Goal: Information Seeking & Learning: Learn about a topic

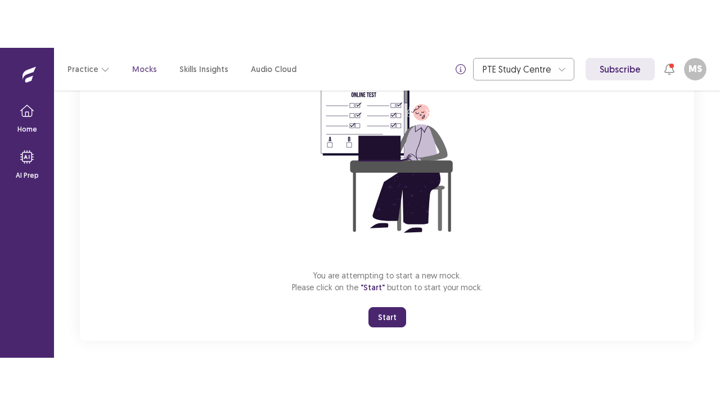
scroll to position [134, 0]
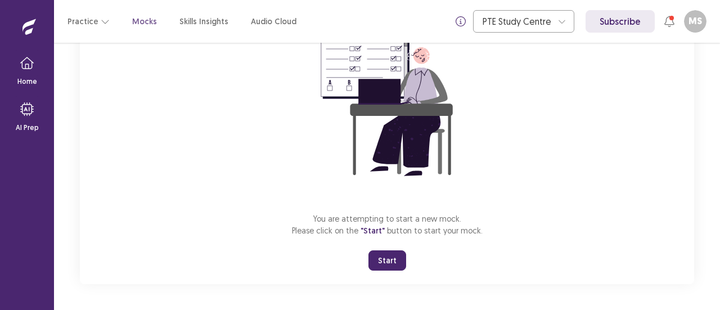
click at [377, 250] on button "Start" at bounding box center [387, 260] width 38 height 20
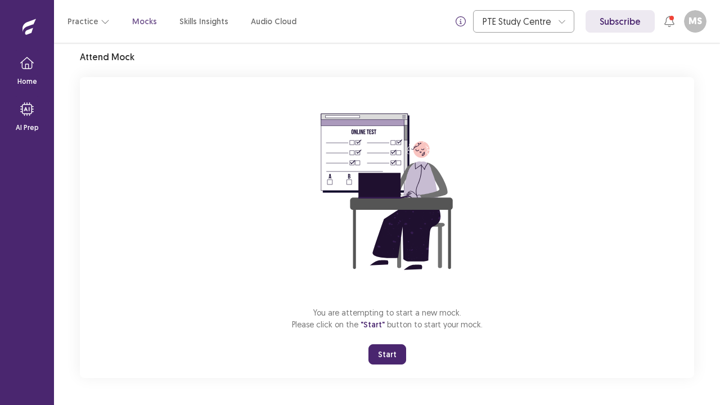
scroll to position [39, 0]
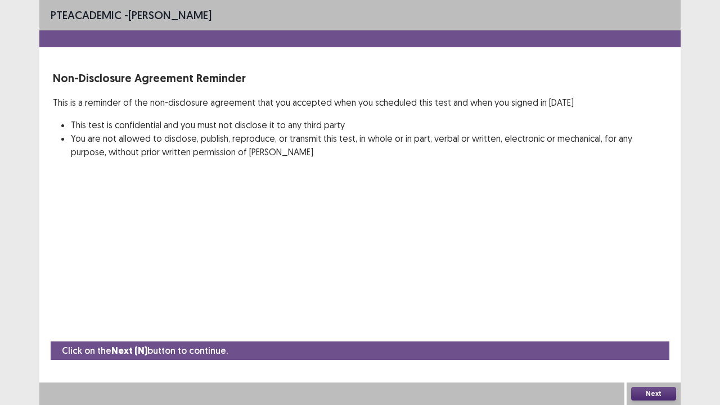
click at [639, 309] on button "Next" at bounding box center [653, 393] width 45 height 13
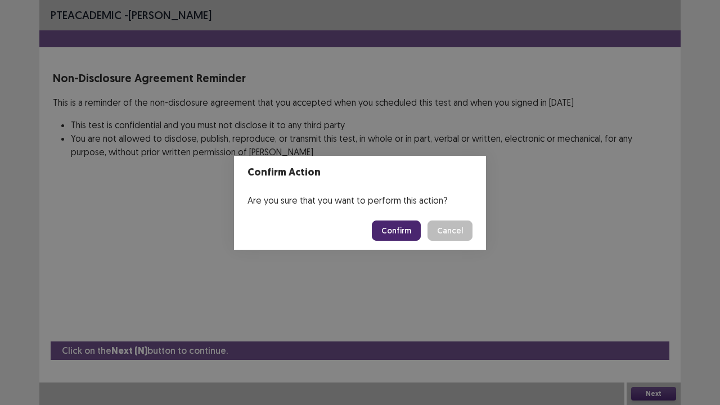
click at [412, 232] on button "Confirm" at bounding box center [396, 230] width 49 height 20
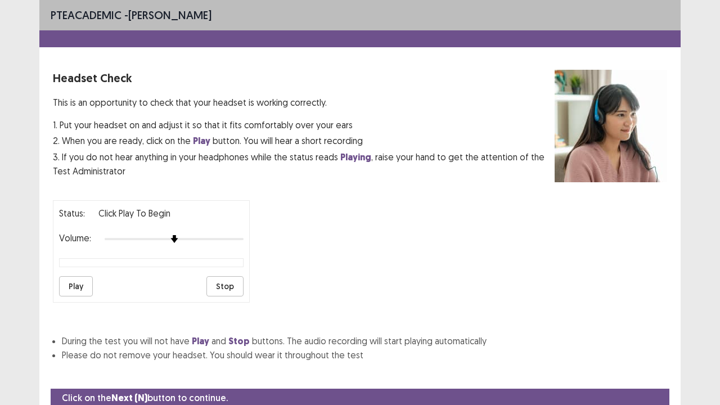
scroll to position [42, 0]
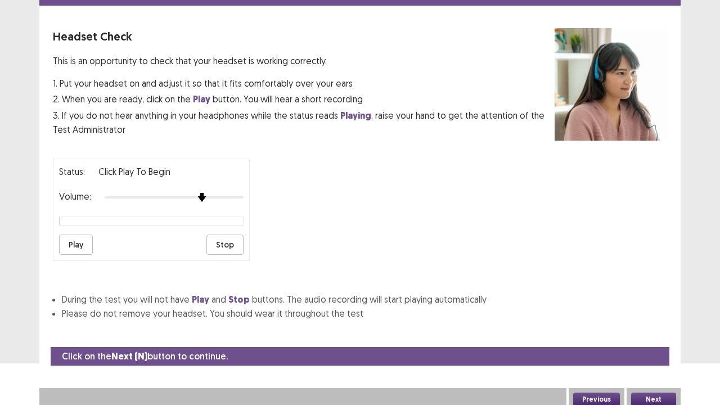
click at [205, 197] on div "Volume:" at bounding box center [151, 197] width 184 height 11
click at [77, 244] on button "Play" at bounding box center [76, 245] width 34 height 20
click at [236, 196] on div at bounding box center [174, 197] width 139 height 9
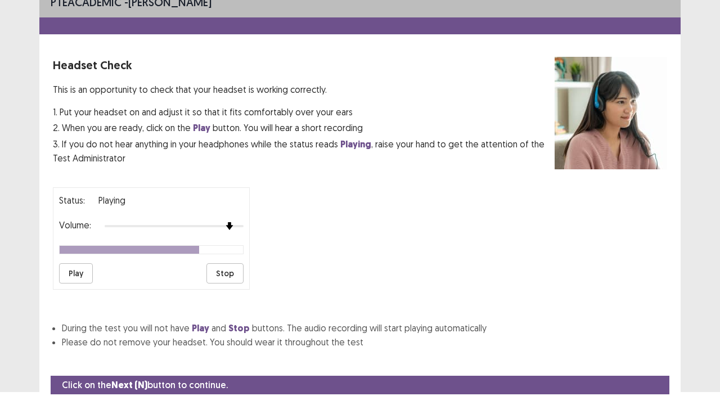
scroll to position [0, 0]
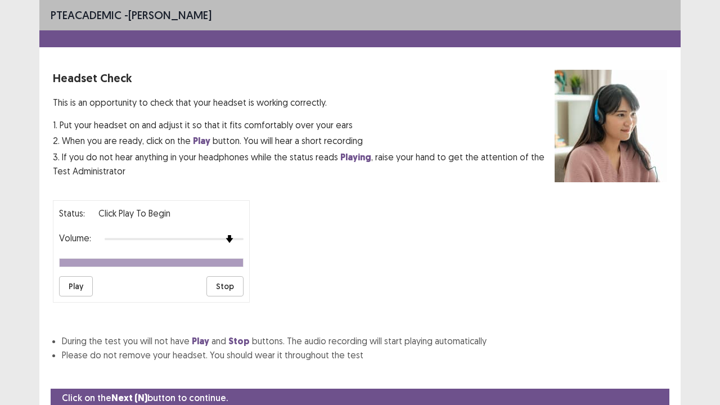
drag, startPoint x: 253, startPoint y: 232, endPoint x: 266, endPoint y: 233, distance: 13.6
click at [269, 232] on div "Status: Click Play to Begin Volume: Play Stop" at bounding box center [360, 246] width 614 height 111
click at [250, 229] on div "Status: Click Play to Begin Volume: Play Stop" at bounding box center [360, 246] width 614 height 111
click at [84, 278] on button "Play" at bounding box center [76, 286] width 34 height 20
click at [304, 237] on div "Status: playing Volume: Play Stop" at bounding box center [360, 246] width 614 height 111
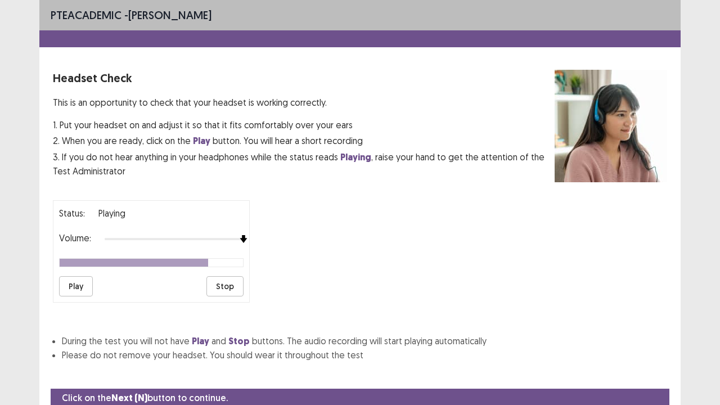
click at [622, 309] on div "Headset Check This is an opportunity to check that your headset is working corr…" at bounding box center [360, 216] width 614 height 292
click at [245, 239] on div "Status: Click Play to Begin Volume: Play Stop" at bounding box center [151, 251] width 197 height 102
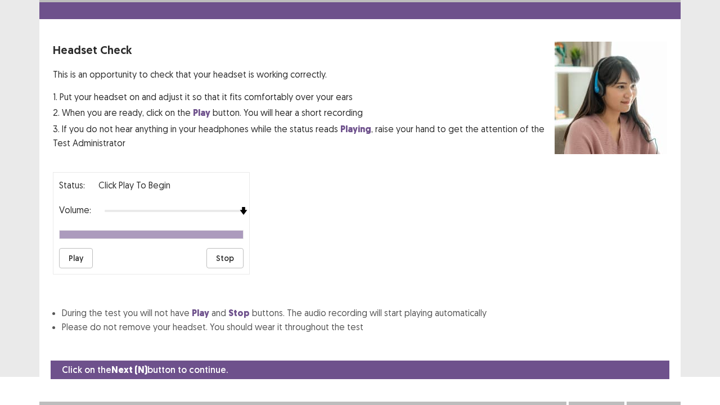
scroll to position [42, 0]
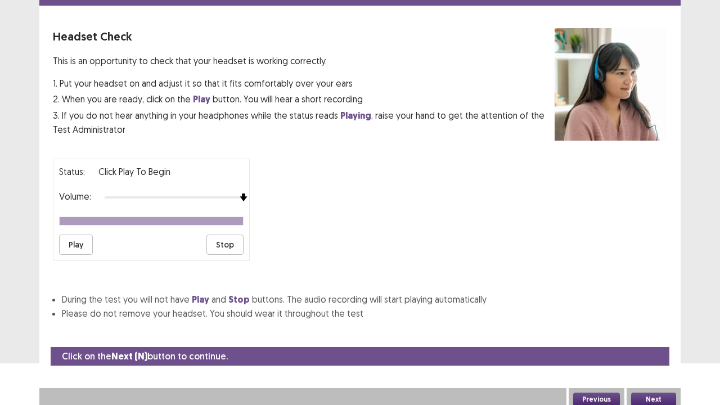
click at [656, 309] on button "Next" at bounding box center [653, 399] width 45 height 13
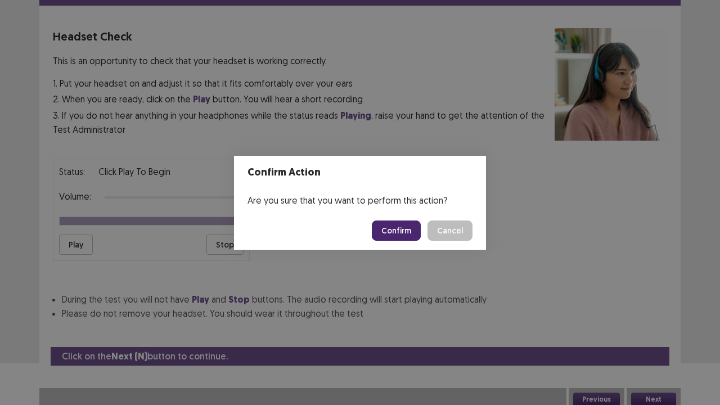
click at [396, 229] on button "Confirm" at bounding box center [396, 230] width 49 height 20
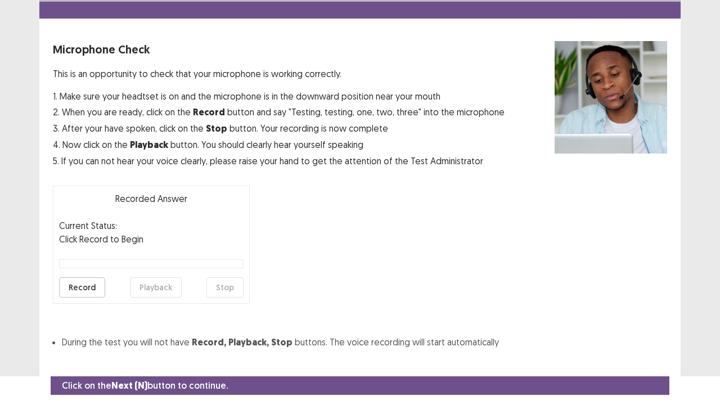
scroll to position [0, 0]
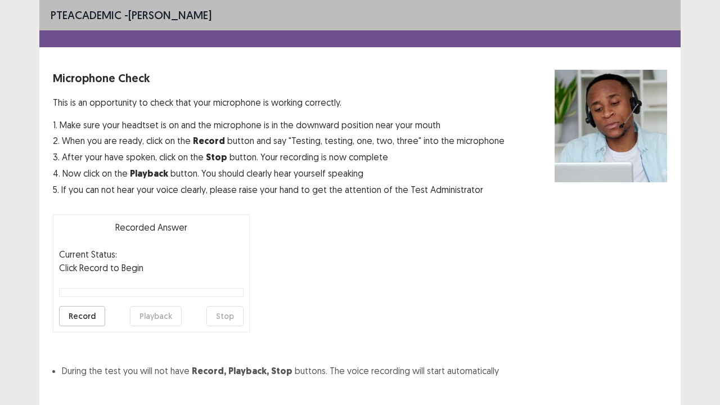
click at [90, 309] on button "Record" at bounding box center [82, 316] width 46 height 20
click at [85, 309] on button "Record" at bounding box center [82, 316] width 46 height 20
click at [220, 309] on button "Stop" at bounding box center [224, 316] width 37 height 20
click at [166, 309] on button "Playback" at bounding box center [156, 316] width 52 height 20
click at [78, 309] on button "Record" at bounding box center [82, 316] width 46 height 20
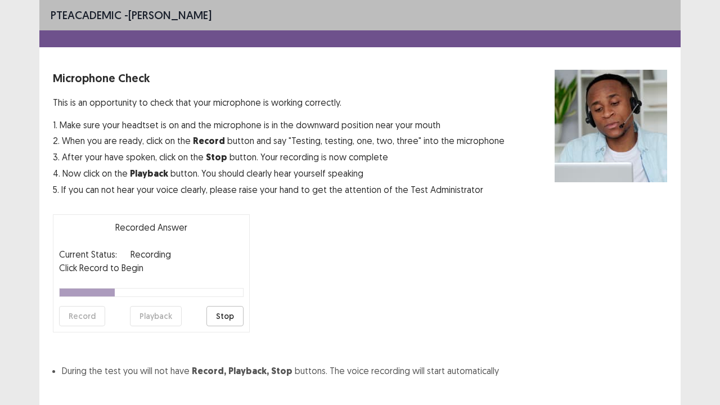
click at [235, 309] on button "Stop" at bounding box center [224, 316] width 37 height 20
click at [79, 309] on button "Record" at bounding box center [82, 316] width 46 height 20
click at [229, 309] on button "Stop" at bounding box center [224, 316] width 37 height 20
click at [165, 309] on button "Playback" at bounding box center [156, 316] width 52 height 20
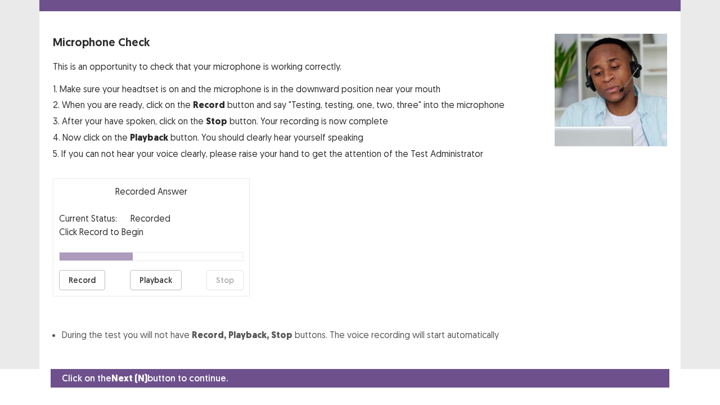
scroll to position [62, 0]
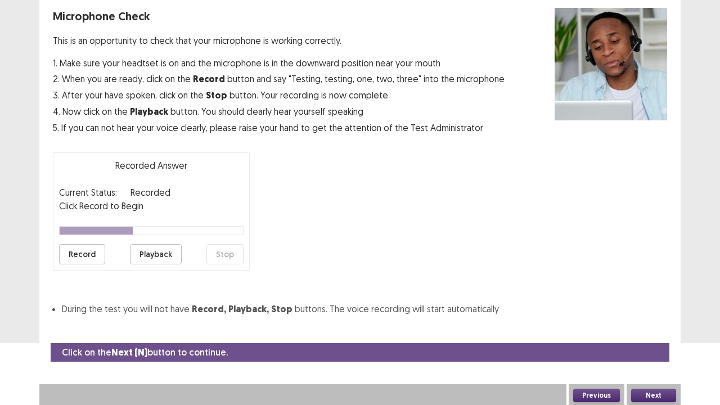
click at [656, 309] on button "Next" at bounding box center [653, 395] width 45 height 13
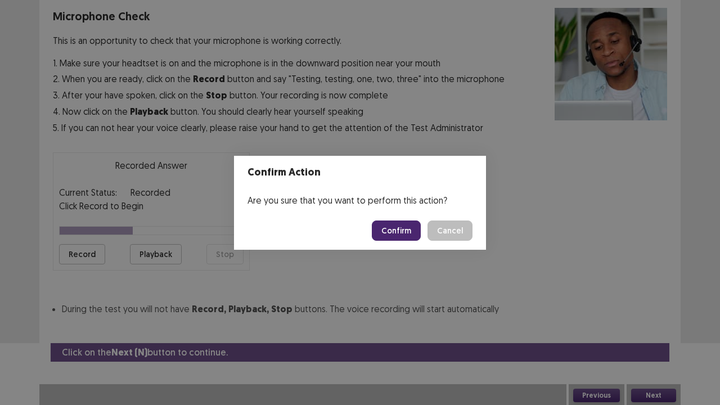
click at [410, 234] on button "Confirm" at bounding box center [396, 230] width 49 height 20
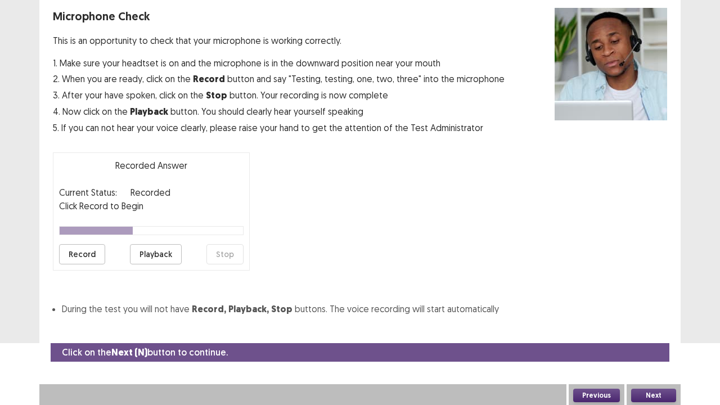
scroll to position [30, 0]
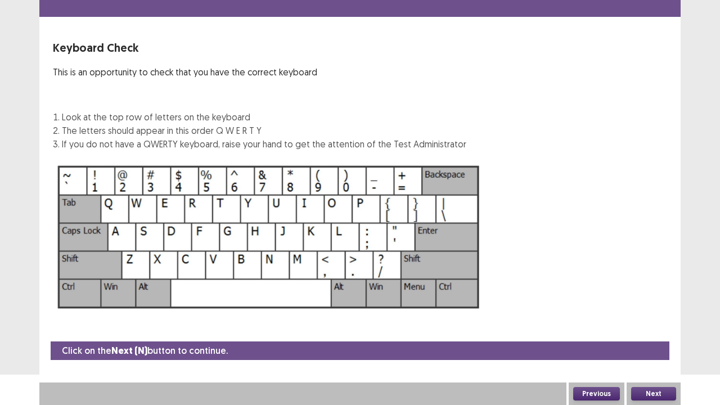
click at [650, 309] on button "Next" at bounding box center [653, 393] width 45 height 13
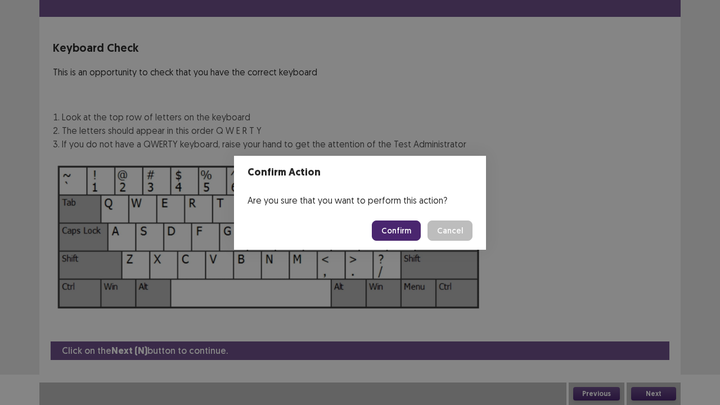
click at [398, 211] on footer "Confirm Cancel" at bounding box center [360, 230] width 252 height 38
click at [400, 221] on button "Confirm" at bounding box center [396, 230] width 49 height 20
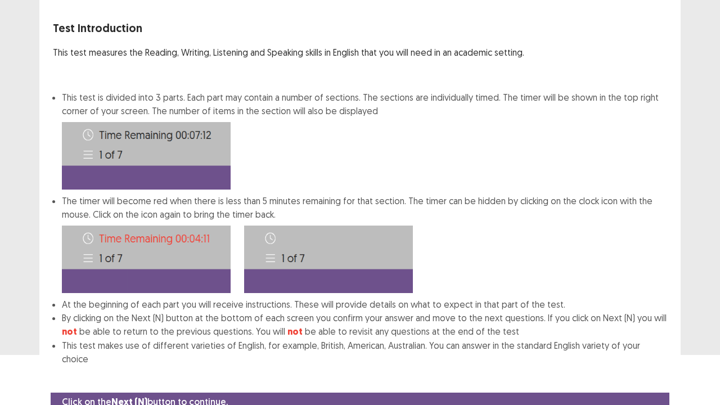
scroll to position [87, 0]
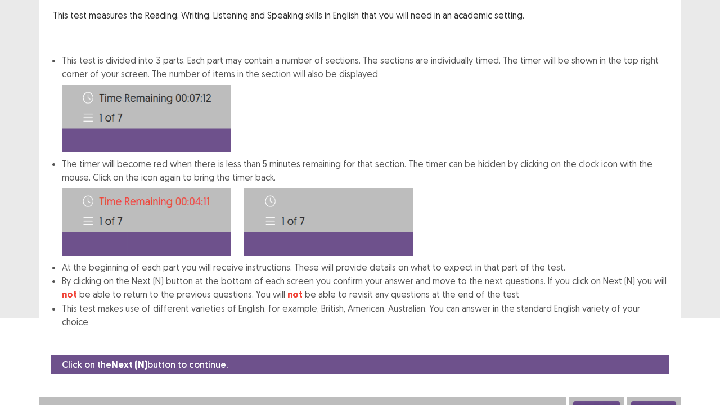
click at [657, 309] on button "Next" at bounding box center [653, 407] width 45 height 13
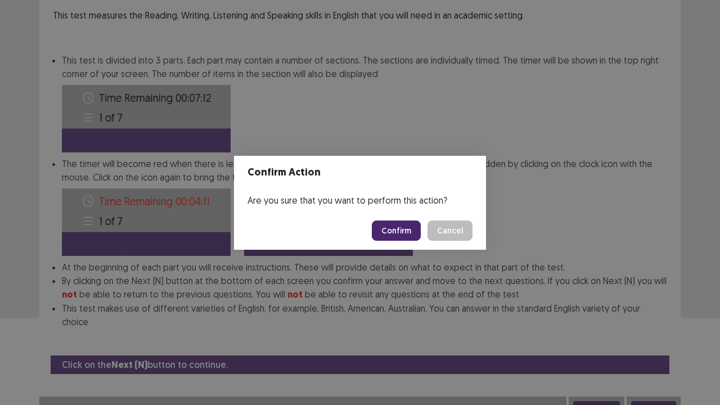
click at [392, 235] on button "Confirm" at bounding box center [396, 230] width 49 height 20
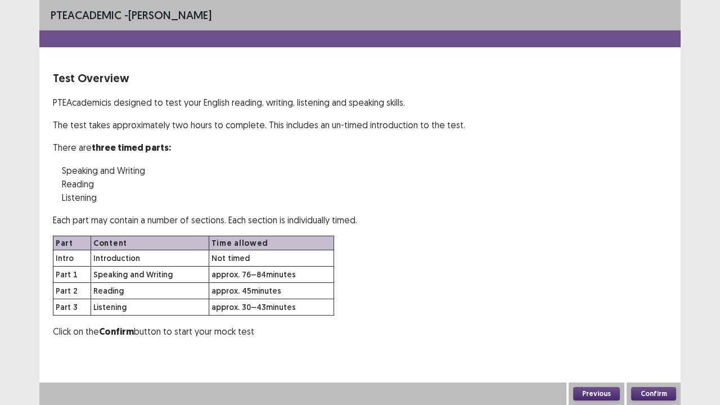
scroll to position [0, 0]
click at [650, 309] on button "Confirm" at bounding box center [653, 393] width 45 height 13
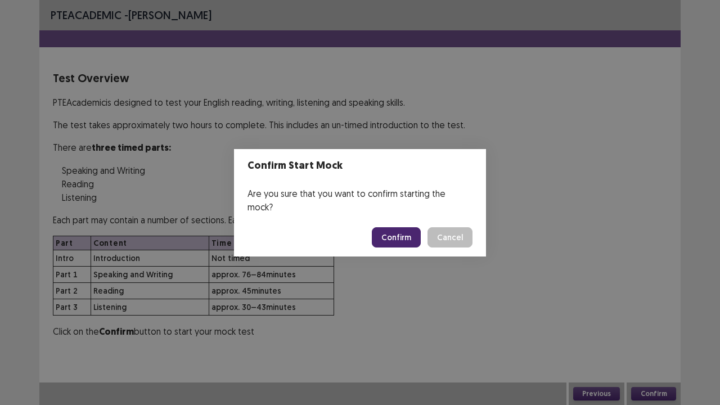
click at [408, 235] on button "Confirm" at bounding box center [396, 237] width 49 height 20
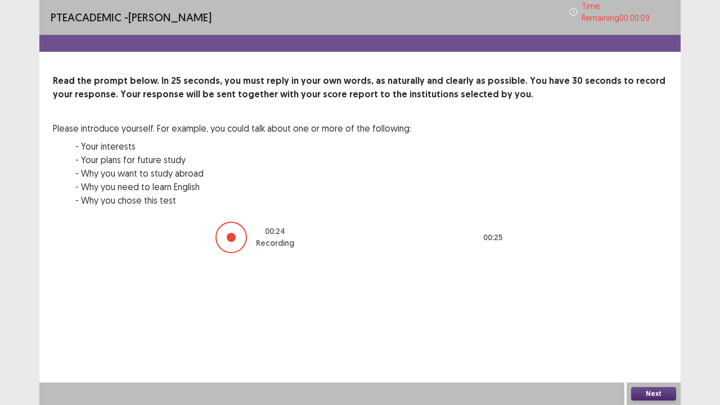
click at [648, 309] on button "Next" at bounding box center [653, 393] width 45 height 13
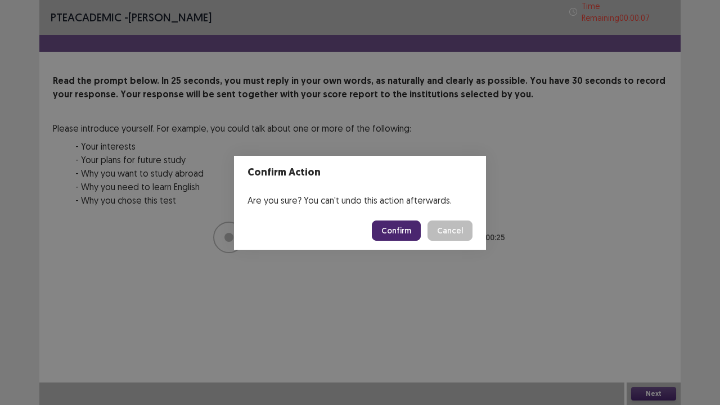
drag, startPoint x: 403, startPoint y: 230, endPoint x: 443, endPoint y: 251, distance: 44.8
click at [403, 229] on button "Confirm" at bounding box center [396, 230] width 49 height 20
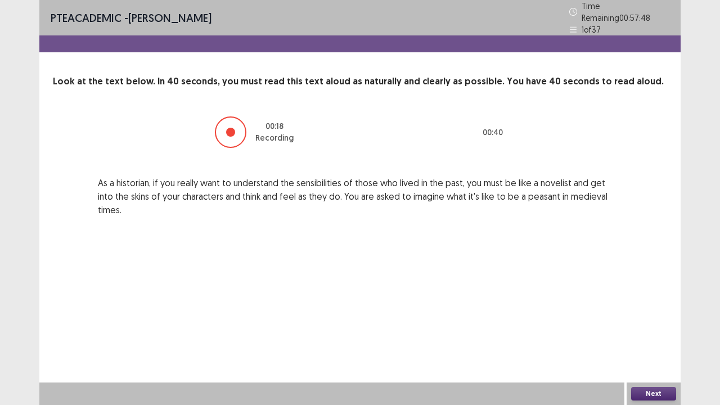
click at [664, 309] on button "Next" at bounding box center [653, 393] width 45 height 13
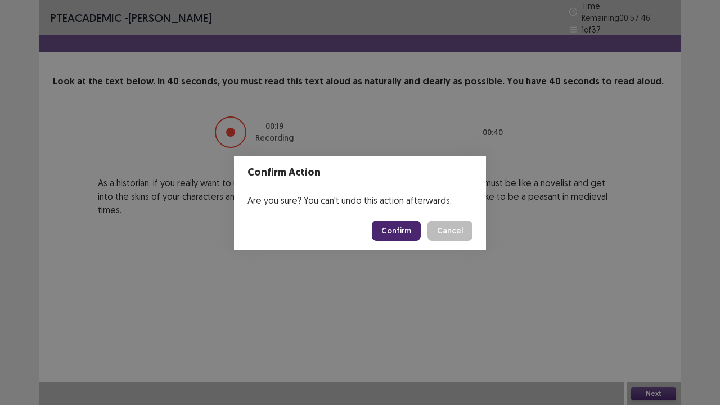
click at [407, 230] on button "Confirm" at bounding box center [396, 230] width 49 height 20
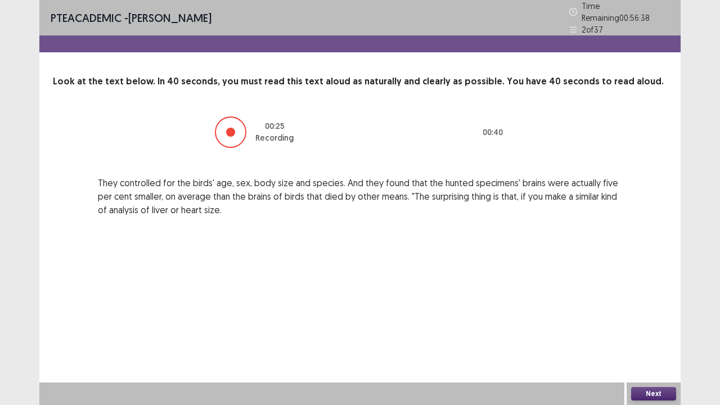
click at [652, 309] on button "Next" at bounding box center [653, 393] width 45 height 13
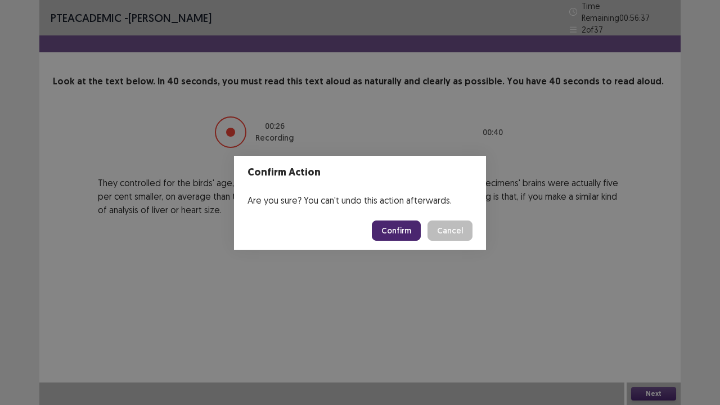
click at [408, 229] on button "Confirm" at bounding box center [396, 230] width 49 height 20
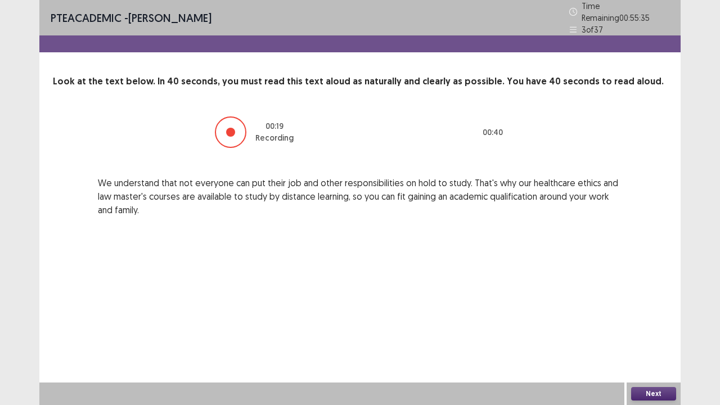
click at [658, 309] on button "Next" at bounding box center [653, 393] width 45 height 13
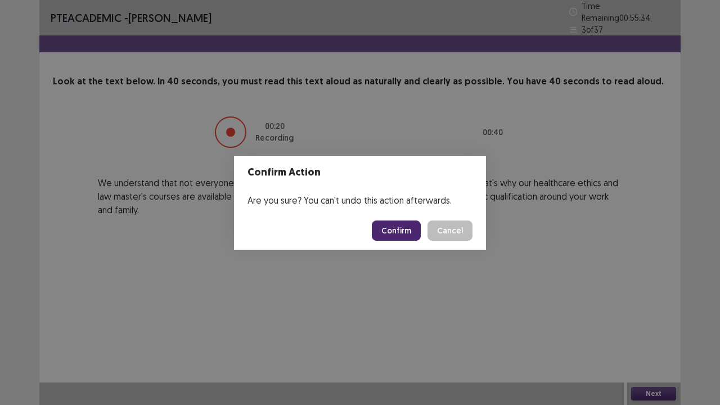
drag, startPoint x: 390, startPoint y: 219, endPoint x: 399, endPoint y: 231, distance: 15.3
click at [391, 221] on footer "Confirm Cancel" at bounding box center [360, 230] width 252 height 38
click at [399, 231] on button "Confirm" at bounding box center [396, 230] width 49 height 20
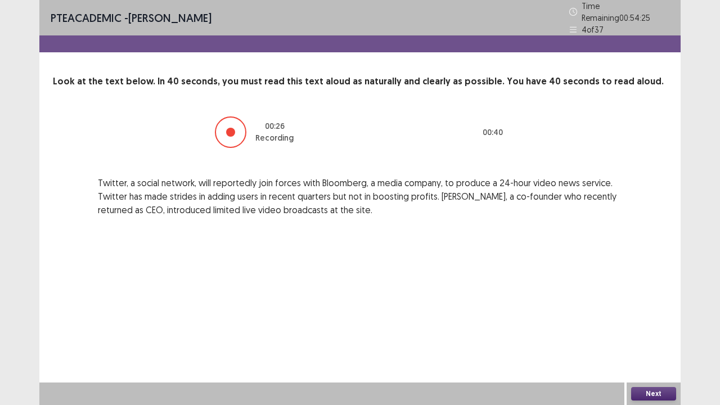
click at [657, 309] on button "Next" at bounding box center [653, 393] width 45 height 13
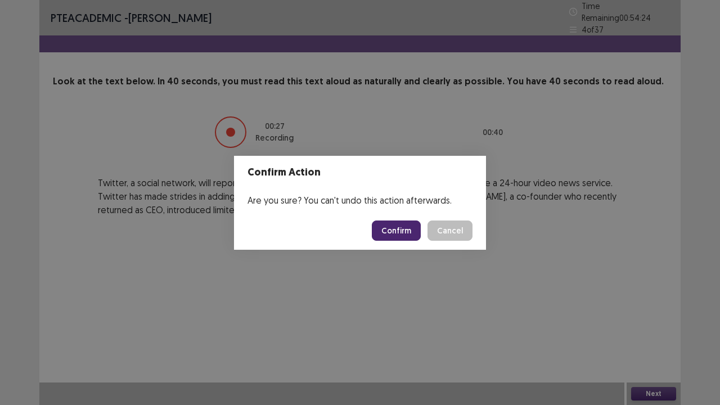
click at [405, 228] on button "Confirm" at bounding box center [396, 230] width 49 height 20
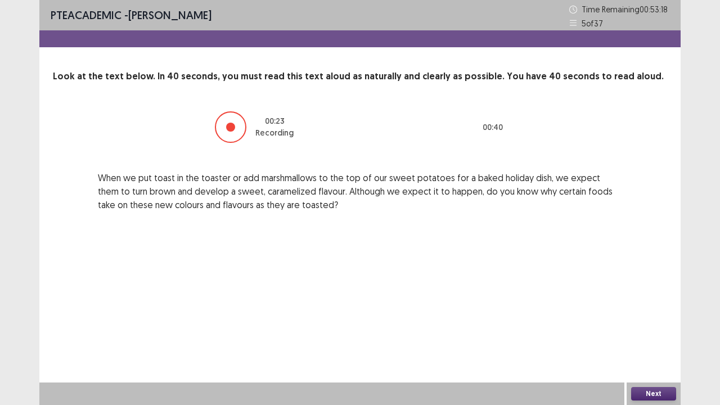
click at [664, 309] on button "Next" at bounding box center [653, 393] width 45 height 13
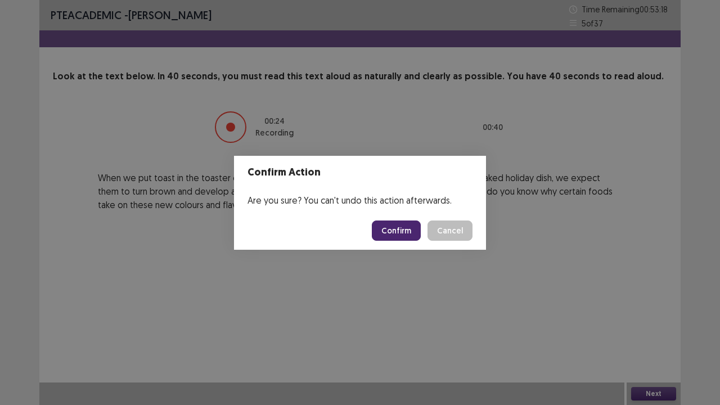
click at [397, 228] on button "Confirm" at bounding box center [396, 230] width 49 height 20
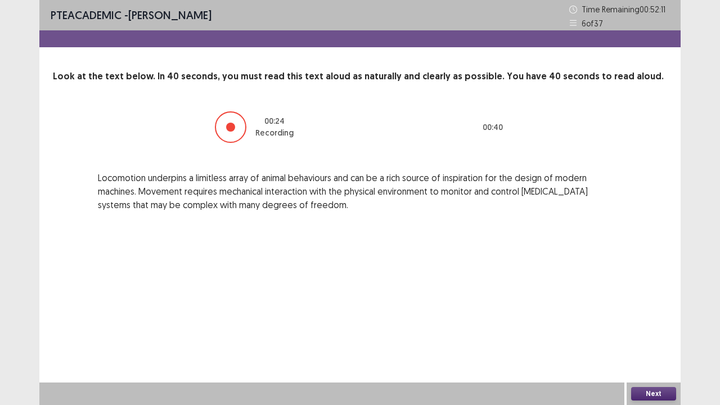
click at [656, 309] on button "Next" at bounding box center [653, 393] width 45 height 13
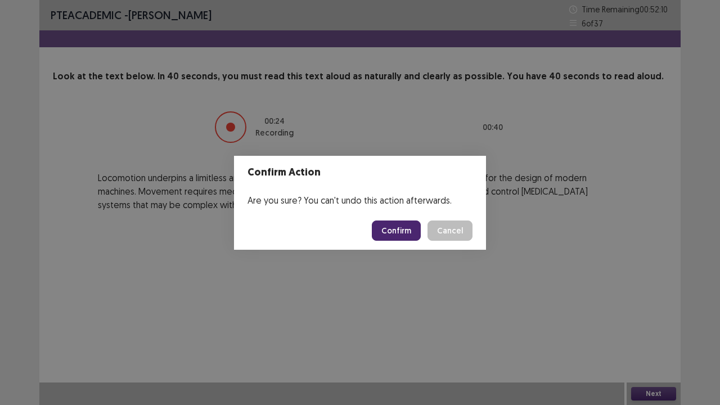
click at [392, 233] on button "Confirm" at bounding box center [396, 230] width 49 height 20
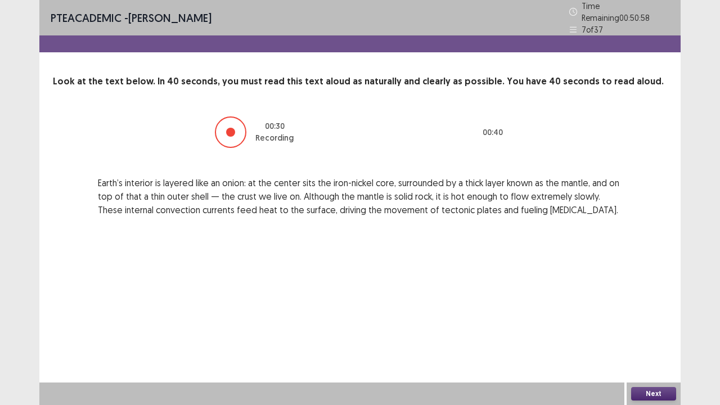
click at [650, 309] on button "Next" at bounding box center [653, 393] width 45 height 13
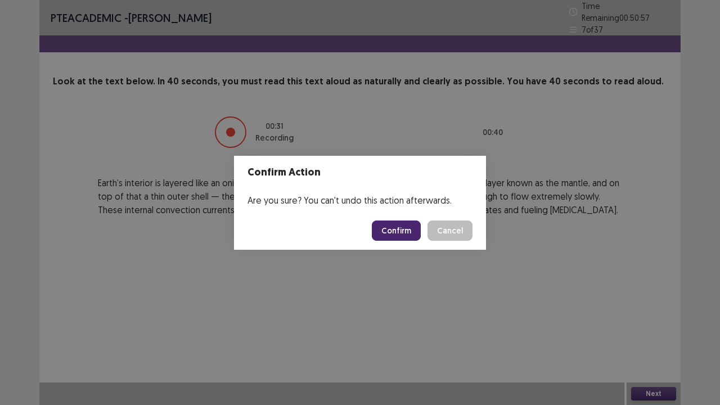
click at [412, 231] on button "Confirm" at bounding box center [396, 230] width 49 height 20
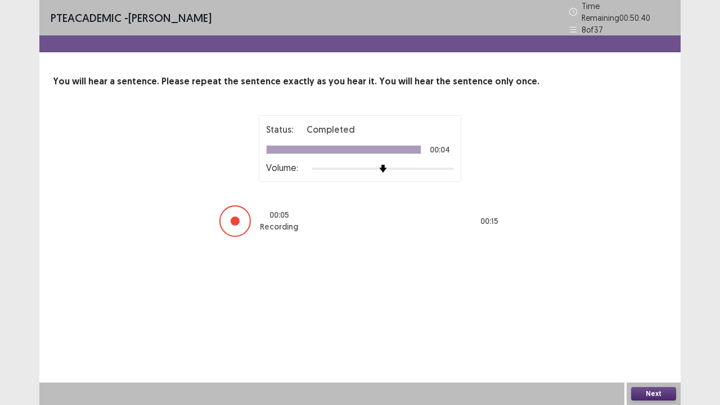
click at [648, 309] on button "Next" at bounding box center [653, 393] width 45 height 13
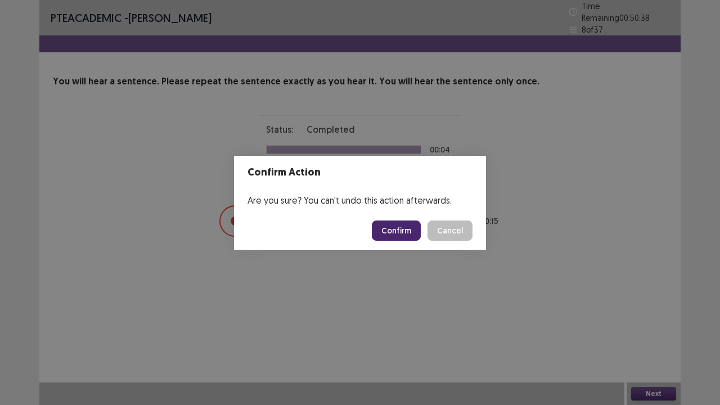
click at [389, 237] on button "Confirm" at bounding box center [396, 230] width 49 height 20
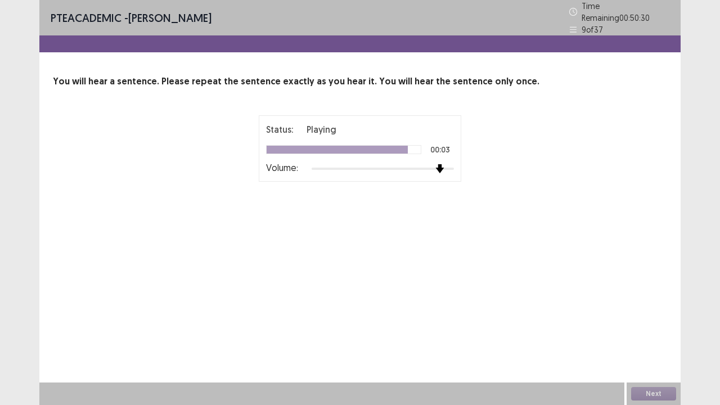
click at [433, 164] on div at bounding box center [383, 168] width 142 height 9
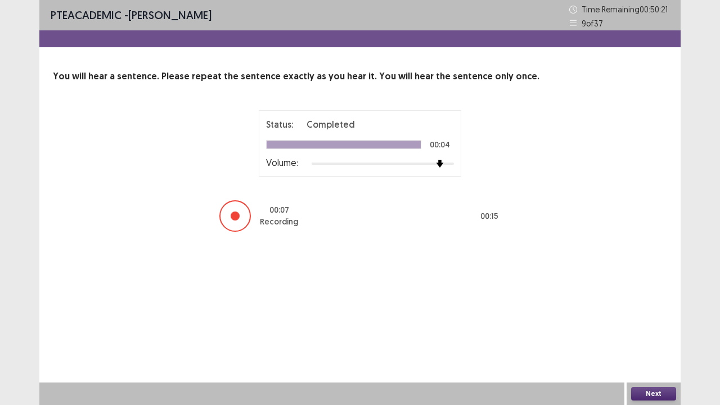
click at [647, 309] on button "Next" at bounding box center [653, 393] width 45 height 13
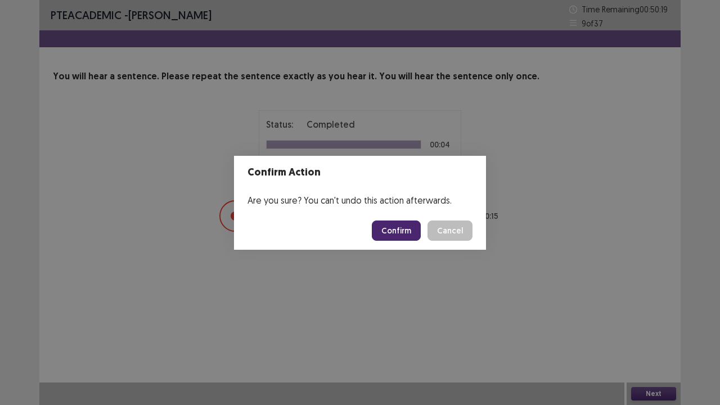
click at [394, 237] on button "Confirm" at bounding box center [396, 230] width 49 height 20
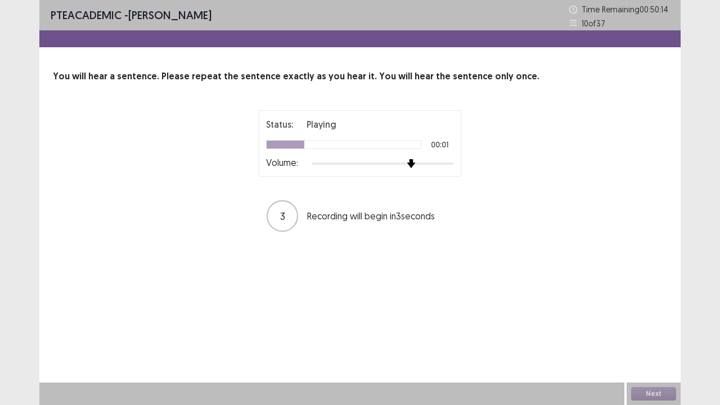
click at [413, 163] on img at bounding box center [411, 163] width 9 height 9
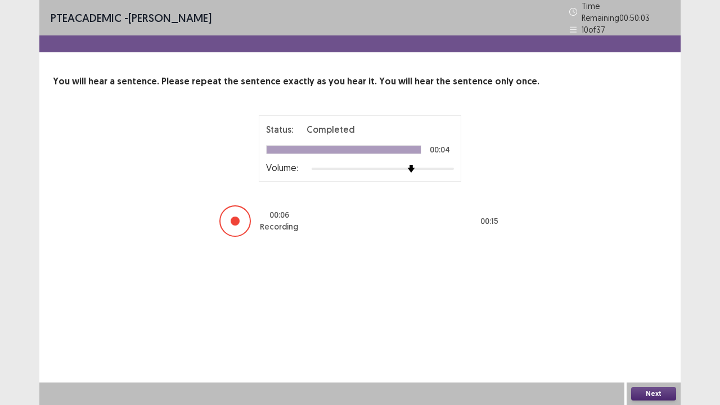
click at [664, 309] on button "Next" at bounding box center [653, 393] width 45 height 13
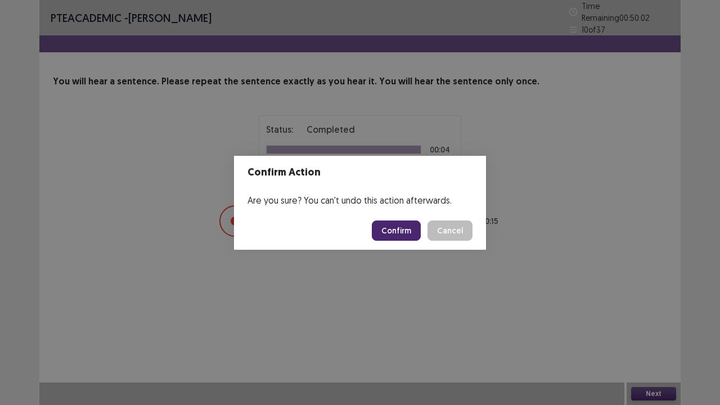
click at [407, 227] on button "Confirm" at bounding box center [396, 230] width 49 height 20
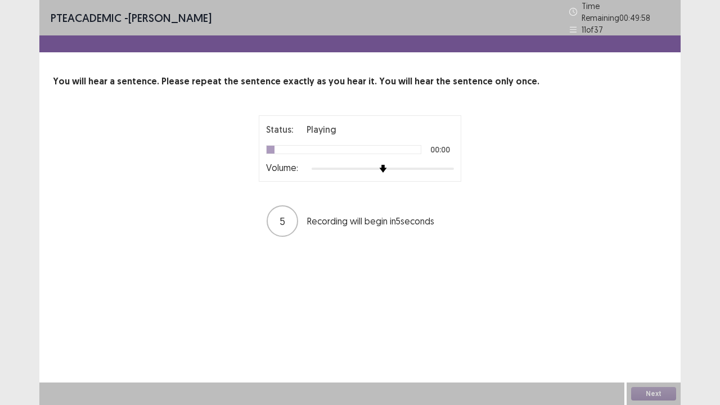
drag, startPoint x: 382, startPoint y: 156, endPoint x: 412, endPoint y: 172, distance: 33.7
click at [422, 175] on div "Status: Playing 00:00 Volume:" at bounding box center [360, 148] width 202 height 66
click at [432, 168] on div "Volume:" at bounding box center [360, 168] width 188 height 11
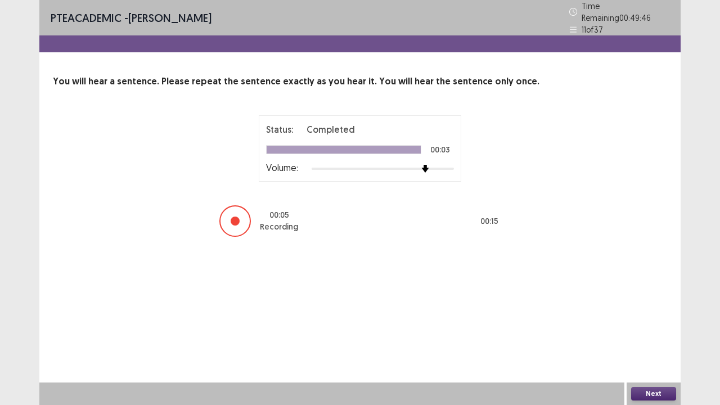
click at [638, 309] on button "Next" at bounding box center [653, 393] width 45 height 13
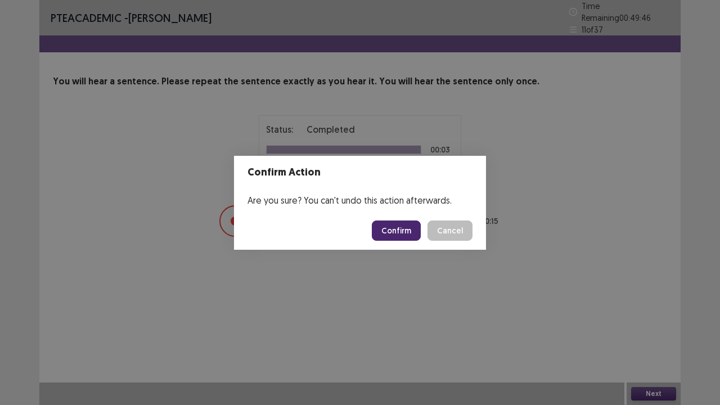
click at [405, 228] on button "Confirm" at bounding box center [396, 230] width 49 height 20
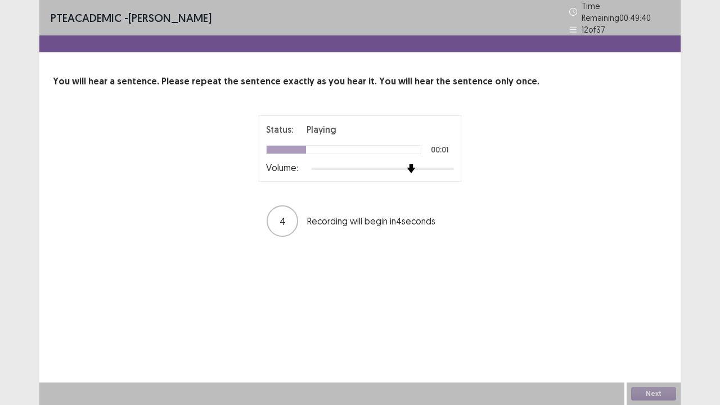
click at [404, 164] on div at bounding box center [383, 168] width 142 height 9
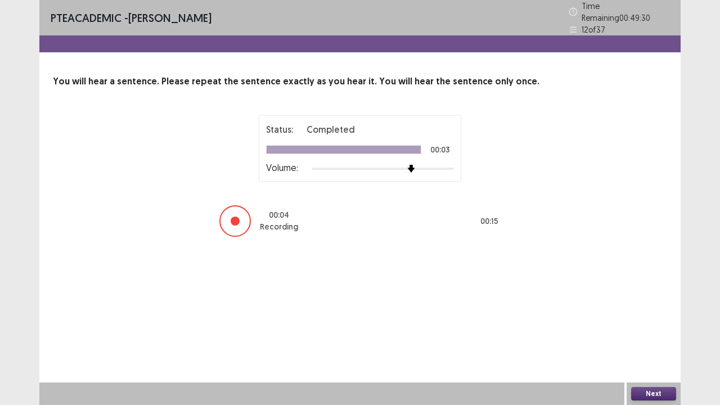
click at [650, 309] on button "Next" at bounding box center [653, 393] width 45 height 13
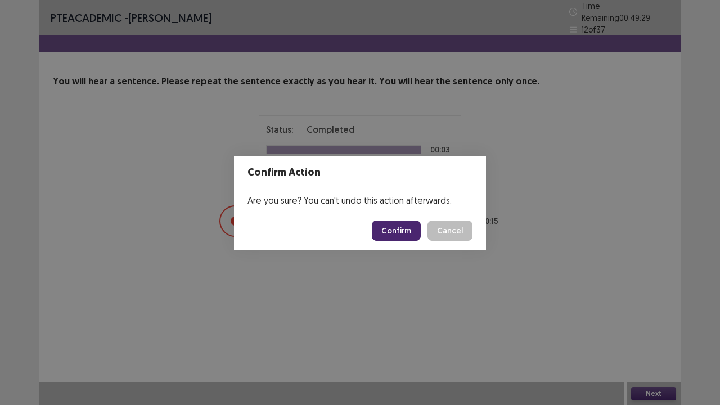
click at [414, 236] on button "Confirm" at bounding box center [396, 230] width 49 height 20
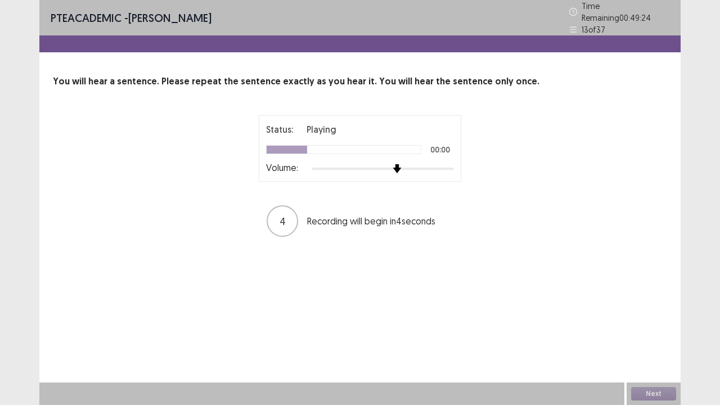
click at [405, 164] on div at bounding box center [383, 168] width 142 height 9
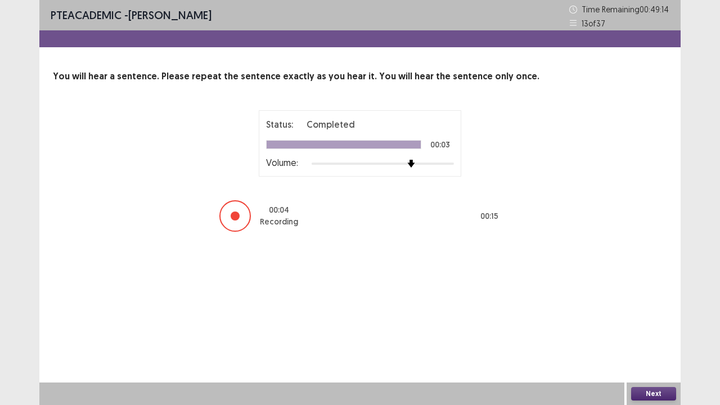
click at [660, 309] on button "Next" at bounding box center [653, 393] width 45 height 13
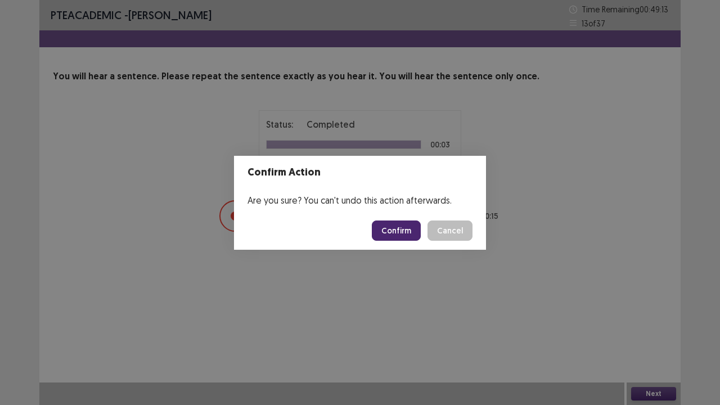
click at [394, 231] on button "Confirm" at bounding box center [396, 230] width 49 height 20
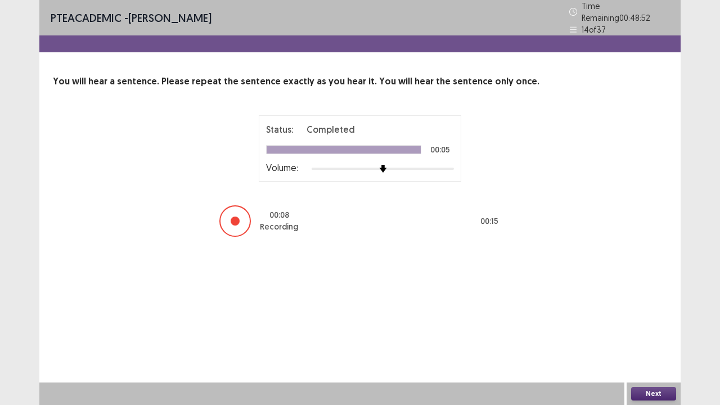
click at [652, 309] on button "Next" at bounding box center [653, 393] width 45 height 13
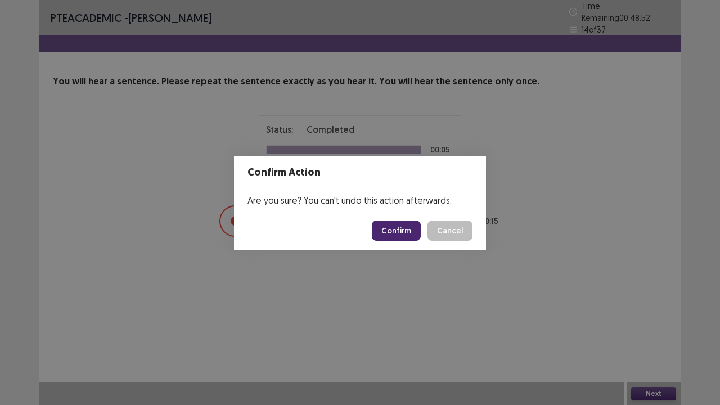
click at [409, 238] on button "Confirm" at bounding box center [396, 230] width 49 height 20
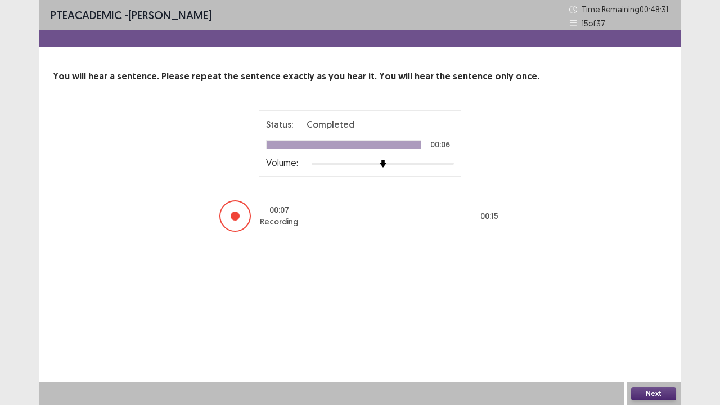
click at [657, 309] on button "Next" at bounding box center [653, 393] width 45 height 13
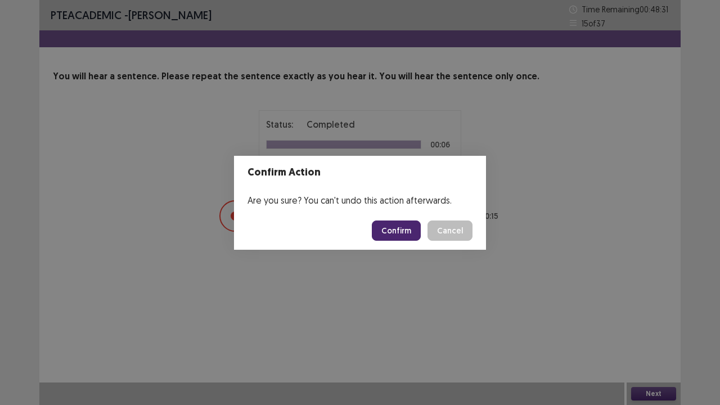
click at [395, 226] on button "Confirm" at bounding box center [396, 230] width 49 height 20
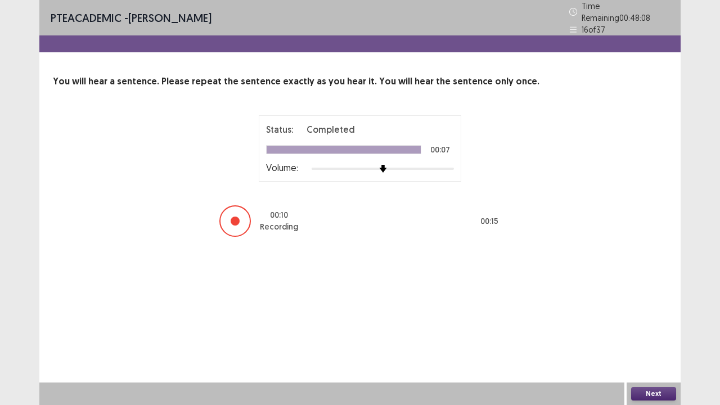
click at [657, 309] on button "Next" at bounding box center [653, 393] width 45 height 13
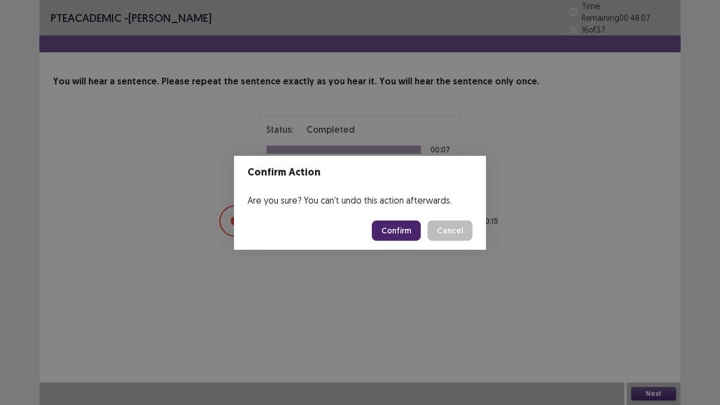
click at [405, 229] on button "Confirm" at bounding box center [396, 230] width 49 height 20
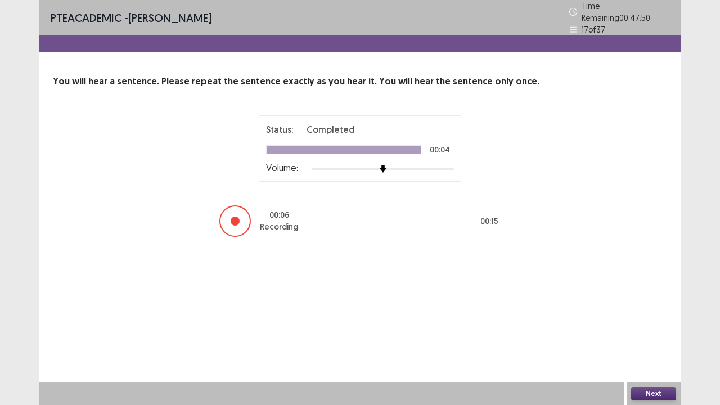
click at [652, 309] on button "Next" at bounding box center [653, 393] width 45 height 13
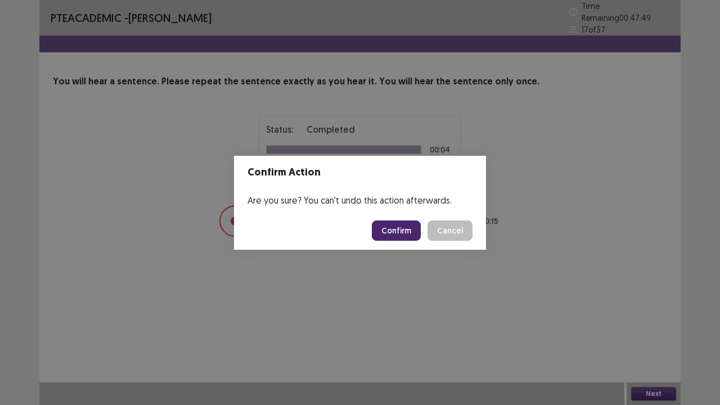
click at [402, 230] on button "Confirm" at bounding box center [396, 230] width 49 height 20
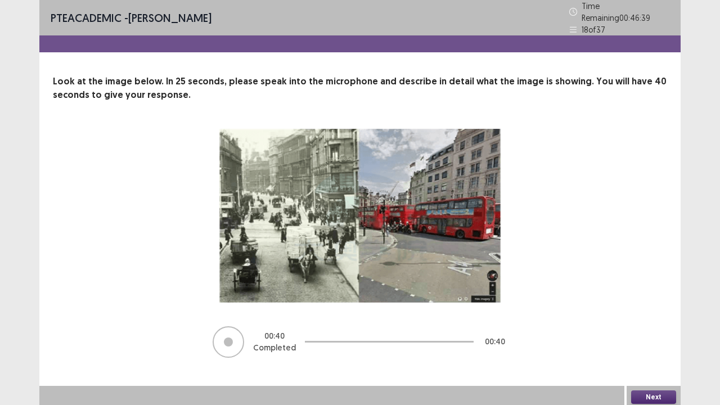
click at [659, 309] on button "Next" at bounding box center [653, 396] width 45 height 13
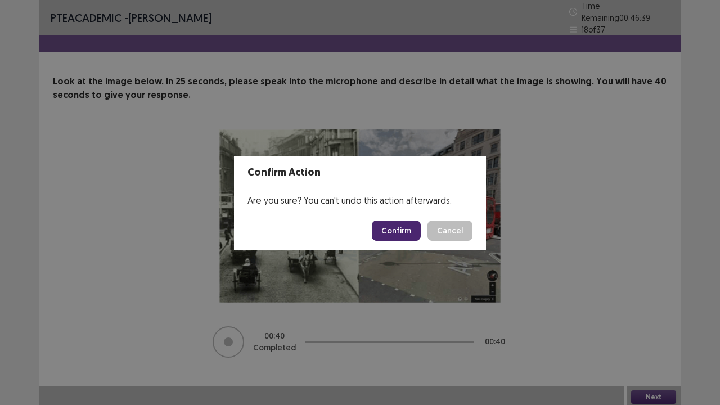
click at [399, 222] on button "Confirm" at bounding box center [396, 230] width 49 height 20
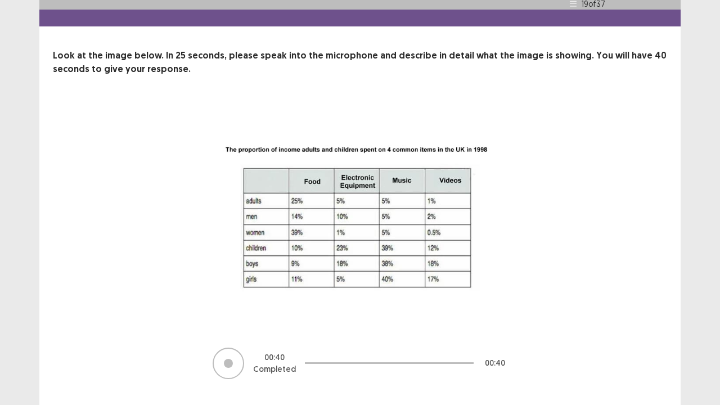
scroll to position [46, 0]
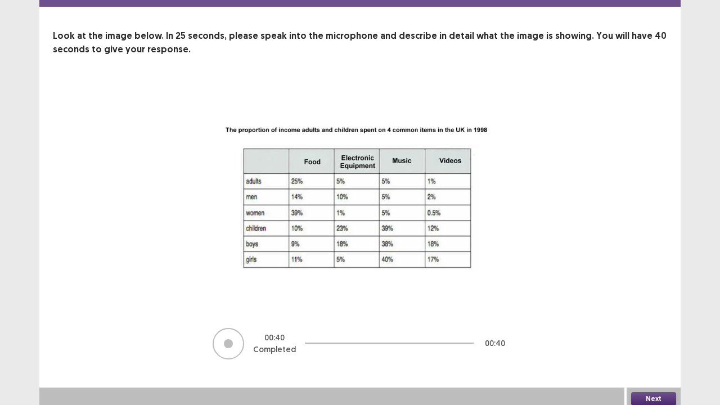
click at [663, 309] on button "Next" at bounding box center [653, 398] width 45 height 13
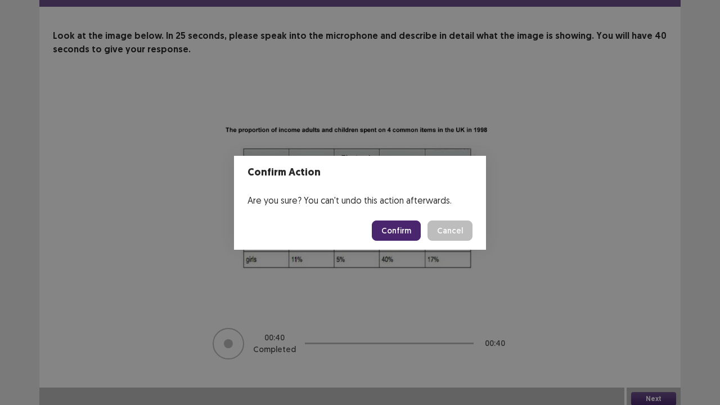
click at [395, 222] on button "Confirm" at bounding box center [396, 230] width 49 height 20
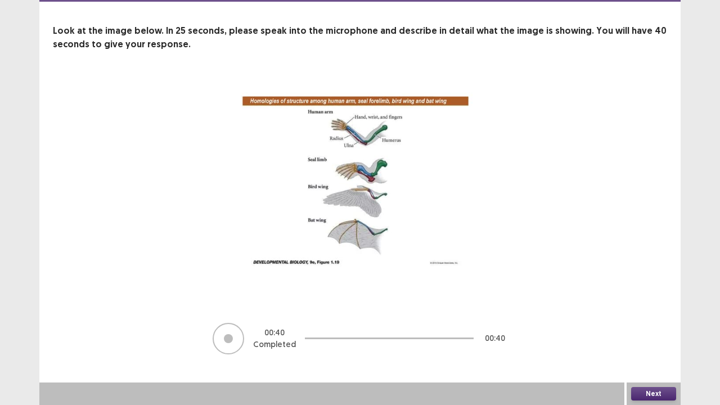
click at [660, 309] on button "Next" at bounding box center [653, 393] width 45 height 13
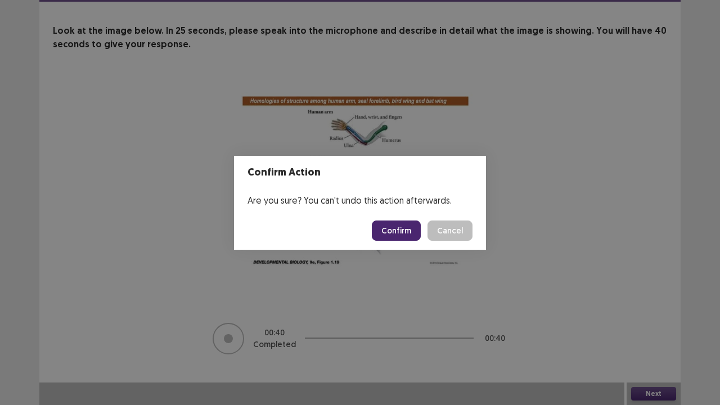
click at [406, 230] on button "Confirm" at bounding box center [396, 230] width 49 height 20
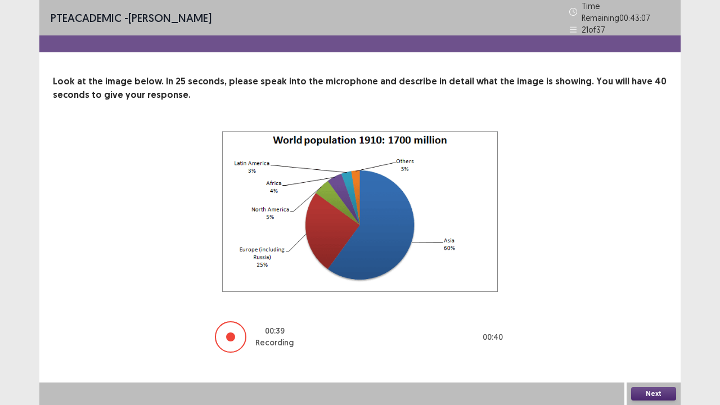
click at [658, 309] on button "Next" at bounding box center [653, 393] width 45 height 13
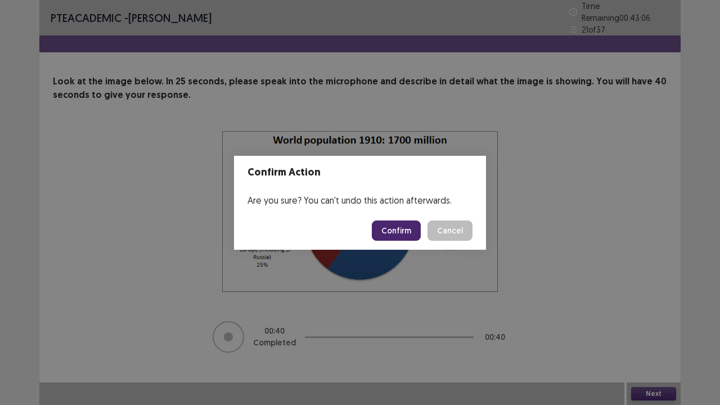
click at [381, 224] on button "Confirm" at bounding box center [396, 230] width 49 height 20
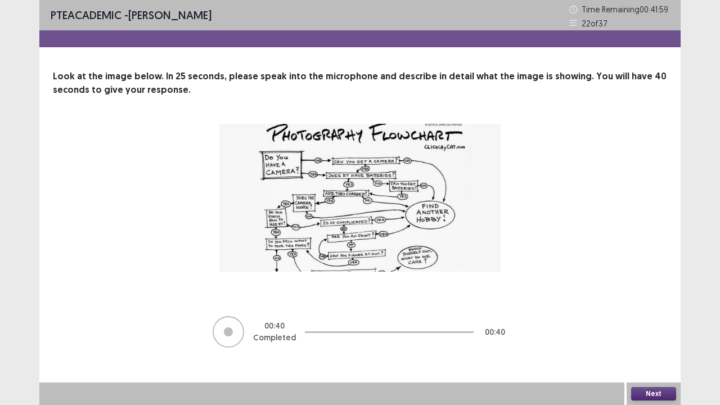
click at [651, 309] on button "Next" at bounding box center [653, 393] width 45 height 13
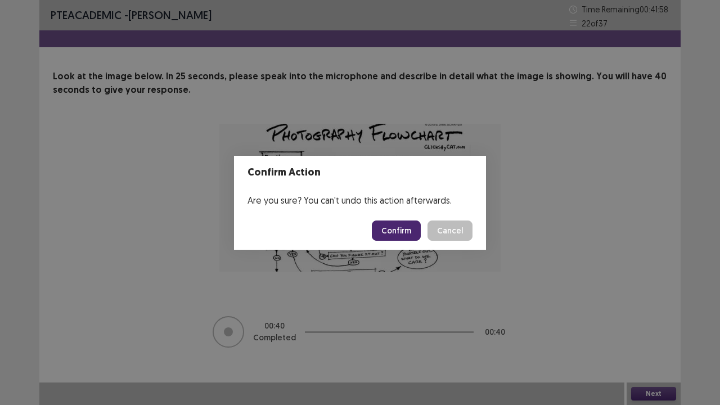
click at [409, 233] on button "Confirm" at bounding box center [396, 230] width 49 height 20
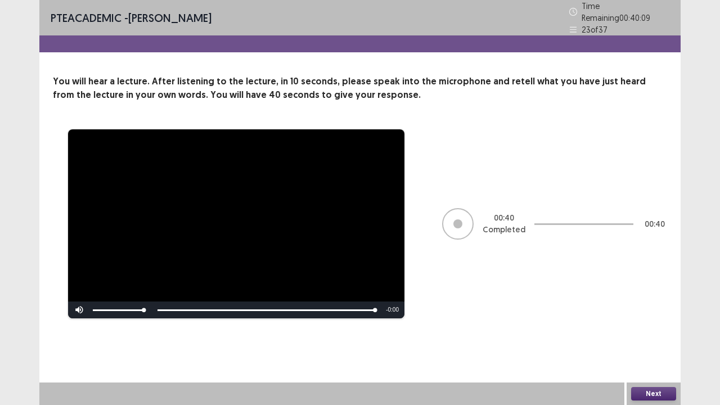
click at [670, 309] on button "Next" at bounding box center [653, 393] width 45 height 13
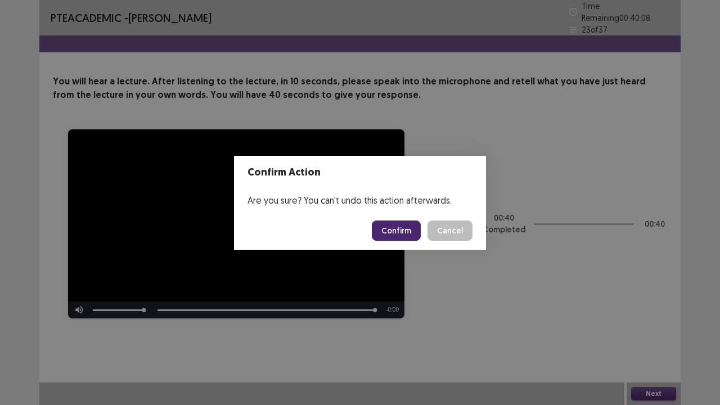
click at [398, 217] on footer "Confirm Cancel" at bounding box center [360, 230] width 252 height 38
click at [398, 228] on button "Confirm" at bounding box center [396, 230] width 49 height 20
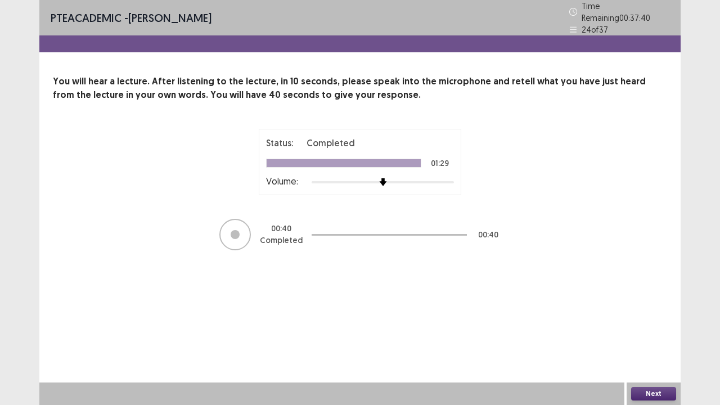
click at [656, 309] on div "Next" at bounding box center [653, 393] width 54 height 22
click at [658, 309] on button "Next" at bounding box center [653, 393] width 45 height 13
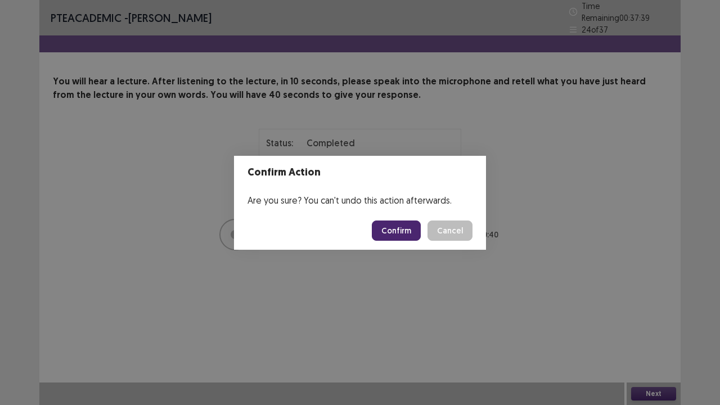
click at [407, 234] on button "Confirm" at bounding box center [396, 230] width 49 height 20
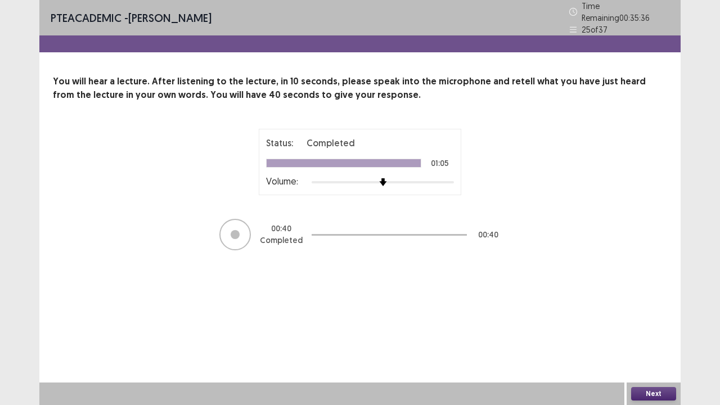
click at [651, 309] on button "Next" at bounding box center [653, 393] width 45 height 13
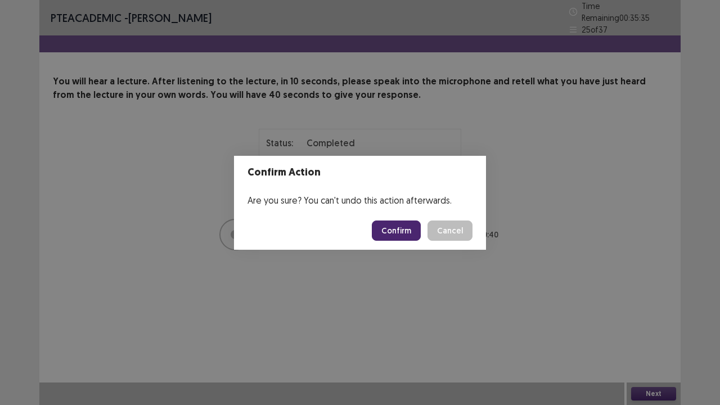
click at [408, 229] on button "Confirm" at bounding box center [396, 230] width 49 height 20
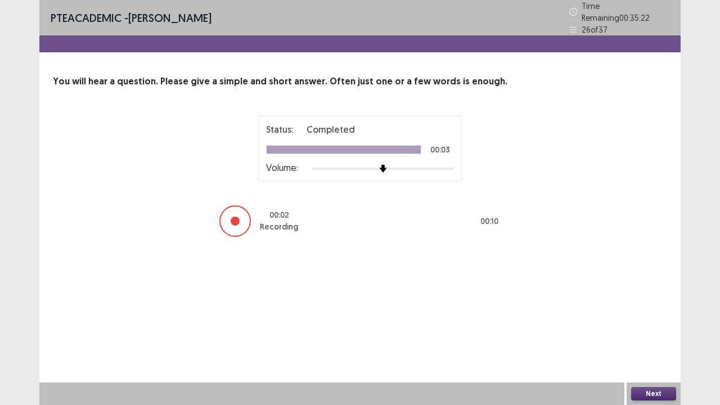
click at [648, 309] on button "Next" at bounding box center [653, 393] width 45 height 13
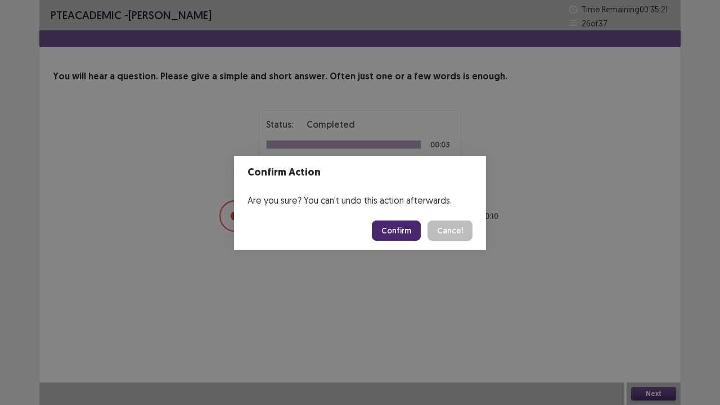
click at [390, 231] on button "Confirm" at bounding box center [396, 230] width 49 height 20
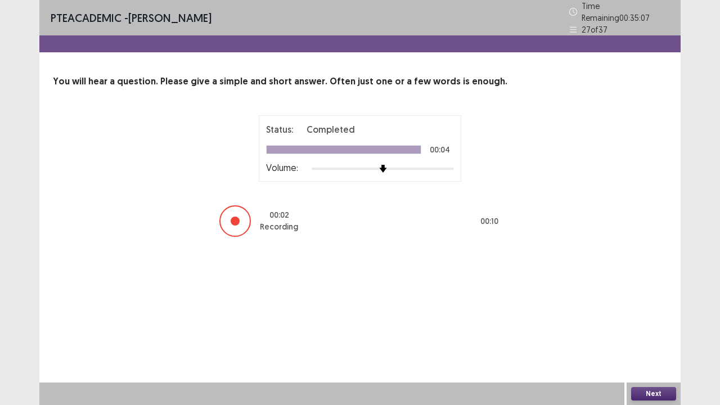
click at [655, 309] on button "Next" at bounding box center [653, 393] width 45 height 13
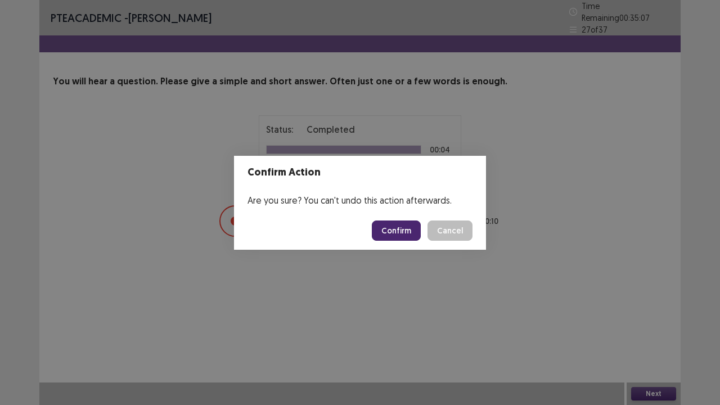
click at [407, 227] on button "Confirm" at bounding box center [396, 230] width 49 height 20
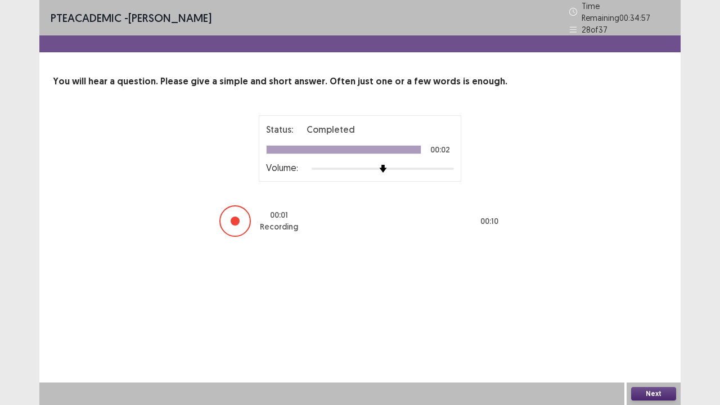
click at [653, 309] on button "Next" at bounding box center [653, 393] width 45 height 13
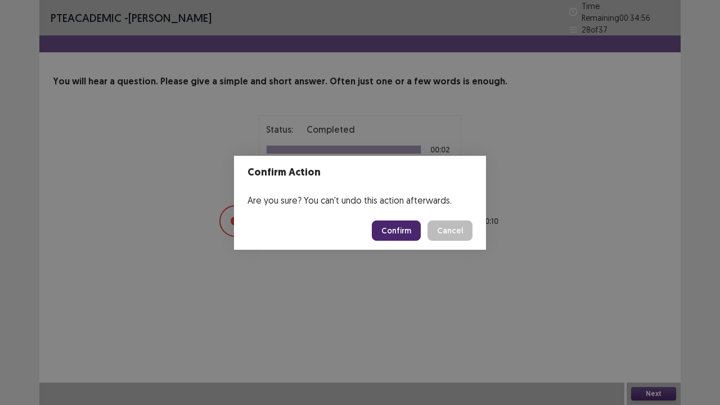
click at [414, 236] on button "Confirm" at bounding box center [396, 230] width 49 height 20
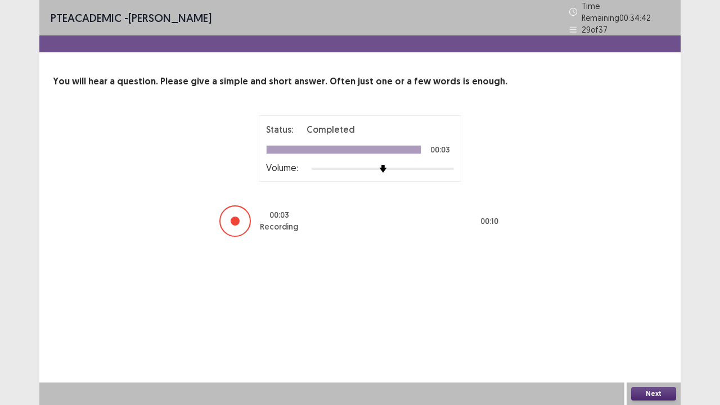
click at [652, 309] on button "Next" at bounding box center [653, 393] width 45 height 13
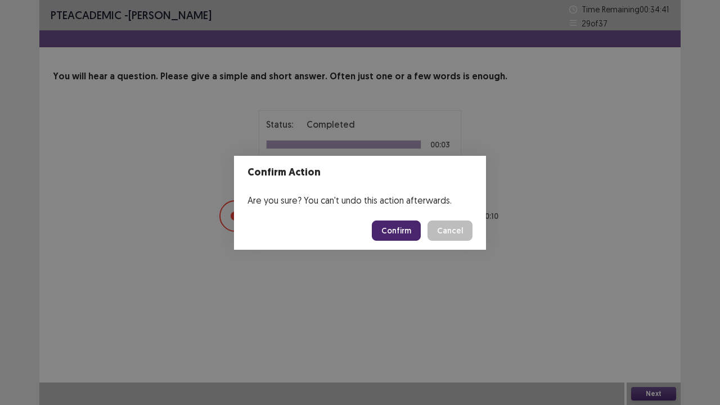
click at [382, 237] on button "Confirm" at bounding box center [396, 230] width 49 height 20
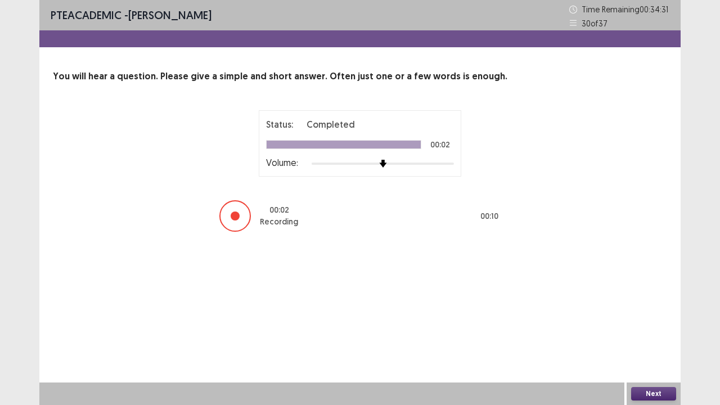
click at [650, 309] on button "Next" at bounding box center [653, 393] width 45 height 13
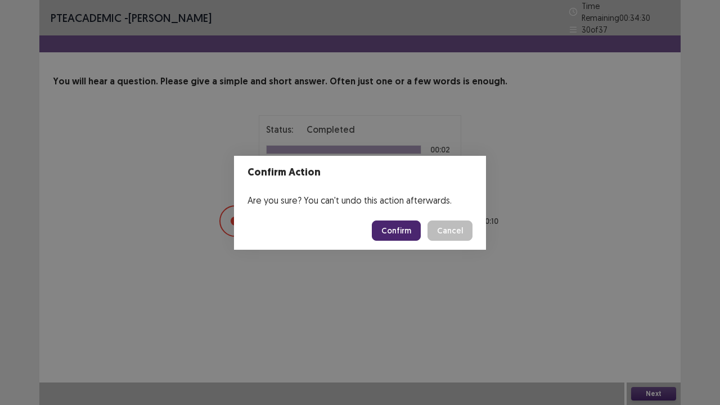
click at [413, 232] on button "Confirm" at bounding box center [396, 230] width 49 height 20
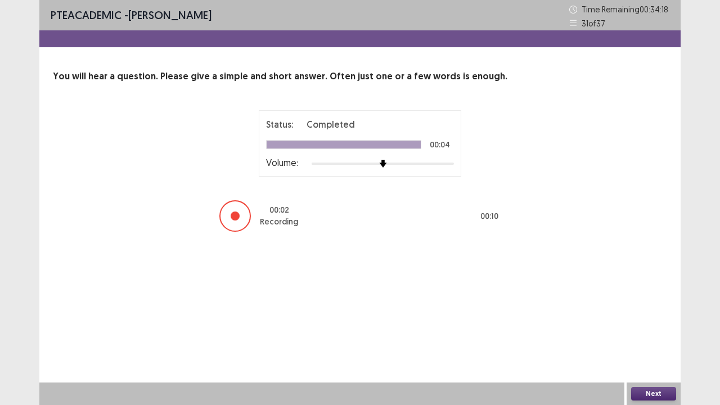
click at [651, 309] on button "Next" at bounding box center [653, 393] width 45 height 13
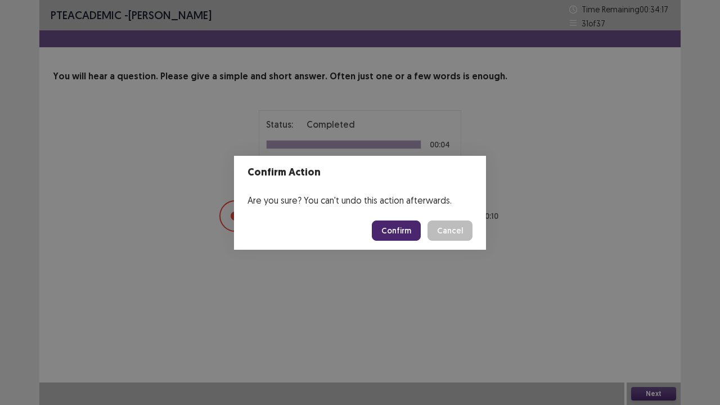
click at [413, 236] on button "Confirm" at bounding box center [396, 230] width 49 height 20
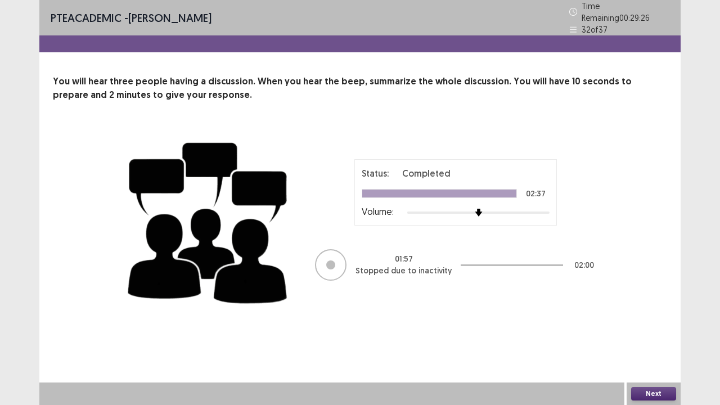
click at [647, 309] on button "Next" at bounding box center [653, 393] width 45 height 13
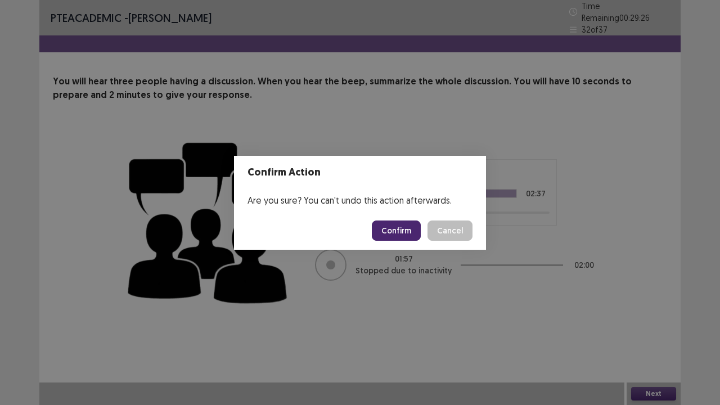
click at [406, 222] on button "Confirm" at bounding box center [396, 230] width 49 height 20
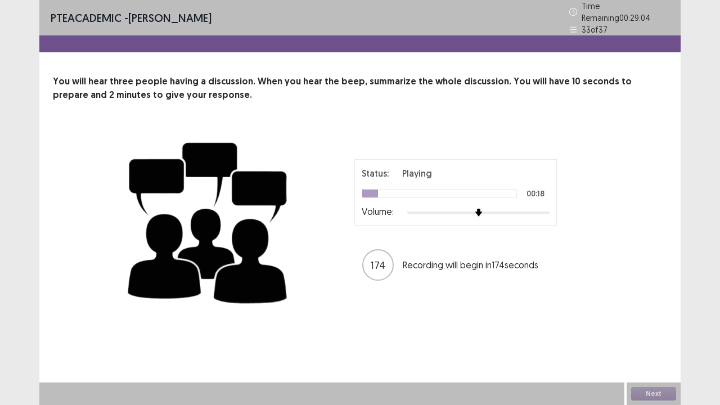
click at [610, 249] on div "Status: Playing 00:18 Volume: 174 Recording will begin in 174 seconds" at bounding box center [360, 221] width 614 height 184
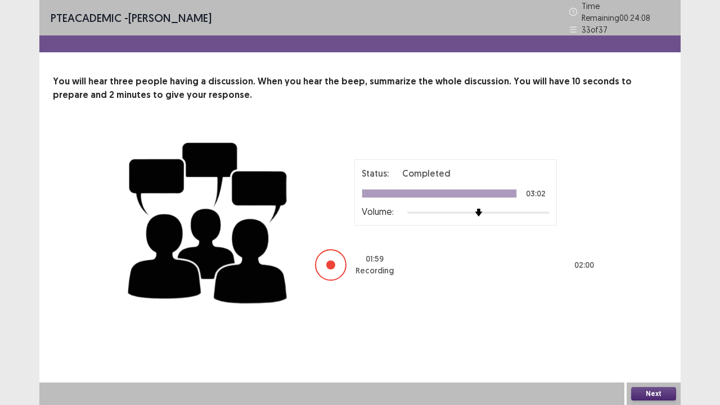
click at [637, 309] on button "Next" at bounding box center [653, 393] width 45 height 13
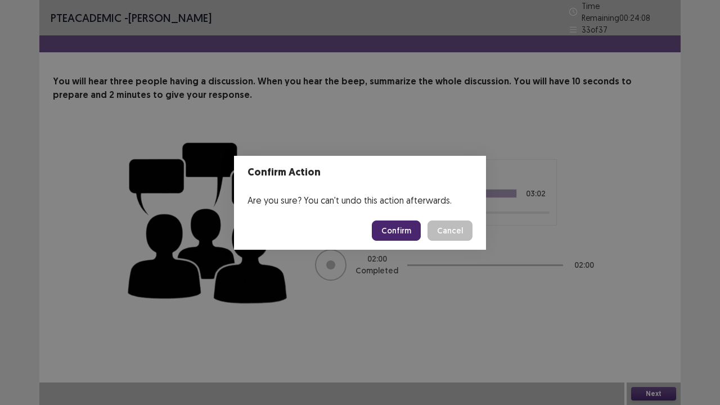
click at [405, 229] on button "Confirm" at bounding box center [396, 230] width 49 height 20
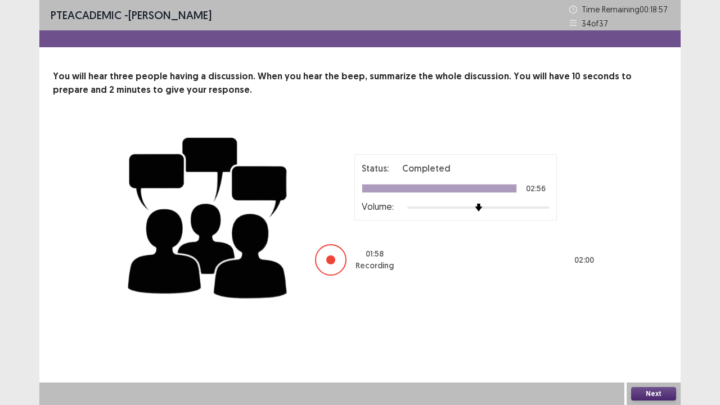
click at [666, 309] on div "Next" at bounding box center [653, 393] width 54 height 22
click at [656, 309] on button "Next" at bounding box center [653, 393] width 45 height 13
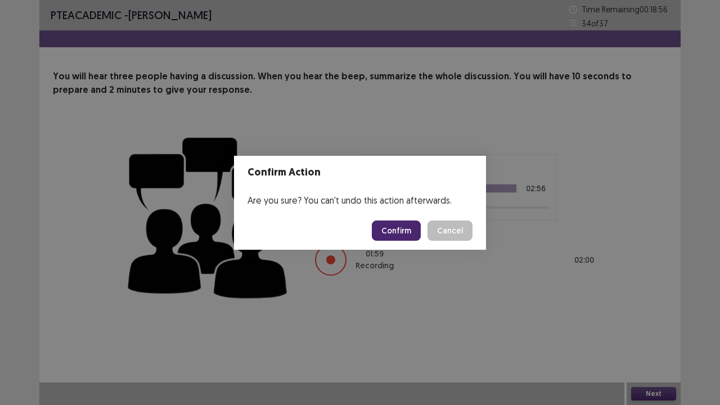
click at [410, 225] on button "Confirm" at bounding box center [396, 230] width 49 height 20
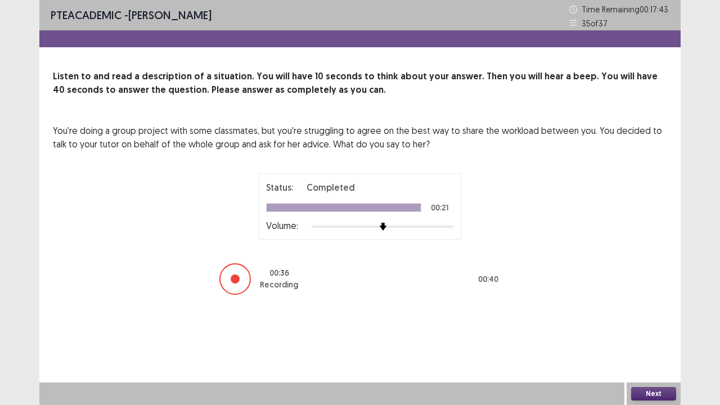
click at [662, 309] on button "Next" at bounding box center [653, 393] width 45 height 13
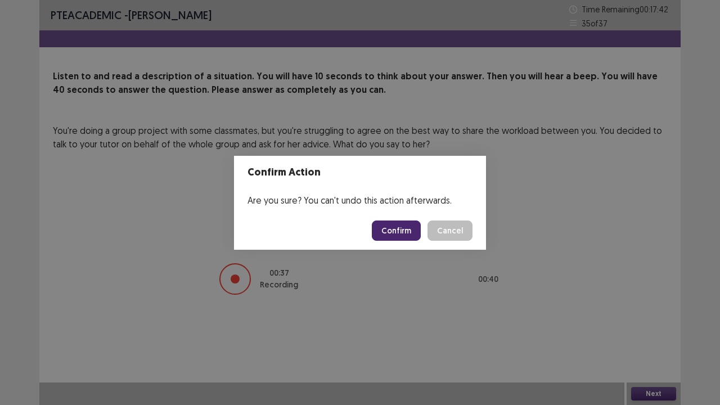
click at [383, 226] on button "Confirm" at bounding box center [396, 230] width 49 height 20
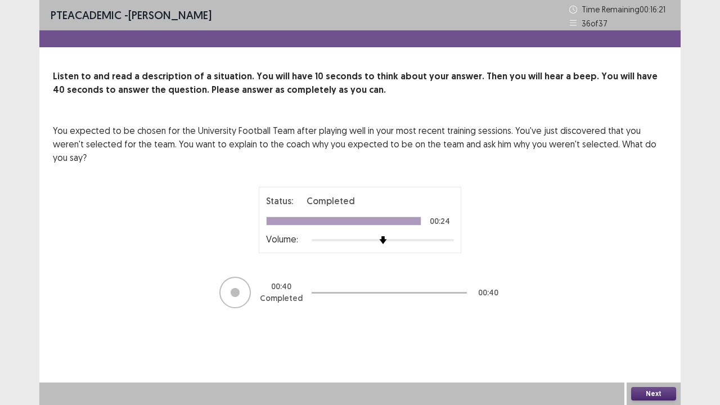
click at [655, 309] on button "Next" at bounding box center [653, 393] width 45 height 13
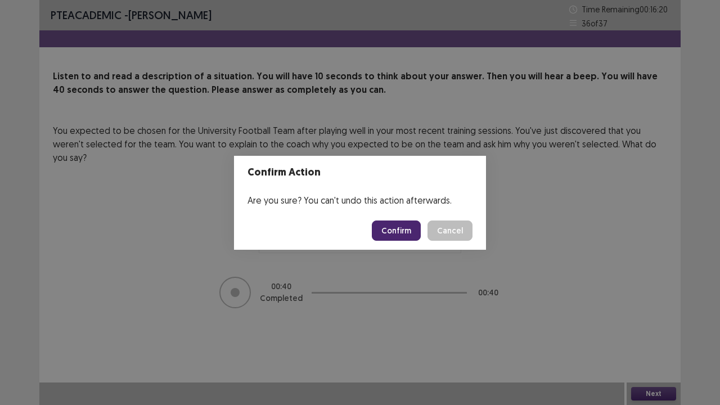
click at [404, 233] on button "Confirm" at bounding box center [396, 230] width 49 height 20
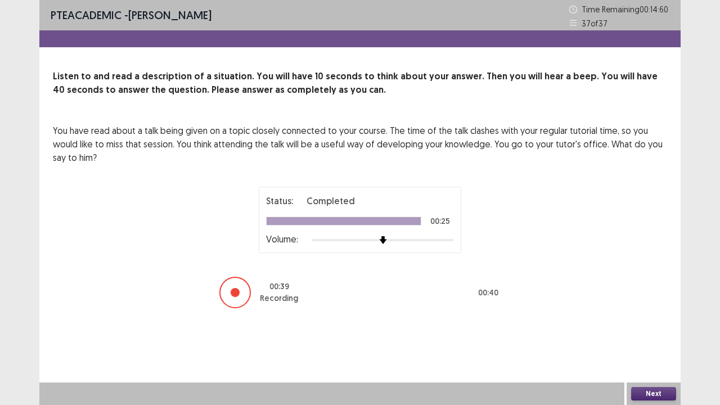
click at [666, 309] on button "Next" at bounding box center [653, 393] width 45 height 13
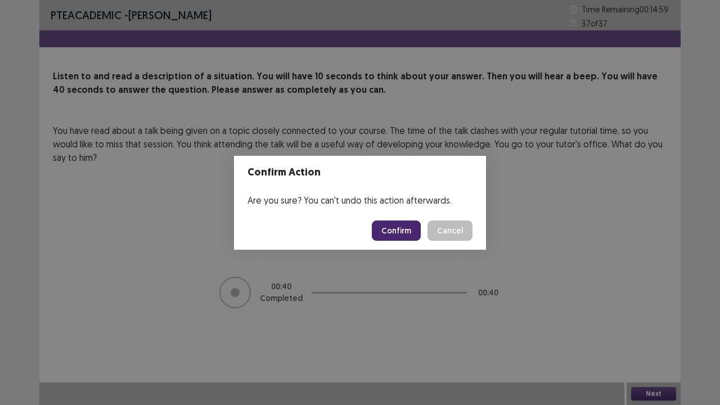
click at [410, 231] on button "Confirm" at bounding box center [396, 230] width 49 height 20
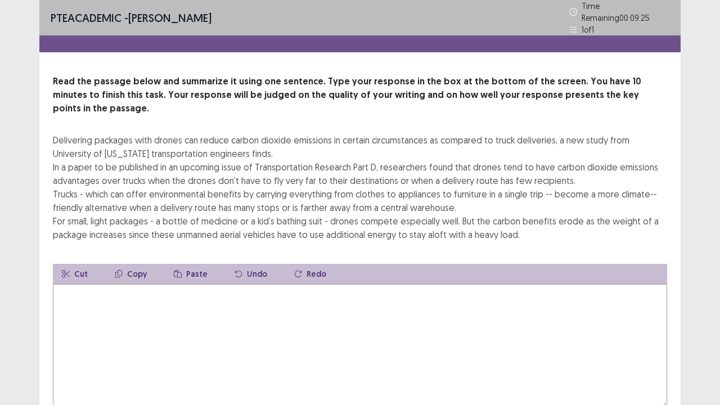
drag, startPoint x: 54, startPoint y: 123, endPoint x: 130, endPoint y: 120, distance: 76.5
click at [130, 133] on div "Delivering packages with drones can reduce carbon dioxide emissions in certain …" at bounding box center [360, 187] width 614 height 108
click at [69, 133] on div "Delivering packages with drones can reduce carbon dioxide emissions in certain …" at bounding box center [360, 187] width 614 height 108
click at [83, 287] on textarea at bounding box center [360, 346] width 614 height 124
click at [127, 264] on button "Copy" at bounding box center [131, 274] width 50 height 20
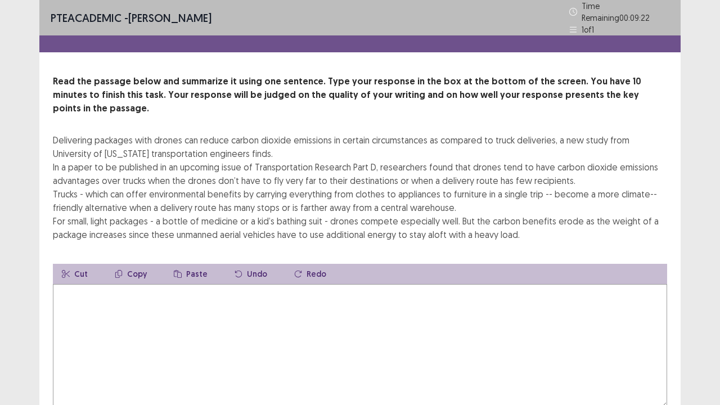
drag, startPoint x: 55, startPoint y: 118, endPoint x: 114, endPoint y: 120, distance: 58.6
click at [114, 133] on div "Delivering packages with drones can reduce carbon dioxide emissions in certain …" at bounding box center [360, 187] width 614 height 108
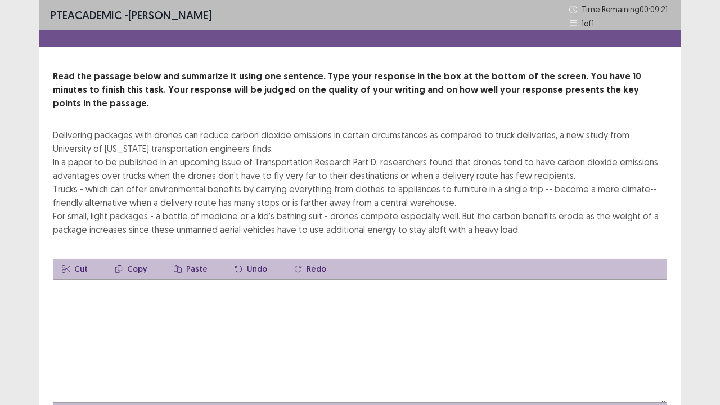
drag, startPoint x: 76, startPoint y: 297, endPoint x: 76, endPoint y: 291, distance: 6.2
click at [76, 296] on textarea at bounding box center [360, 341] width 614 height 124
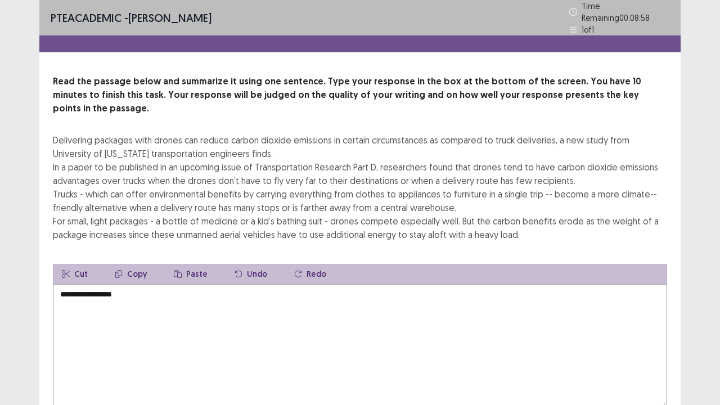
click at [111, 284] on textarea "**********" at bounding box center [360, 346] width 614 height 124
click at [161, 284] on textarea "**********" at bounding box center [360, 346] width 614 height 124
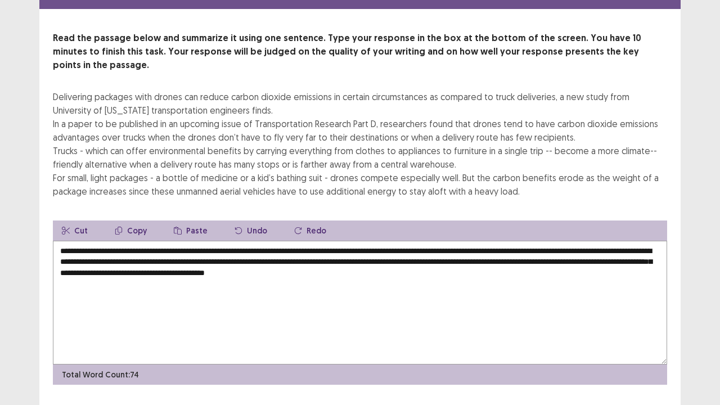
scroll to position [54, 0]
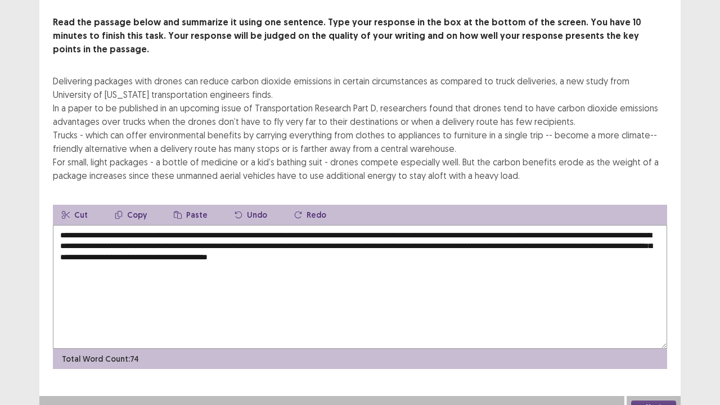
type textarea "**********"
click at [665, 309] on button "Next" at bounding box center [653, 406] width 45 height 13
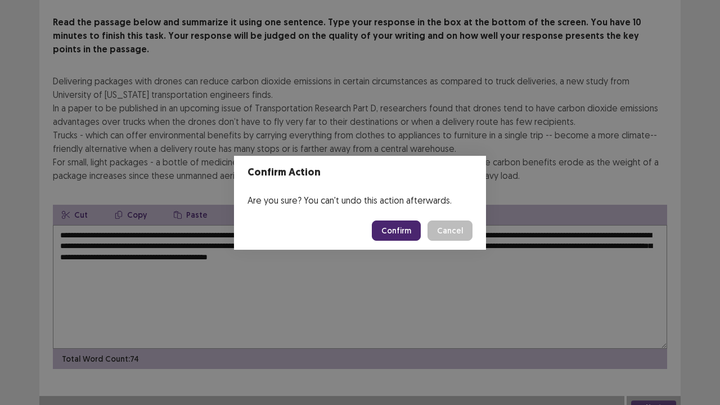
click at [390, 227] on button "Confirm" at bounding box center [396, 230] width 49 height 20
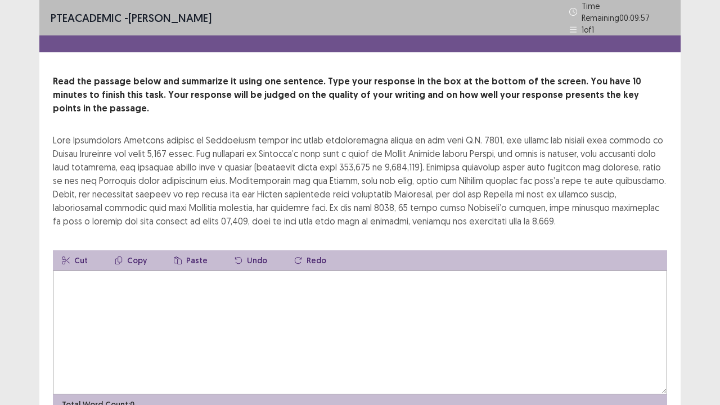
scroll to position [0, 0]
drag, startPoint x: 56, startPoint y: 120, endPoint x: 128, endPoint y: 120, distance: 72.0
click at [128, 133] on div at bounding box center [360, 180] width 614 height 94
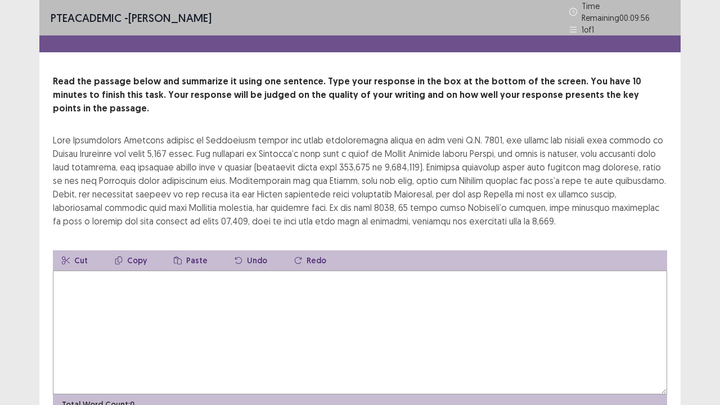
click at [128, 133] on div at bounding box center [360, 180] width 614 height 94
click at [87, 281] on textarea at bounding box center [360, 332] width 614 height 124
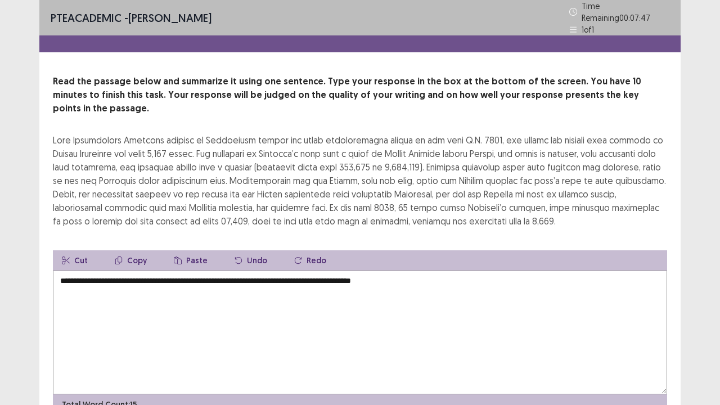
click at [434, 270] on textarea "**********" at bounding box center [360, 332] width 614 height 124
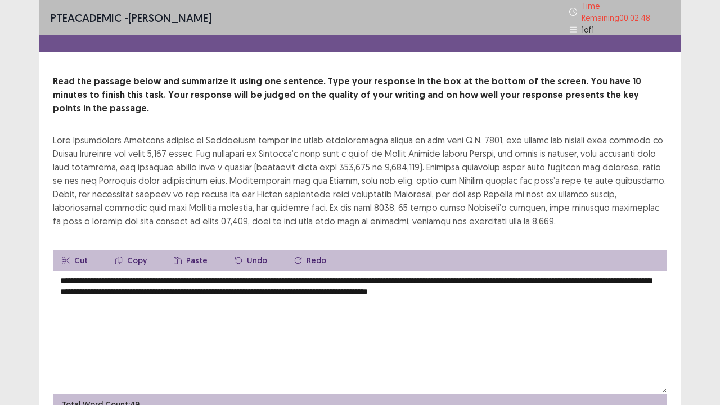
drag, startPoint x: 84, startPoint y: 262, endPoint x: 184, endPoint y: 266, distance: 100.2
click at [184, 270] on textarea "**********" at bounding box center [360, 332] width 614 height 124
click at [579, 276] on textarea "**********" at bounding box center [360, 332] width 614 height 124
click at [647, 272] on textarea "**********" at bounding box center [360, 332] width 614 height 124
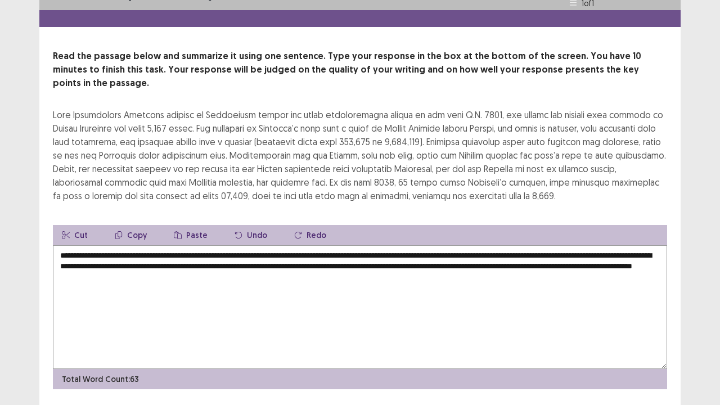
scroll to position [40, 0]
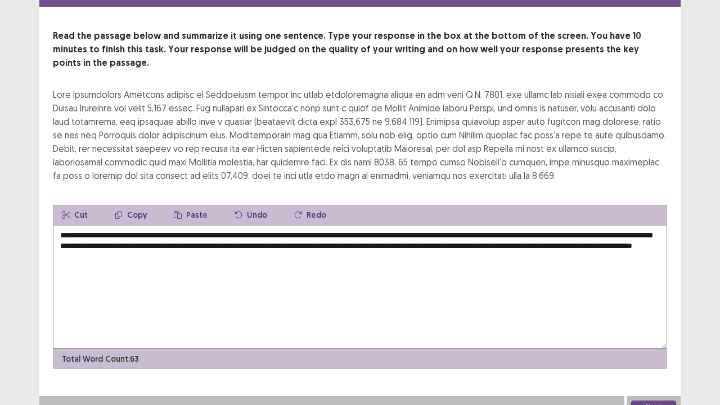
type textarea "**********"
click at [650, 309] on div "Next" at bounding box center [653, 407] width 54 height 22
click at [648, 309] on button "Next" at bounding box center [653, 406] width 45 height 13
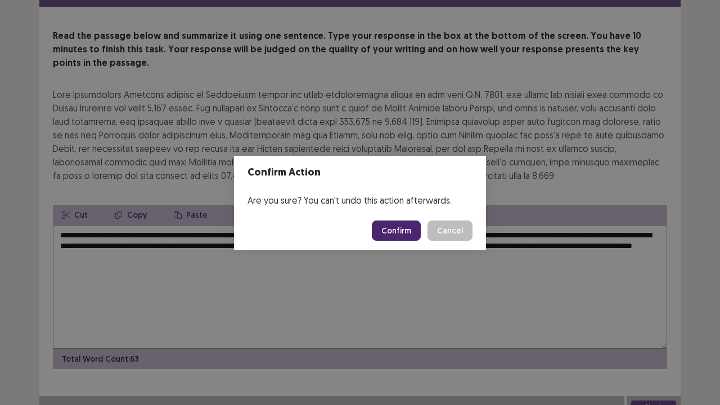
click at [410, 231] on button "Confirm" at bounding box center [396, 230] width 49 height 20
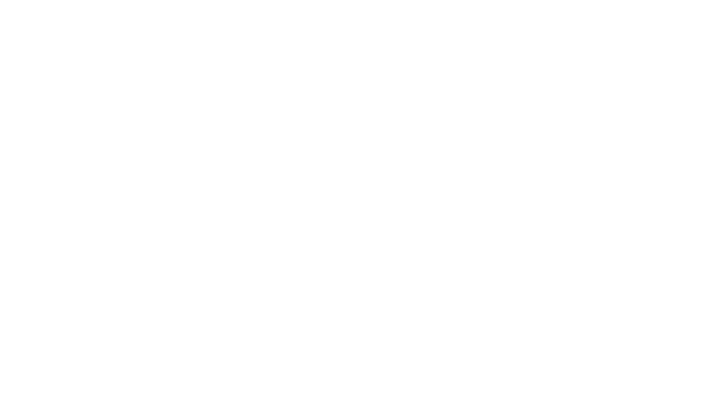
scroll to position [0, 0]
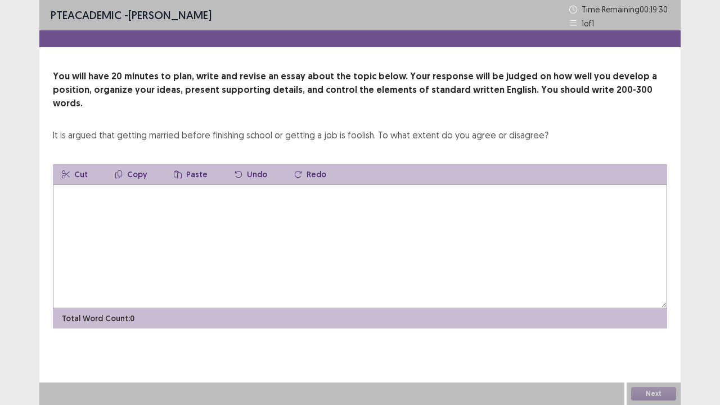
drag, startPoint x: 143, startPoint y: 222, endPoint x: 150, endPoint y: 233, distance: 12.6
click at [150, 233] on textarea at bounding box center [360, 246] width 614 height 124
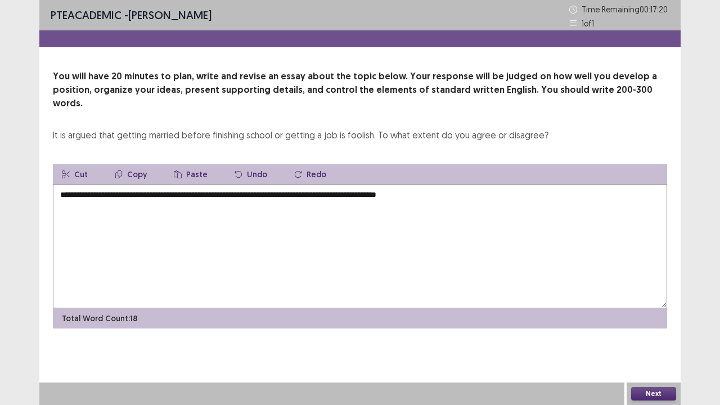
click at [434, 184] on textarea "**********" at bounding box center [360, 246] width 614 height 124
click at [465, 193] on textarea "**********" at bounding box center [360, 246] width 614 height 124
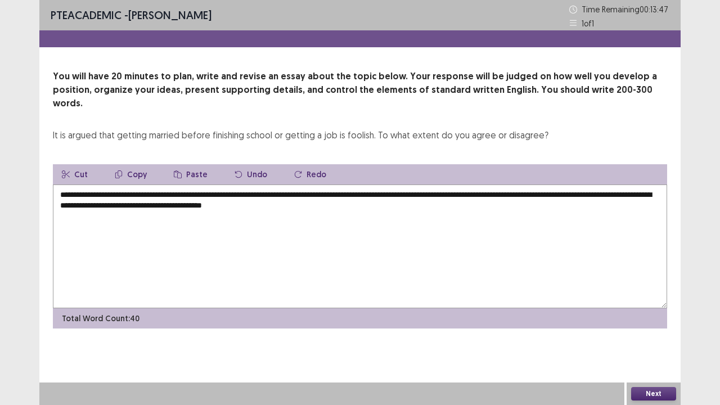
click at [544, 309] on div "**********" at bounding box center [359, 202] width 641 height 405
click at [398, 196] on textarea "**********" at bounding box center [360, 246] width 614 height 124
drag, startPoint x: 358, startPoint y: 196, endPoint x: 363, endPoint y: 192, distance: 6.6
click at [363, 192] on textarea "**********" at bounding box center [360, 246] width 614 height 124
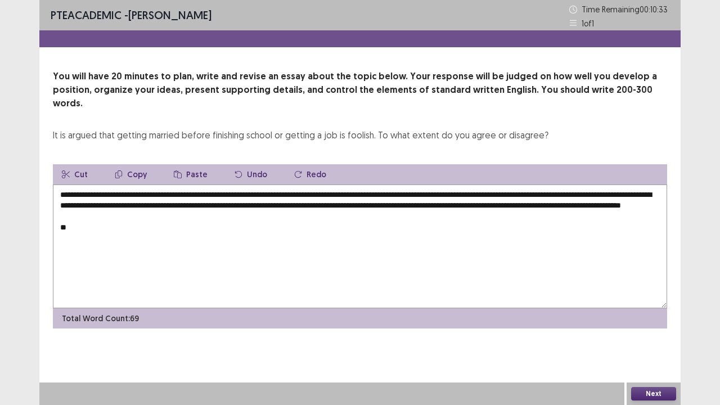
drag, startPoint x: 76, startPoint y: 230, endPoint x: 82, endPoint y: 229, distance: 6.3
click at [76, 230] on textarea "**********" at bounding box center [360, 246] width 614 height 124
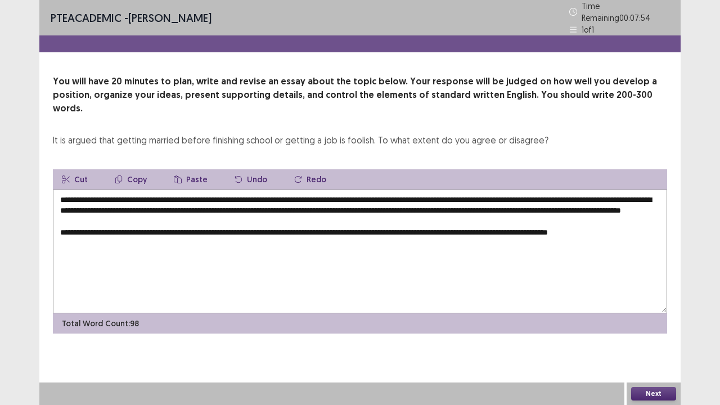
drag, startPoint x: 131, startPoint y: 181, endPoint x: 202, endPoint y: 184, distance: 71.5
click at [202, 190] on textarea "**********" at bounding box center [360, 252] width 614 height 124
click at [96, 240] on textarea "**********" at bounding box center [360, 252] width 614 height 124
drag, startPoint x: 76, startPoint y: 235, endPoint x: 192, endPoint y: 263, distance: 119.2
click at [78, 235] on textarea "**********" at bounding box center [360, 252] width 614 height 124
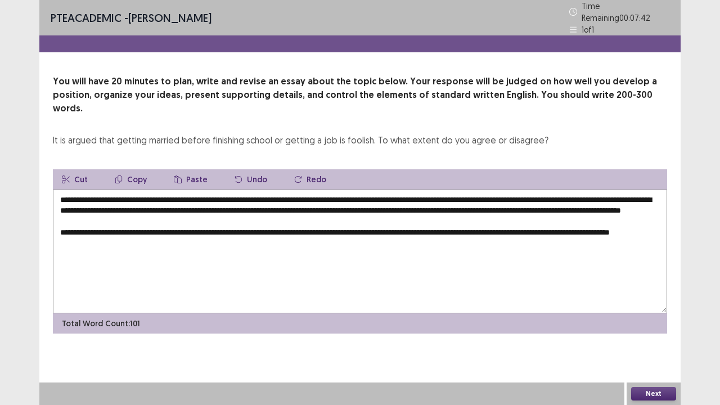
click at [161, 241] on textarea "**********" at bounding box center [360, 252] width 614 height 124
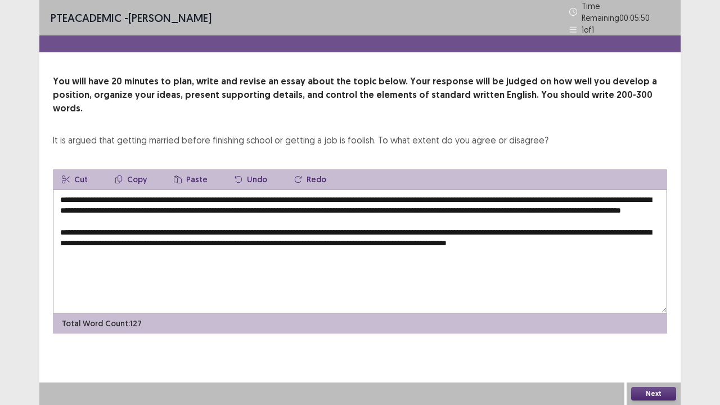
drag, startPoint x: 125, startPoint y: 181, endPoint x: 208, endPoint y: 183, distance: 83.2
click at [208, 190] on textarea "**********" at bounding box center [360, 252] width 614 height 124
drag, startPoint x: 125, startPoint y: 183, endPoint x: 202, endPoint y: 178, distance: 77.8
click at [202, 190] on textarea "**********" at bounding box center [360, 252] width 614 height 124
drag, startPoint x: 126, startPoint y: 182, endPoint x: 180, endPoint y: 196, distance: 55.6
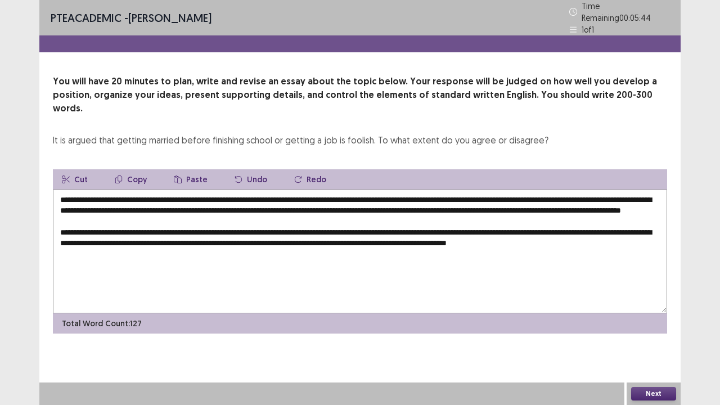
click at [129, 190] on textarea "**********" at bounding box center [360, 252] width 614 height 124
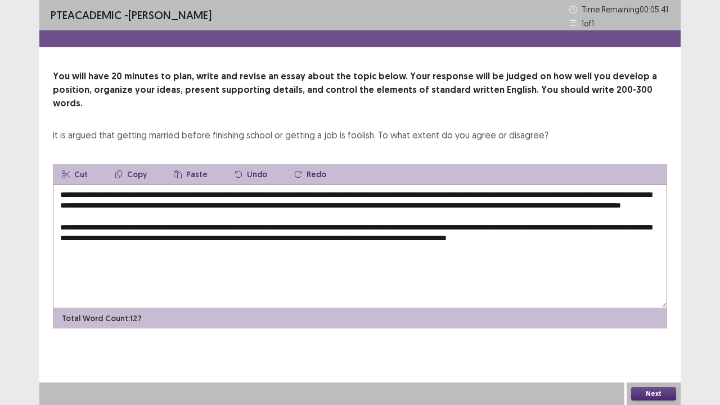
click at [127, 184] on textarea "**********" at bounding box center [360, 246] width 614 height 124
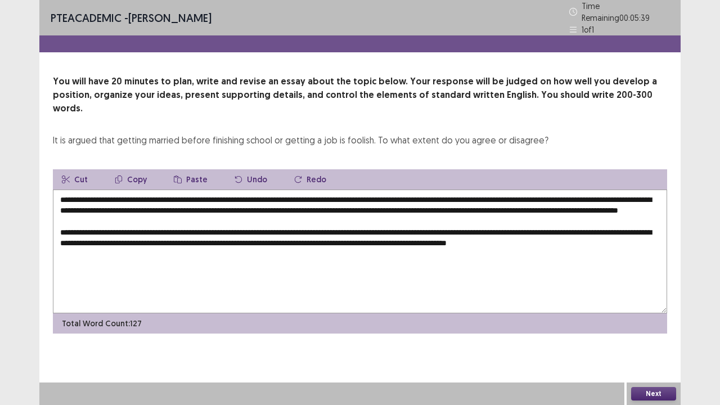
drag, startPoint x: 126, startPoint y: 182, endPoint x: 173, endPoint y: 183, distance: 47.3
click at [184, 190] on textarea "**********" at bounding box center [360, 252] width 614 height 124
click at [126, 190] on textarea "**********" at bounding box center [360, 252] width 614 height 124
click at [116, 247] on textarea "**********" at bounding box center [360, 252] width 614 height 124
click at [127, 190] on textarea "**********" at bounding box center [360, 252] width 614 height 124
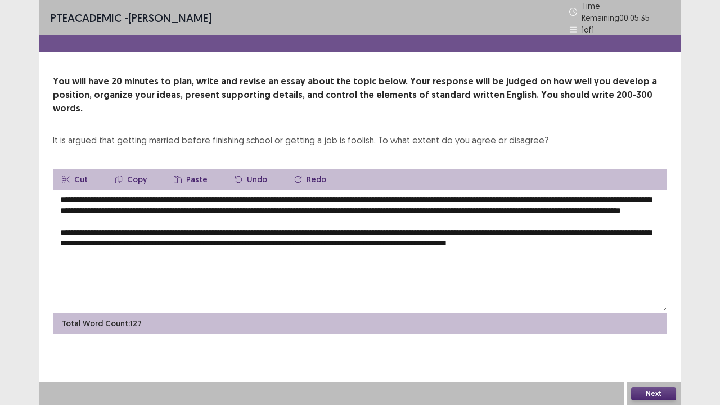
click at [137, 245] on textarea "**********" at bounding box center [360, 252] width 614 height 124
drag, startPoint x: 124, startPoint y: 181, endPoint x: 178, endPoint y: 173, distance: 54.6
click at [202, 190] on textarea "**********" at bounding box center [360, 252] width 614 height 124
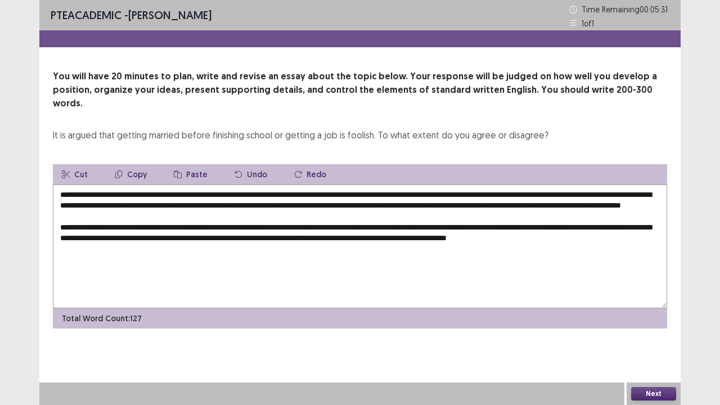
click at [140, 164] on button "Copy" at bounding box center [131, 174] width 50 height 20
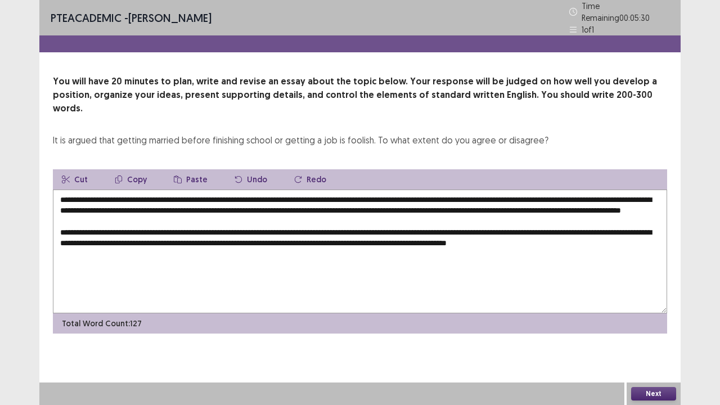
click at [137, 169] on button "Copy" at bounding box center [131, 179] width 50 height 20
click at [98, 250] on textarea "**********" at bounding box center [360, 252] width 614 height 124
paste textarea "**********"
click at [101, 247] on textarea "**********" at bounding box center [360, 252] width 614 height 124
click at [193, 250] on textarea "**********" at bounding box center [360, 252] width 614 height 124
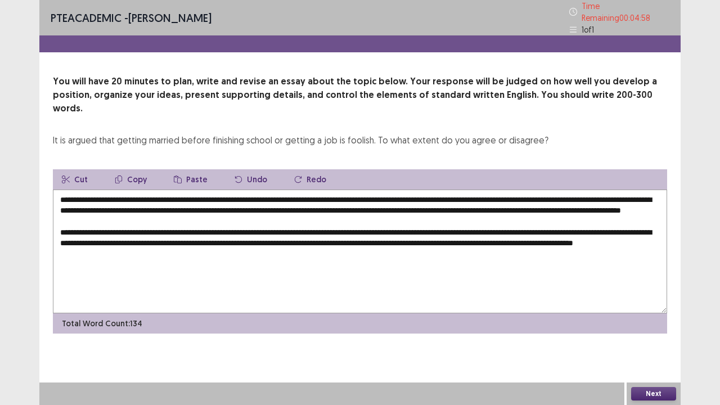
click at [179, 247] on textarea "**********" at bounding box center [360, 252] width 614 height 124
drag, startPoint x: 243, startPoint y: 180, endPoint x: 341, endPoint y: 183, distance: 97.9
click at [351, 190] on textarea "**********" at bounding box center [360, 252] width 614 height 124
click at [193, 246] on textarea "**********" at bounding box center [360, 252] width 614 height 124
click at [191, 249] on textarea "**********" at bounding box center [360, 252] width 614 height 124
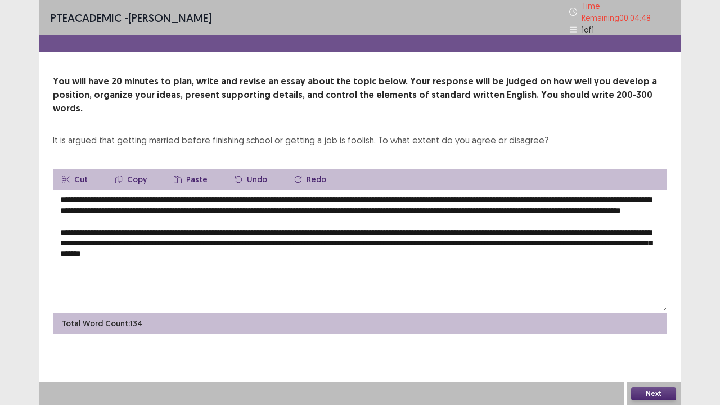
click at [179, 247] on textarea "**********" at bounding box center [360, 252] width 614 height 124
paste textarea "**********"
click at [181, 247] on textarea "**********" at bounding box center [360, 252] width 614 height 124
click at [184, 247] on textarea "**********" at bounding box center [360, 252] width 614 height 124
click at [351, 249] on textarea "**********" at bounding box center [360, 252] width 614 height 124
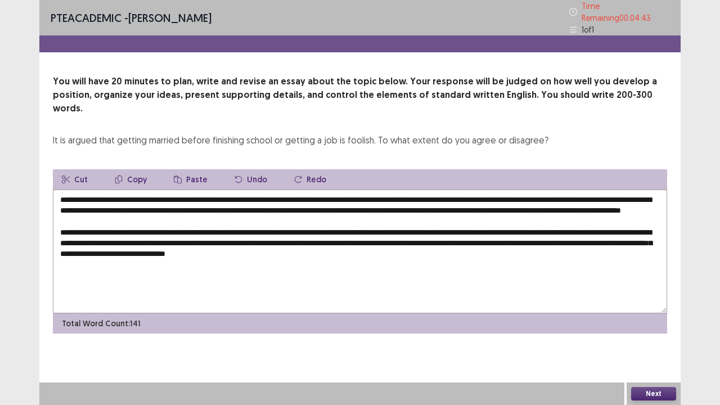
click at [348, 250] on textarea "**********" at bounding box center [360, 252] width 614 height 124
click at [368, 248] on textarea "**********" at bounding box center [360, 252] width 614 height 124
drag, startPoint x: 274, startPoint y: 182, endPoint x: 351, endPoint y: 181, distance: 76.5
click at [351, 190] on textarea "**********" at bounding box center [360, 252] width 614 height 124
click at [270, 262] on textarea "**********" at bounding box center [360, 252] width 614 height 124
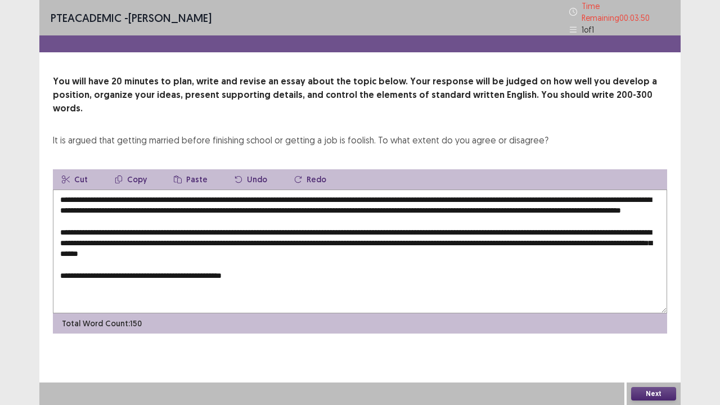
click at [272, 270] on textarea "**********" at bounding box center [360, 252] width 614 height 124
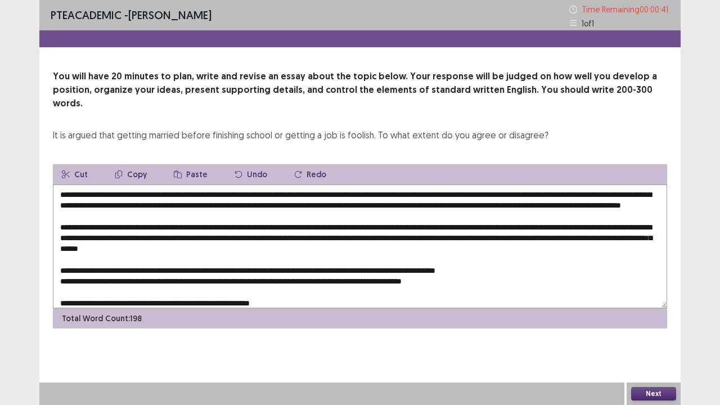
drag, startPoint x: 127, startPoint y: 181, endPoint x: 335, endPoint y: 183, distance: 208.1
click at [350, 184] on textarea at bounding box center [360, 246] width 614 height 124
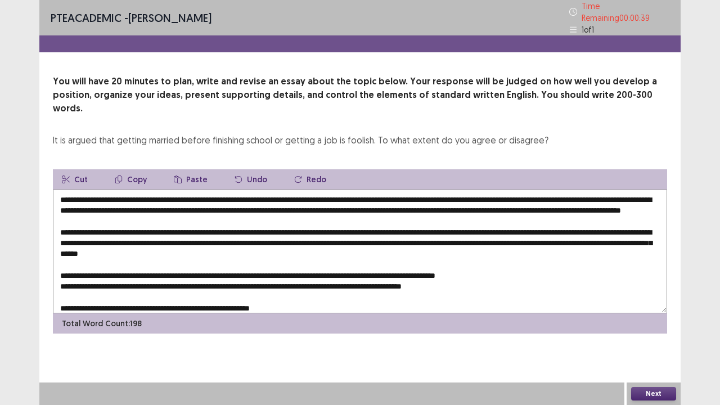
scroll to position [16, 0]
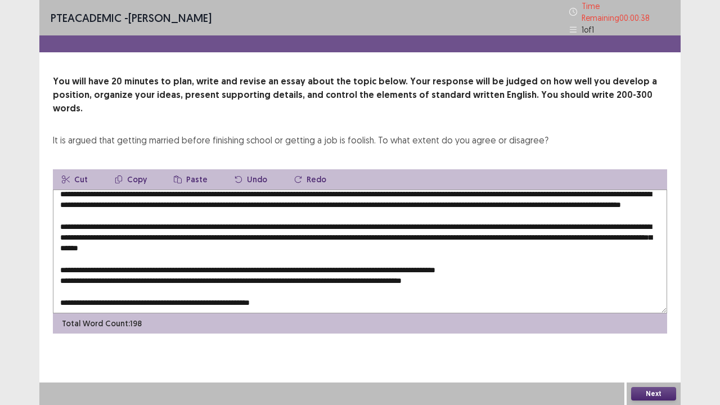
click at [300, 280] on textarea at bounding box center [360, 252] width 614 height 124
click at [547, 281] on textarea at bounding box center [360, 252] width 614 height 124
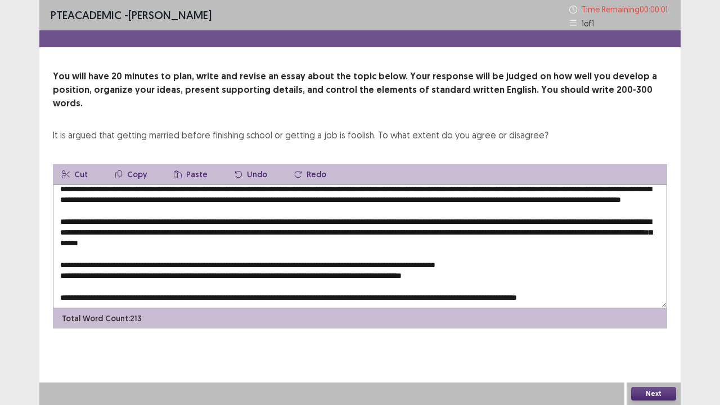
type textarea "**********"
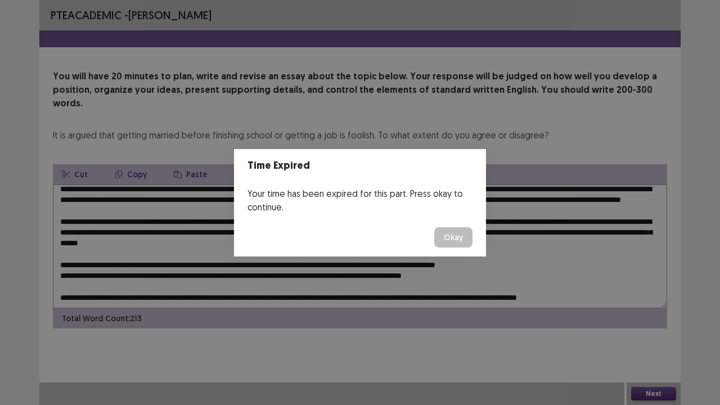
click at [469, 237] on button "Okay" at bounding box center [453, 237] width 38 height 20
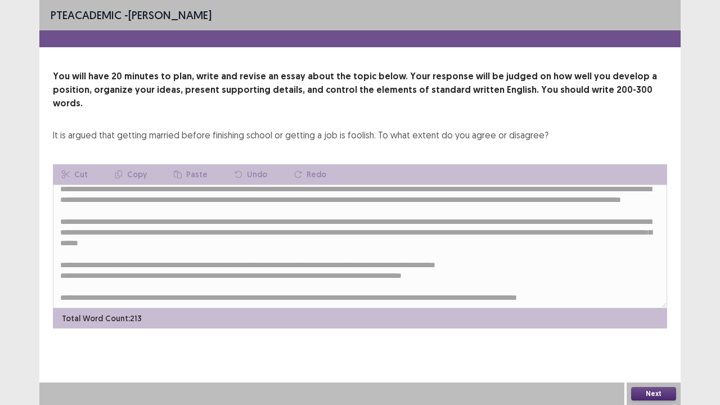
click at [666, 309] on button "Next" at bounding box center [653, 393] width 45 height 13
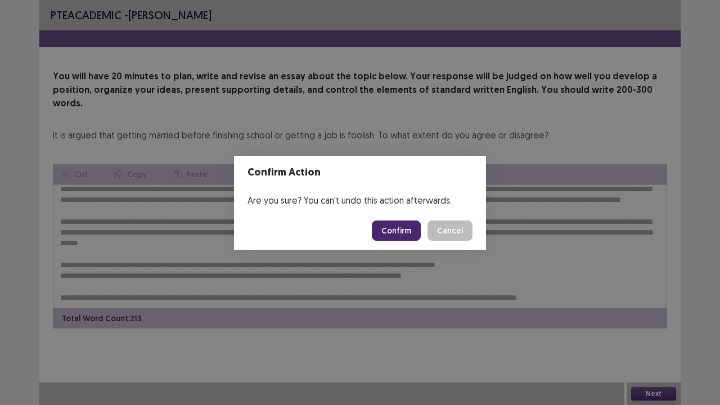
click at [418, 226] on button "Confirm" at bounding box center [396, 230] width 49 height 20
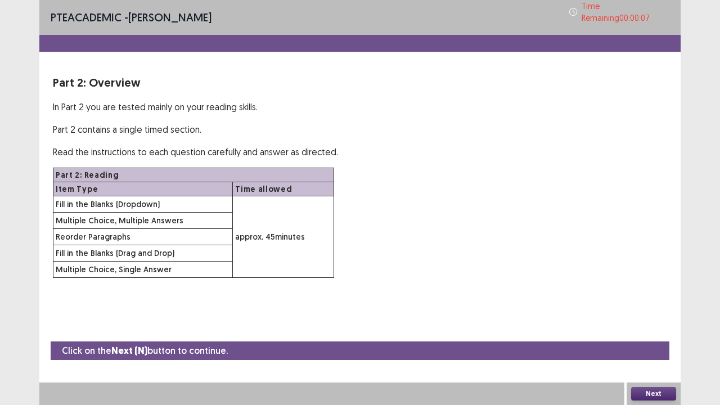
click at [657, 309] on button "Next" at bounding box center [653, 393] width 45 height 13
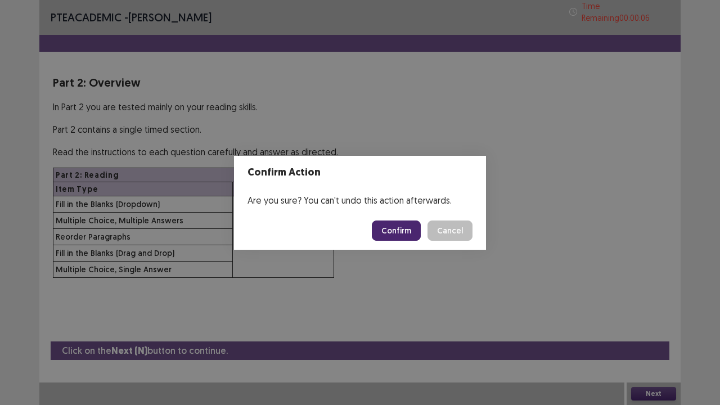
click at [407, 233] on button "Confirm" at bounding box center [396, 230] width 49 height 20
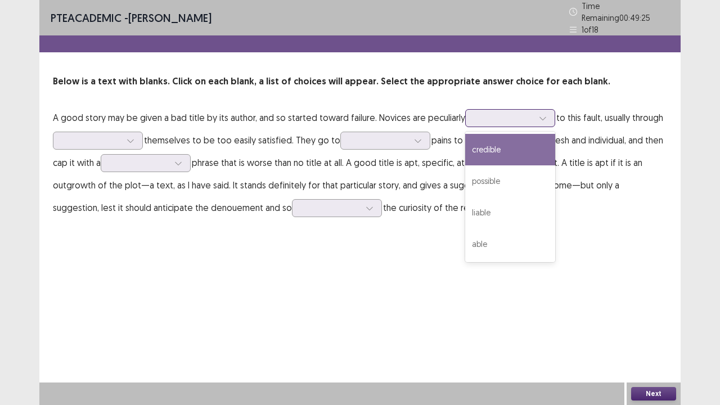
click at [549, 114] on div at bounding box center [510, 118] width 90 height 18
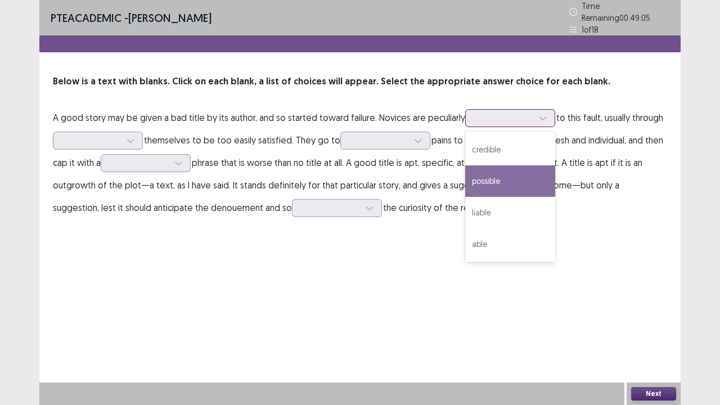
click at [503, 181] on div "possible" at bounding box center [510, 180] width 90 height 31
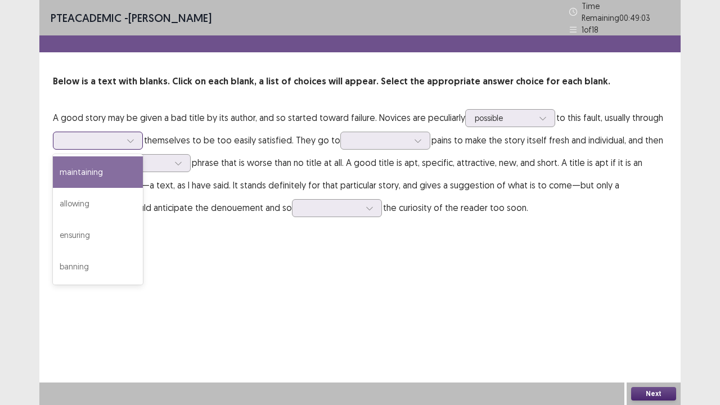
click at [134, 137] on icon at bounding box center [131, 141] width 8 height 8
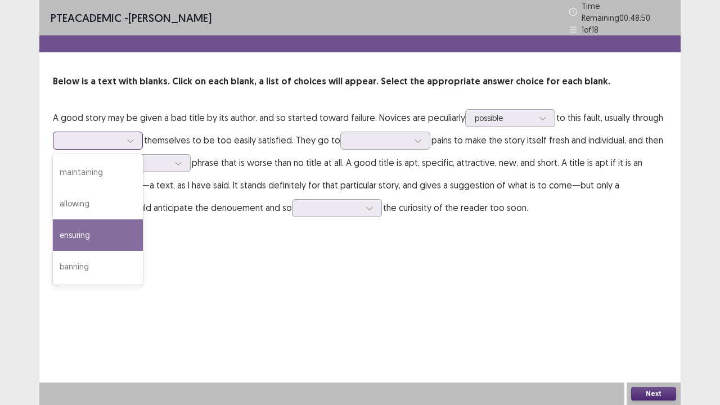
click at [118, 222] on div "ensuring" at bounding box center [98, 234] width 90 height 31
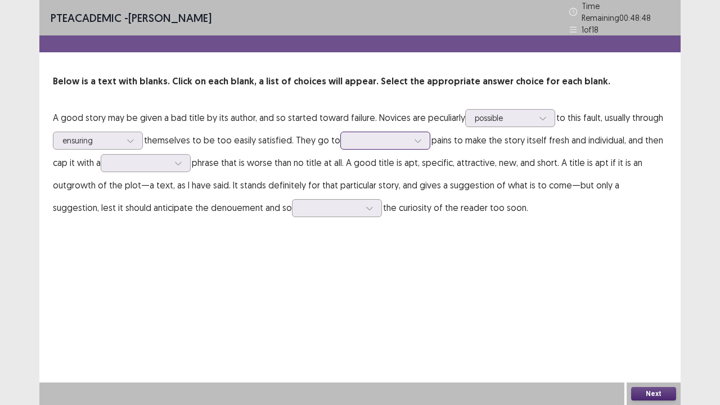
click at [399, 135] on div at bounding box center [379, 140] width 58 height 11
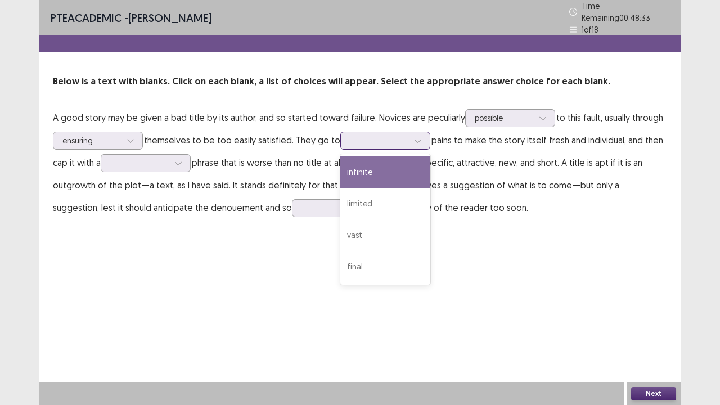
click at [386, 165] on div "infinite" at bounding box center [385, 171] width 90 height 31
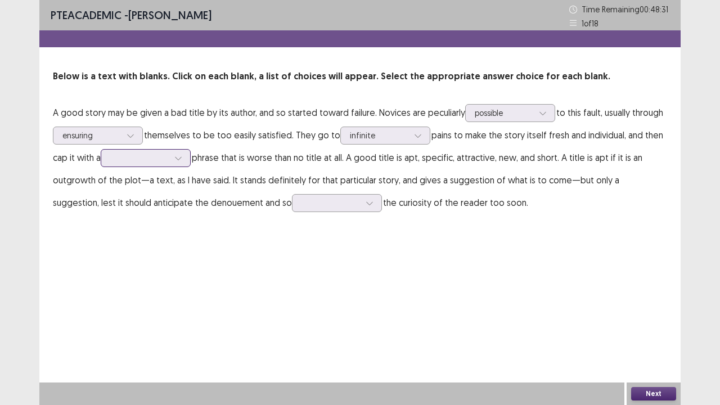
click at [174, 155] on div at bounding box center [178, 158] width 17 height 17
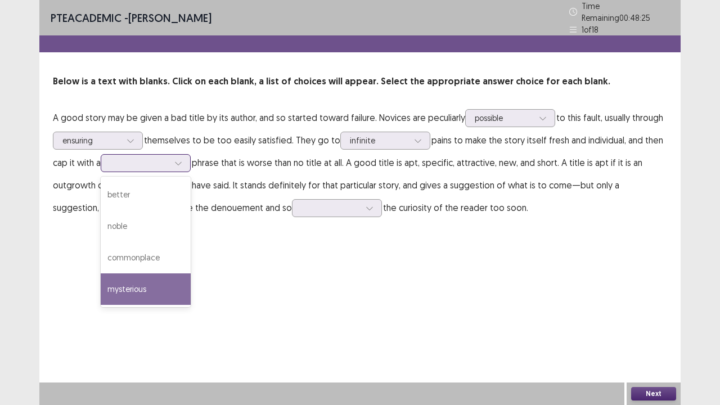
click at [169, 286] on div "mysterious" at bounding box center [146, 288] width 90 height 31
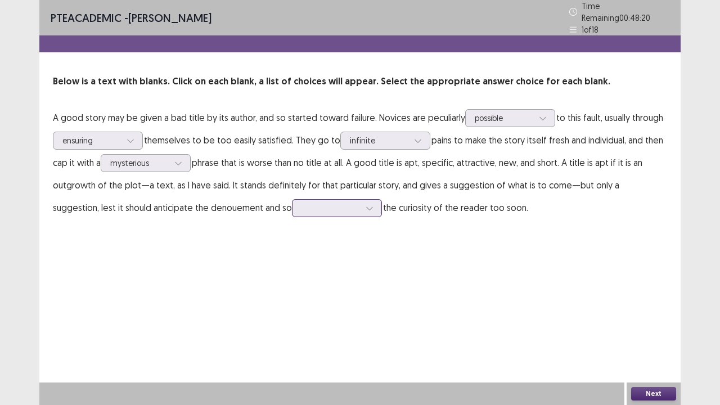
click at [366, 206] on icon at bounding box center [370, 208] width 8 height 8
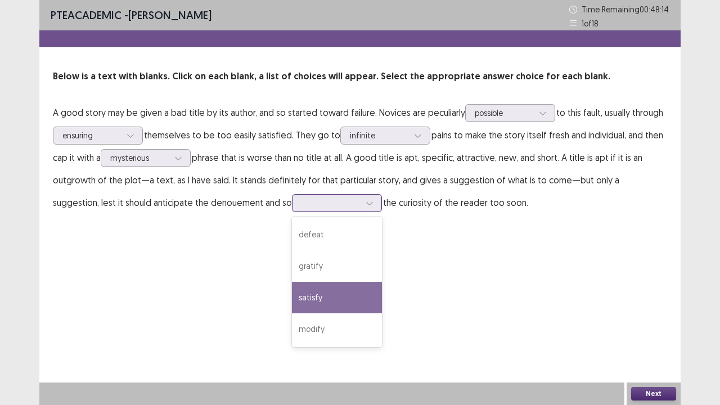
click at [292, 294] on div "satisfy" at bounding box center [337, 297] width 90 height 31
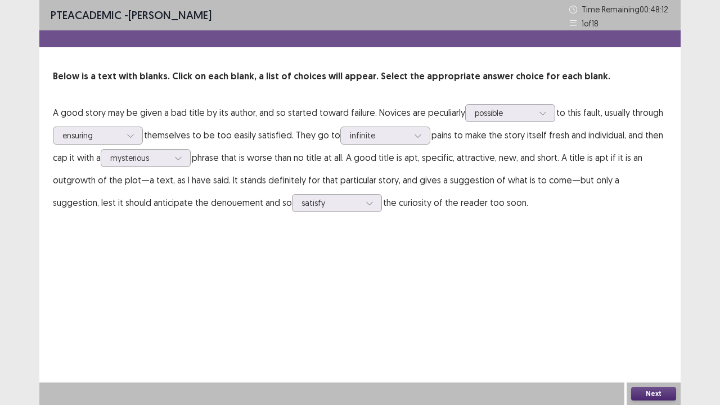
click at [634, 309] on button "Next" at bounding box center [653, 393] width 45 height 13
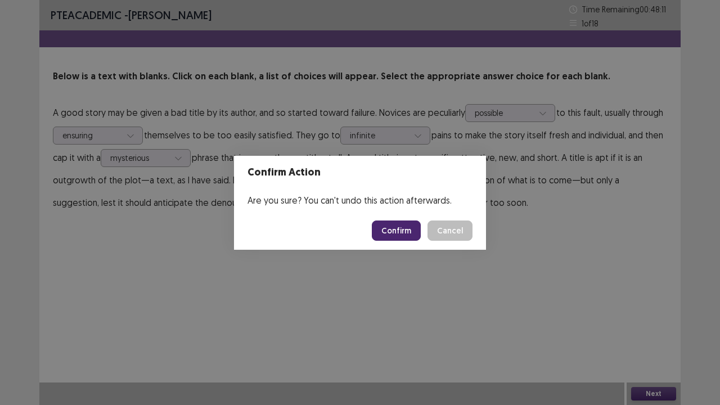
click at [403, 235] on button "Confirm" at bounding box center [396, 230] width 49 height 20
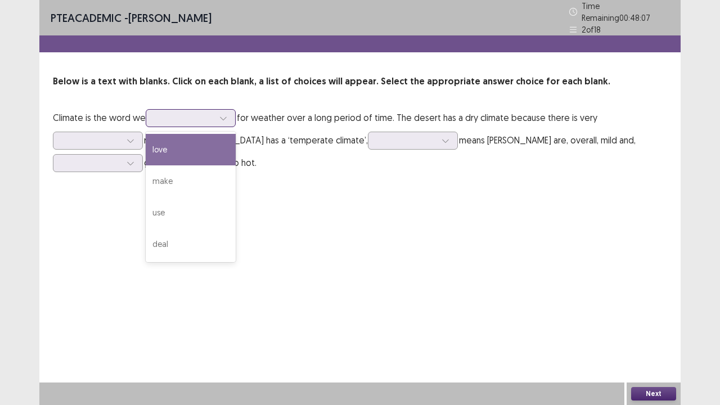
click at [224, 114] on icon at bounding box center [223, 118] width 8 height 8
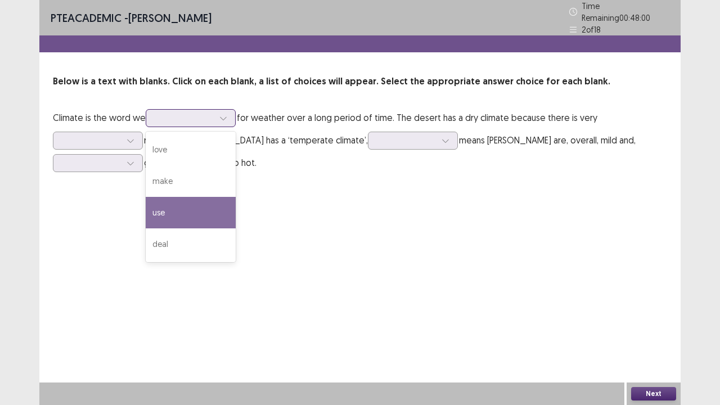
click at [203, 211] on div "use" at bounding box center [191, 212] width 90 height 31
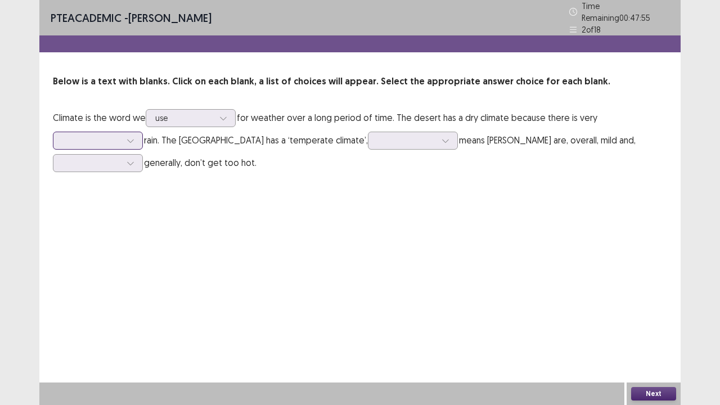
click at [134, 137] on icon at bounding box center [131, 141] width 8 height 8
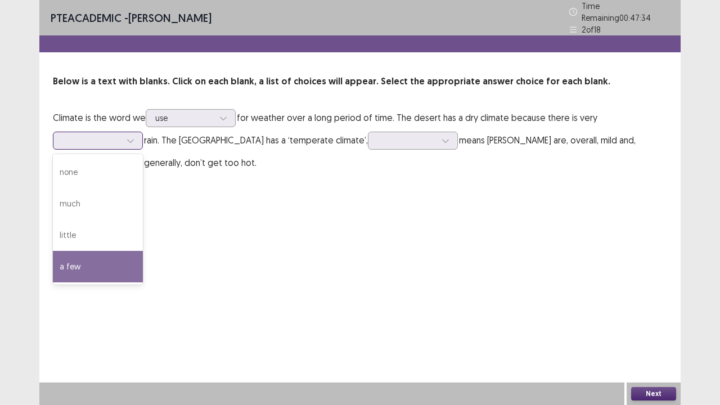
drag, startPoint x: 96, startPoint y: 271, endPoint x: 123, endPoint y: 253, distance: 32.4
click at [96, 271] on div "a few" at bounding box center [98, 266] width 90 height 31
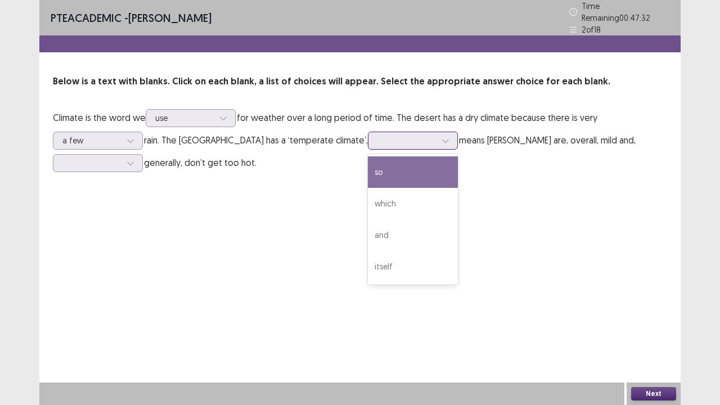
click at [441, 137] on icon at bounding box center [445, 141] width 8 height 8
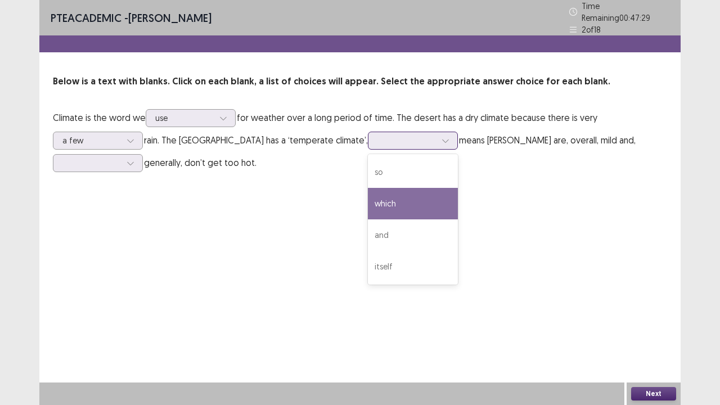
click at [368, 195] on div "which" at bounding box center [413, 203] width 90 height 31
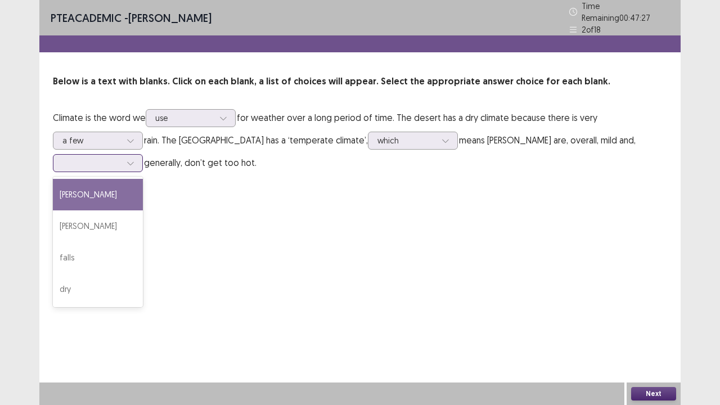
click at [121, 157] on div at bounding box center [91, 162] width 58 height 11
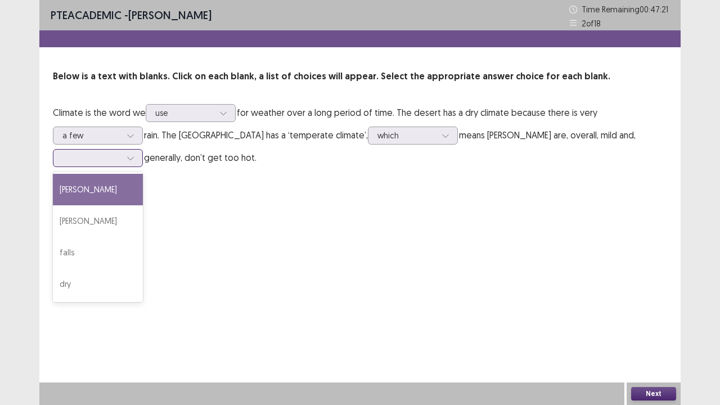
click at [143, 174] on div "[PERSON_NAME]" at bounding box center [98, 189] width 90 height 31
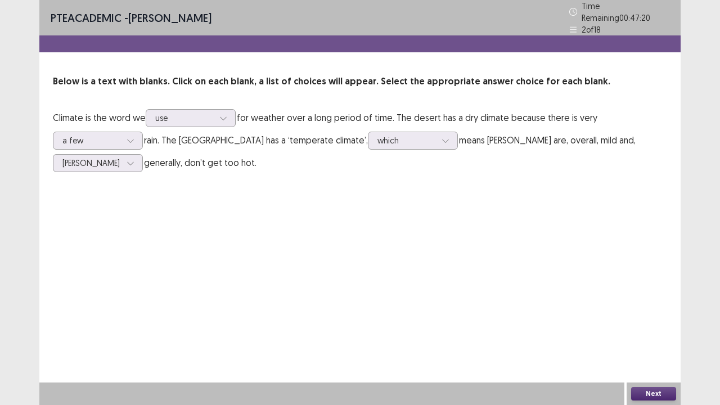
click at [664, 309] on button "Next" at bounding box center [653, 393] width 45 height 13
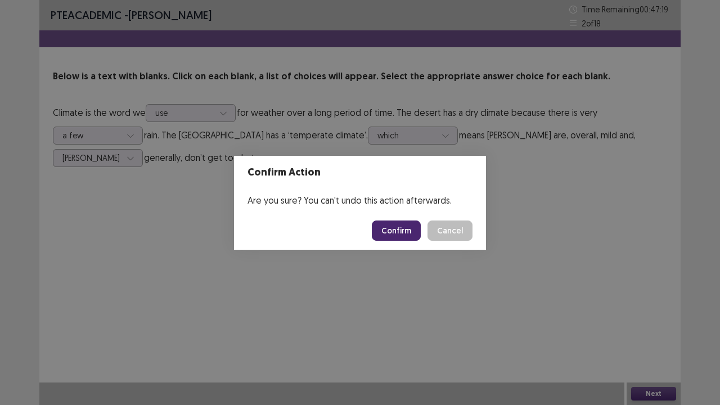
click at [393, 228] on button "Confirm" at bounding box center [396, 230] width 49 height 20
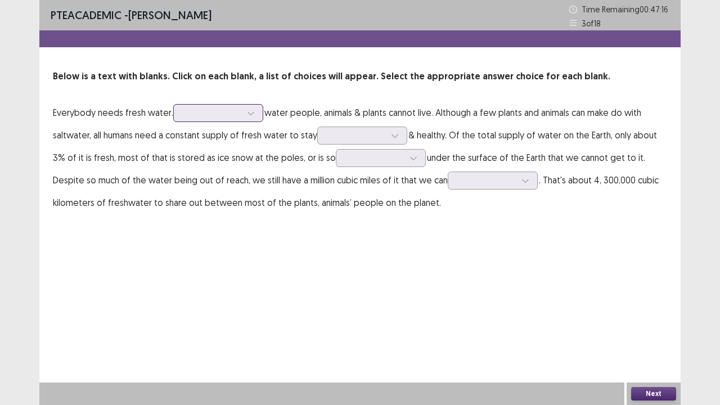
click at [250, 118] on div at bounding box center [250, 113] width 17 height 17
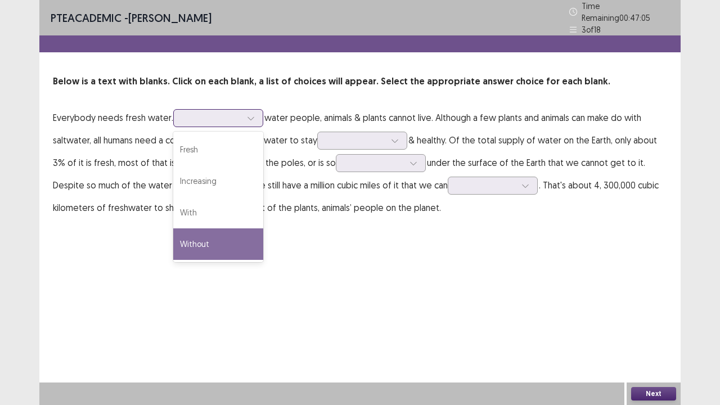
click at [237, 241] on div "Without" at bounding box center [218, 243] width 90 height 31
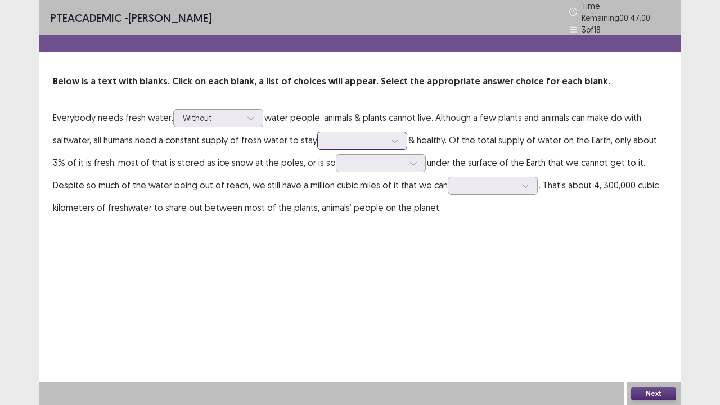
click at [394, 137] on icon at bounding box center [395, 141] width 8 height 8
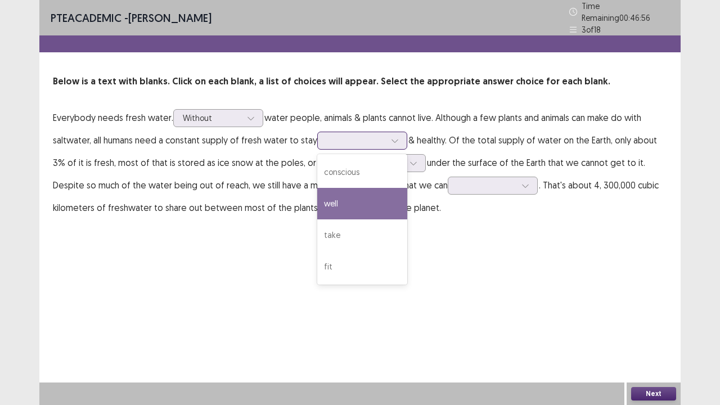
click at [367, 204] on div "well" at bounding box center [362, 203] width 90 height 31
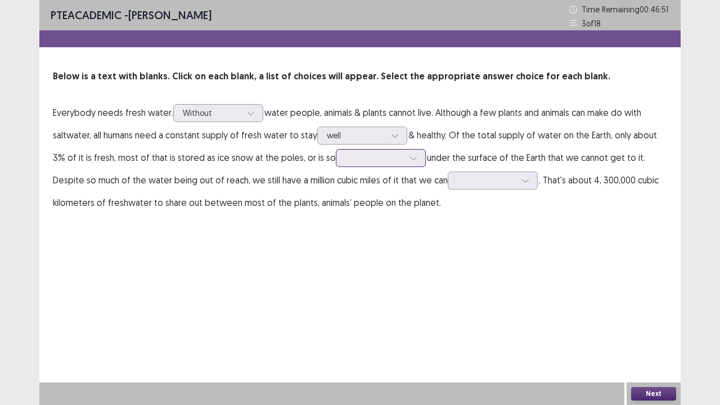
click at [409, 161] on icon at bounding box center [413, 158] width 8 height 8
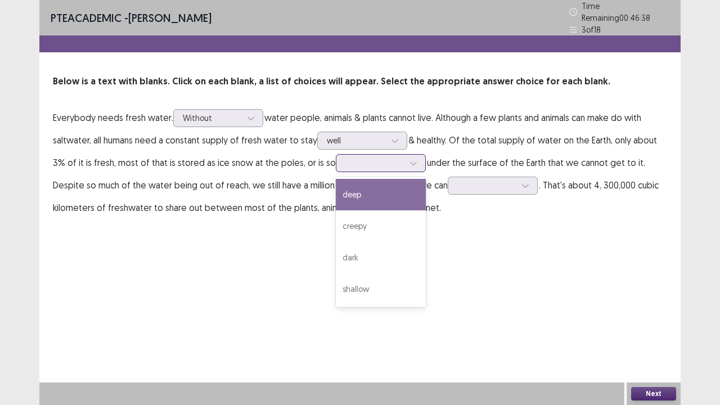
click at [379, 189] on div "deep" at bounding box center [381, 194] width 90 height 31
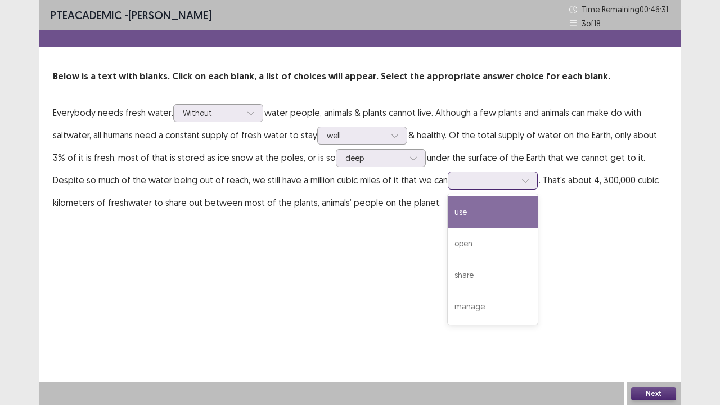
click at [517, 184] on div at bounding box center [525, 180] width 17 height 17
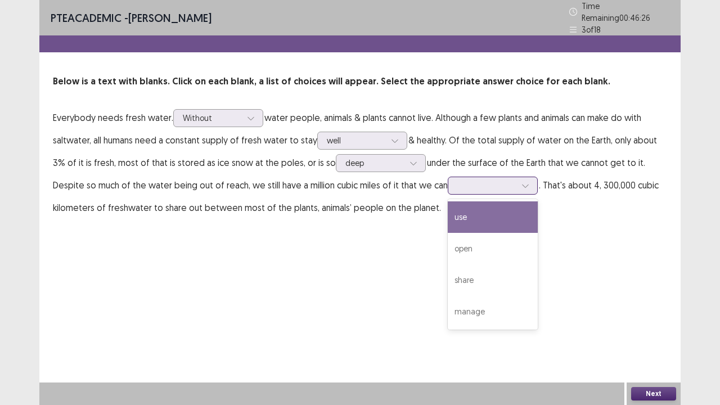
click at [465, 212] on div "use" at bounding box center [493, 216] width 90 height 31
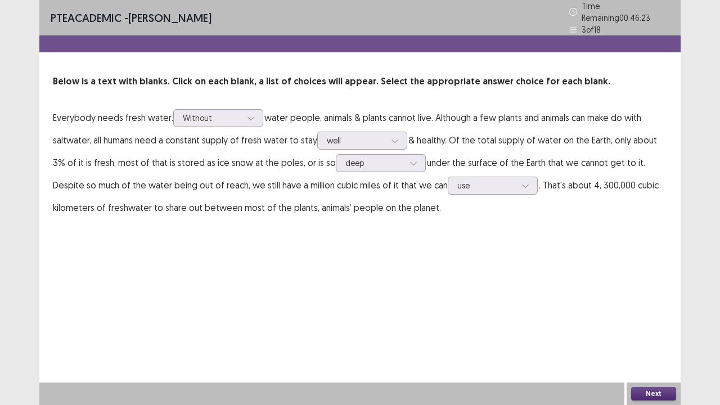
click at [656, 309] on button "Next" at bounding box center [653, 393] width 45 height 13
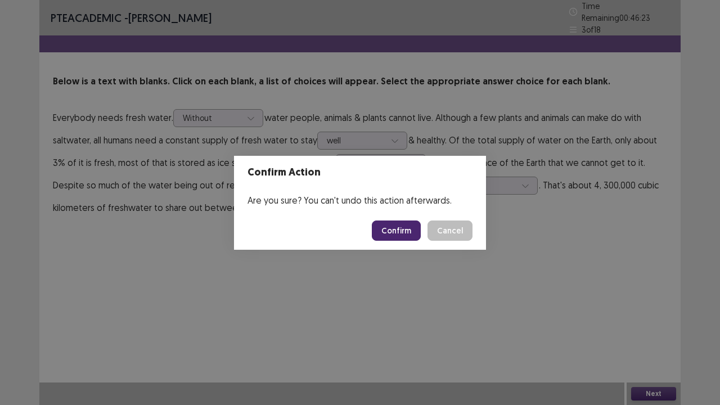
click at [405, 225] on button "Confirm" at bounding box center [396, 230] width 49 height 20
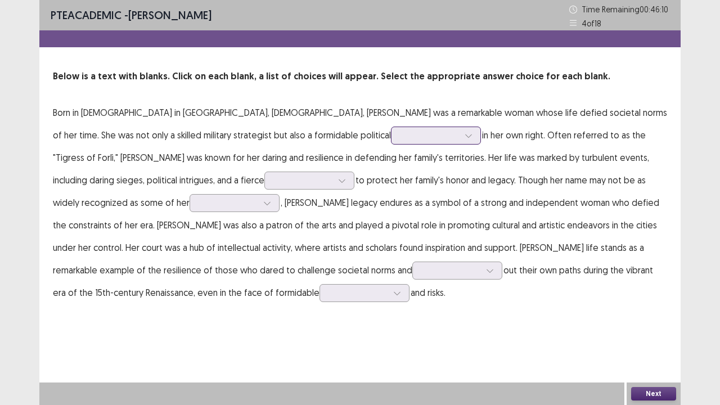
click at [465, 137] on icon at bounding box center [469, 136] width 8 height 8
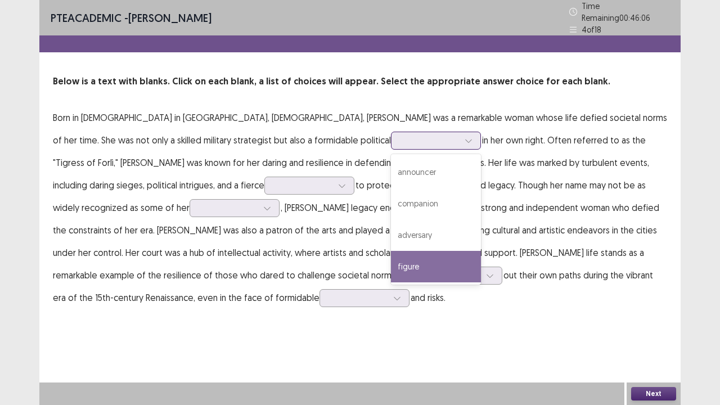
click at [391, 267] on div "figure" at bounding box center [436, 266] width 90 height 31
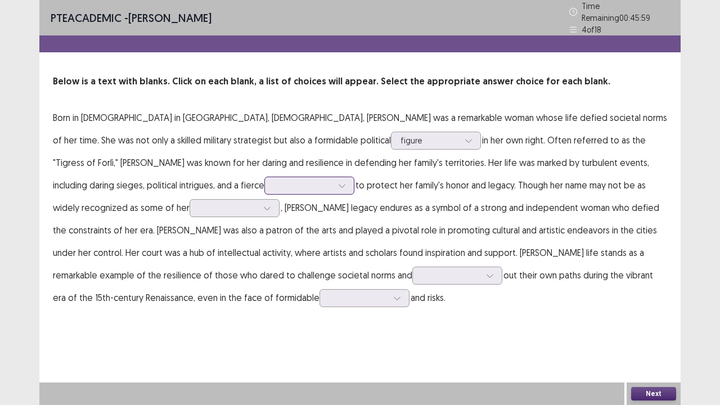
click at [274, 183] on div at bounding box center [303, 185] width 58 height 11
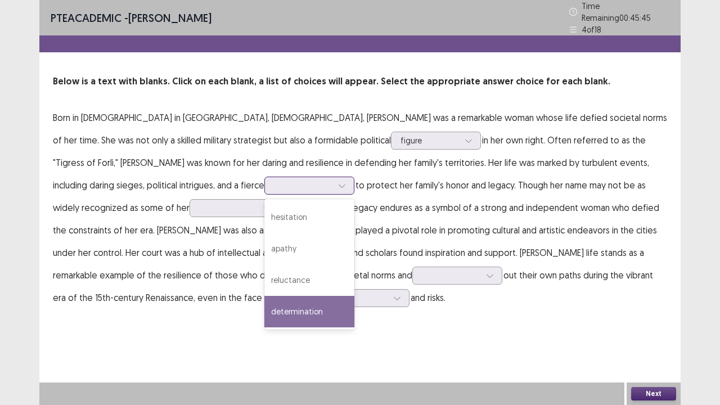
click at [264, 309] on div "determination" at bounding box center [309, 311] width 90 height 31
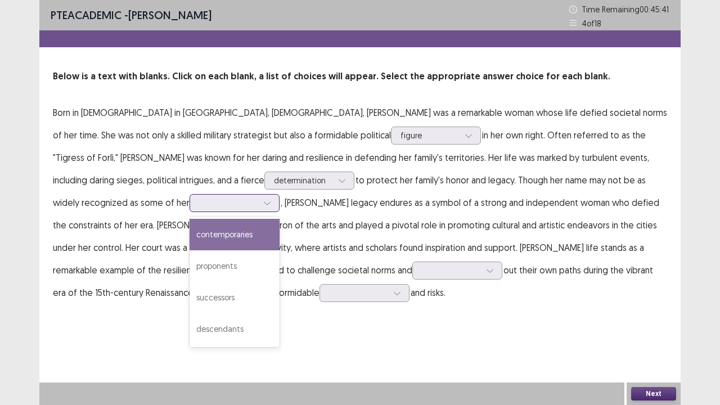
click at [258, 197] on div at bounding box center [228, 202] width 58 height 11
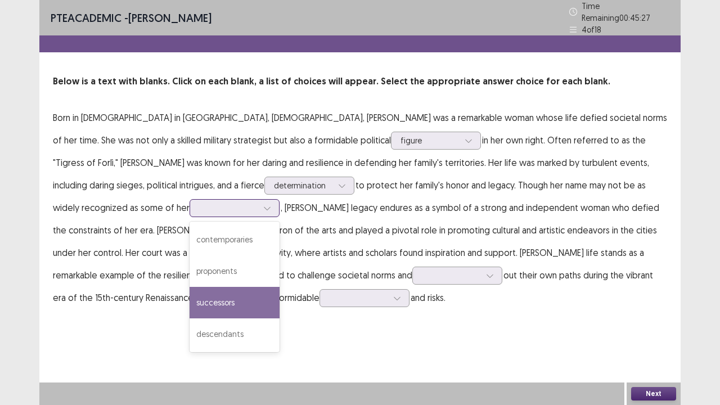
click at [279, 287] on div "successors" at bounding box center [235, 302] width 90 height 31
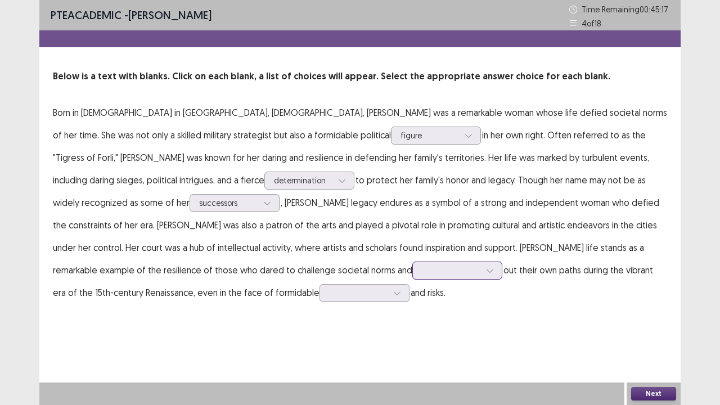
click at [481, 275] on div at bounding box center [489, 270] width 17 height 17
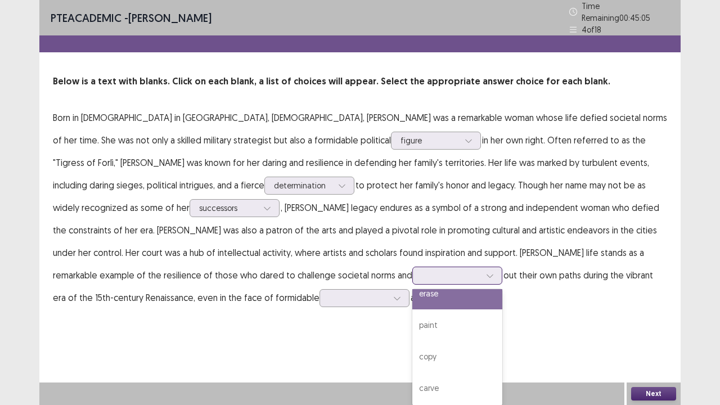
scroll to position [0, 0]
click at [412, 301] on div "erase" at bounding box center [457, 306] width 90 height 31
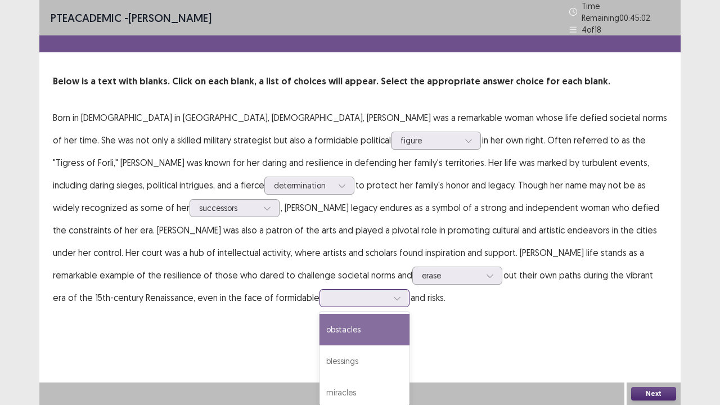
click at [329, 292] on div at bounding box center [358, 297] width 58 height 11
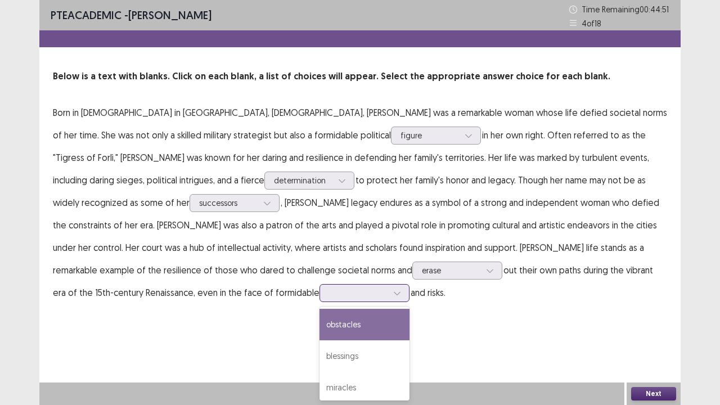
click at [319, 309] on div "obstacles" at bounding box center [364, 324] width 90 height 31
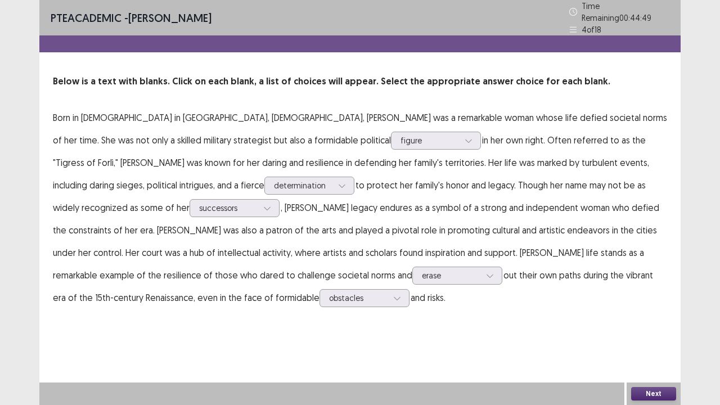
click at [642, 309] on button "Next" at bounding box center [653, 393] width 45 height 13
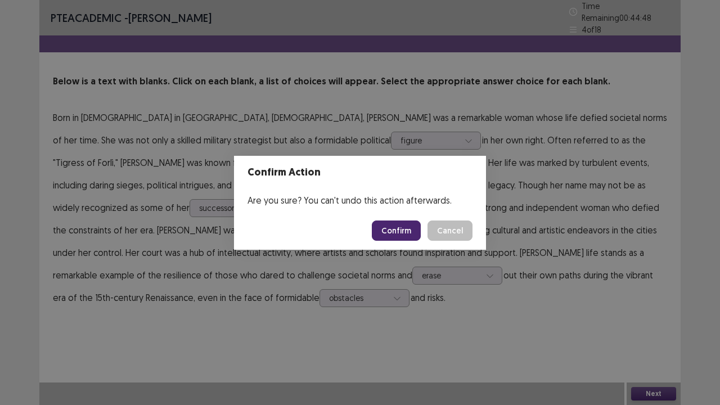
click at [411, 233] on button "Confirm" at bounding box center [396, 230] width 49 height 20
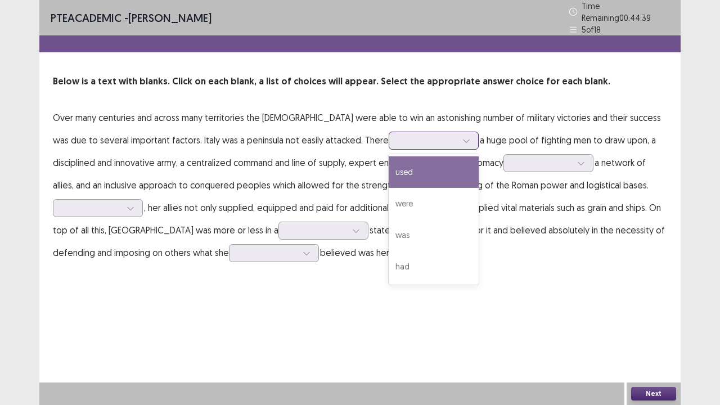
click at [463, 139] on icon at bounding box center [466, 140] width 6 height 3
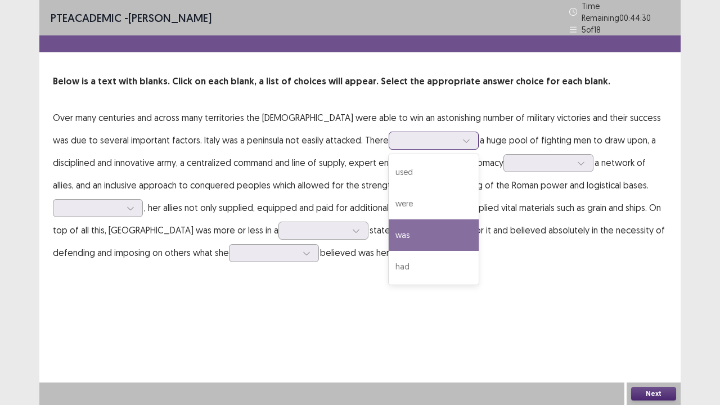
click at [389, 226] on div "was" at bounding box center [434, 234] width 90 height 31
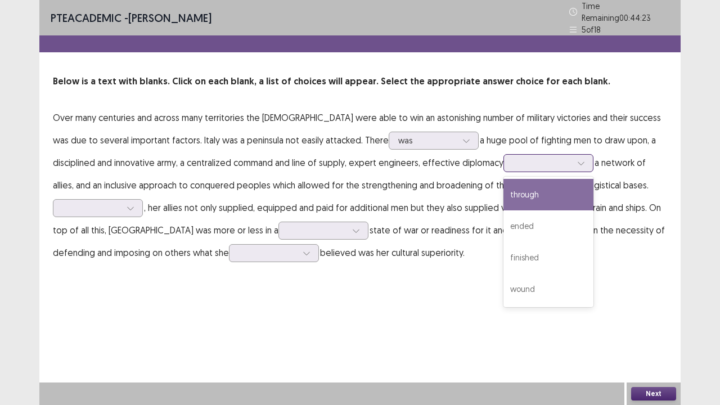
click at [572, 157] on div at bounding box center [580, 163] width 17 height 17
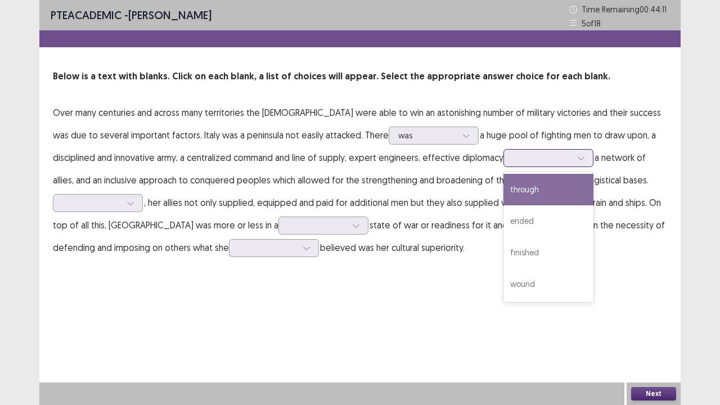
click at [517, 196] on div "through" at bounding box center [548, 189] width 90 height 31
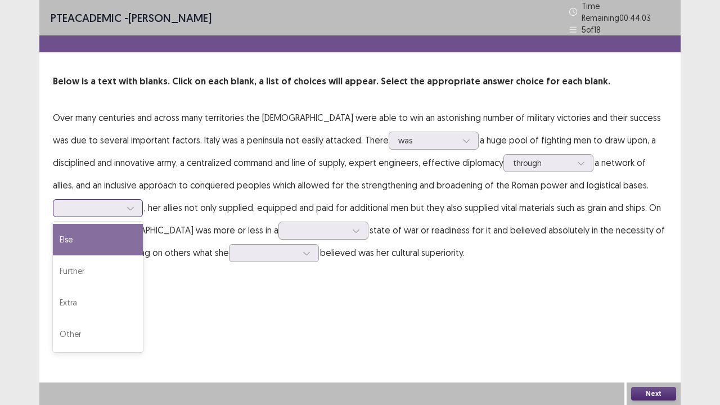
click at [127, 204] on icon at bounding box center [131, 208] width 8 height 8
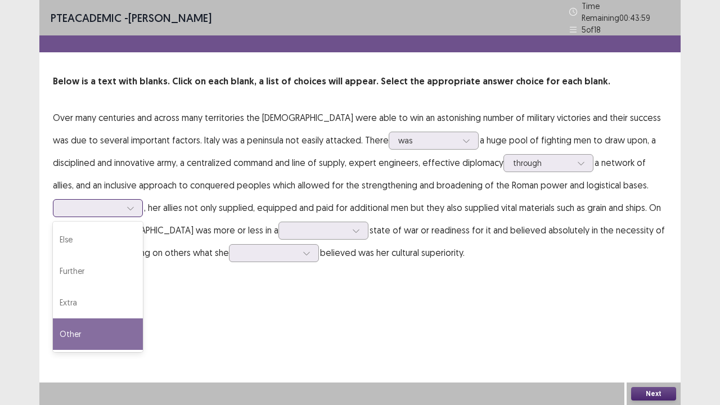
click at [69, 309] on div "Other" at bounding box center [98, 333] width 90 height 31
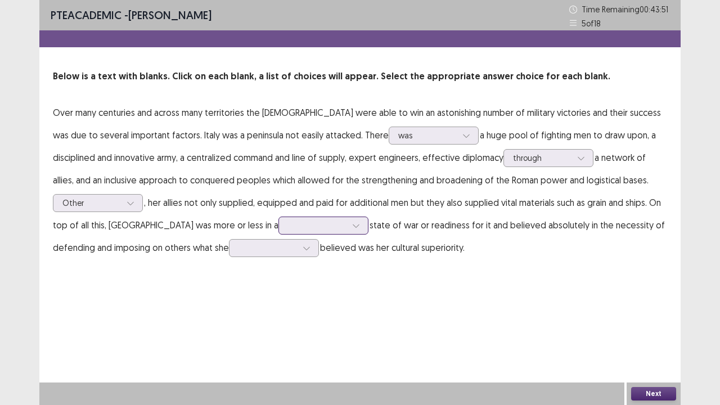
click at [348, 225] on div at bounding box center [356, 225] width 17 height 17
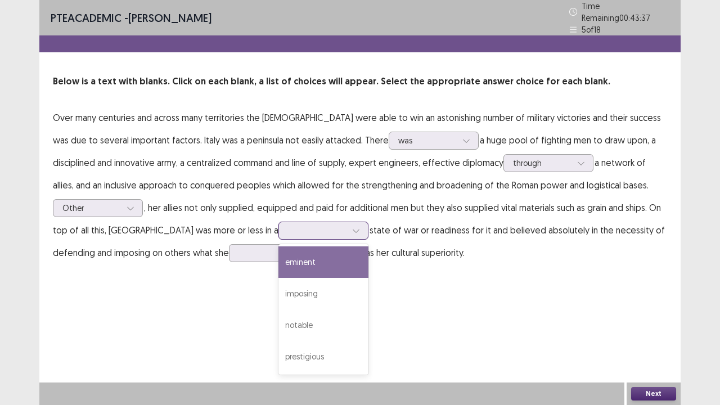
click at [278, 251] on div "eminent" at bounding box center [323, 261] width 90 height 31
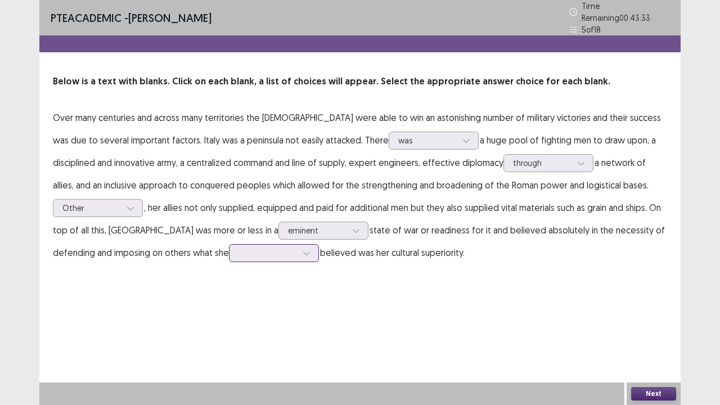
click at [303, 250] on icon at bounding box center [307, 253] width 8 height 8
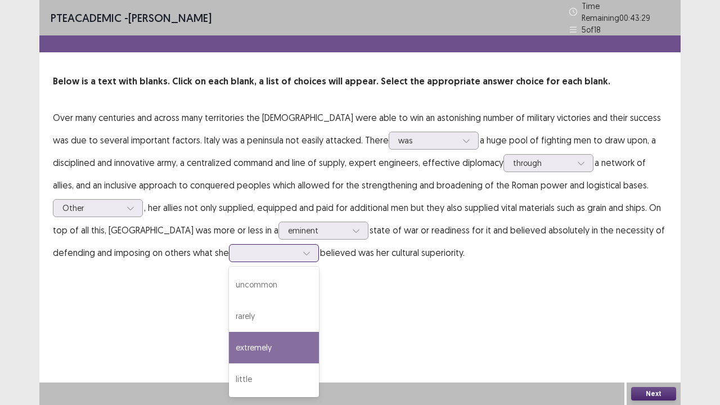
click at [241, 309] on div "extremely" at bounding box center [274, 347] width 90 height 31
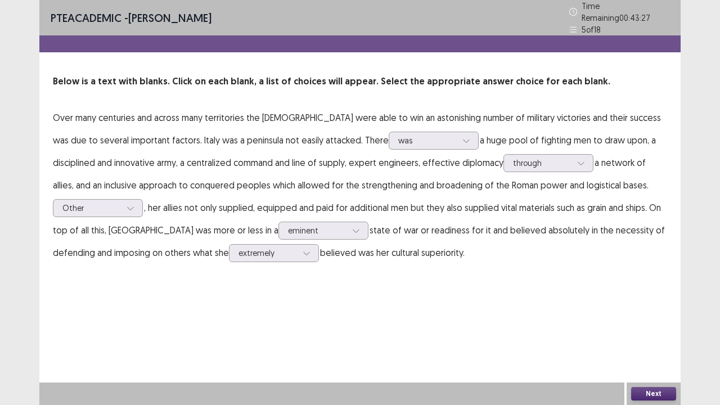
click at [649, 309] on button "Next" at bounding box center [653, 393] width 45 height 13
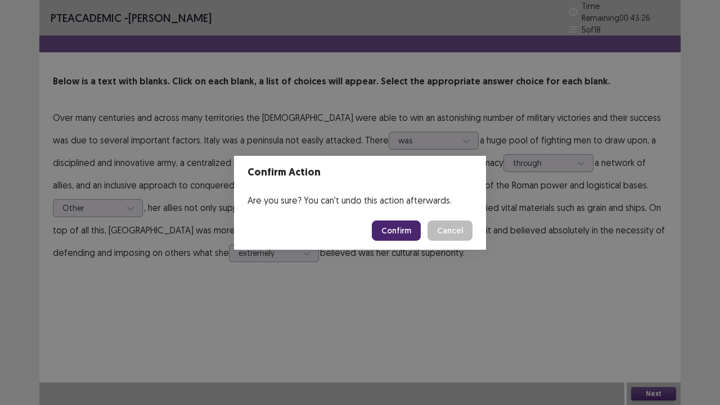
click at [391, 227] on button "Confirm" at bounding box center [396, 230] width 49 height 20
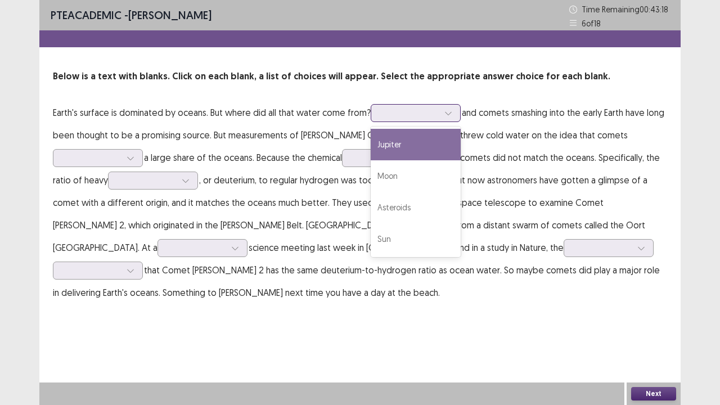
click at [440, 112] on div at bounding box center [448, 113] width 17 height 17
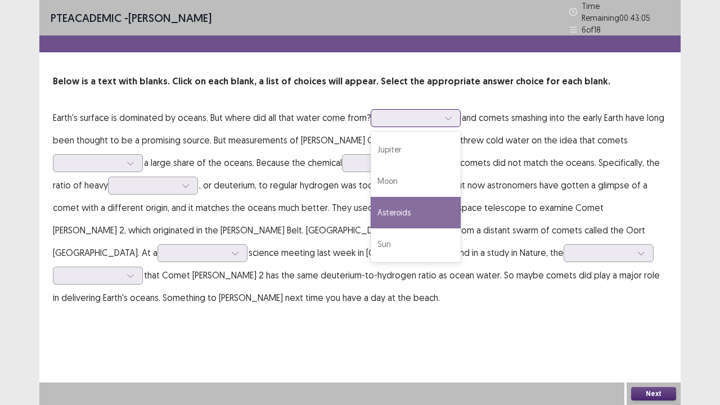
click at [413, 206] on div "Asteroids" at bounding box center [416, 212] width 90 height 31
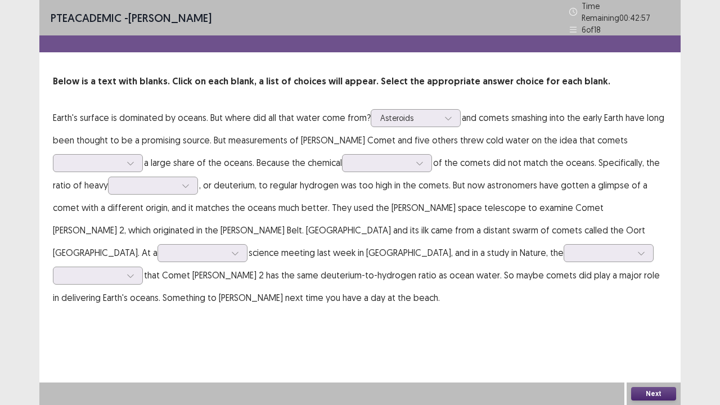
click at [479, 277] on p "Earth's surface is dominated by oceans. But where did all that water come from?…" at bounding box center [360, 207] width 614 height 202
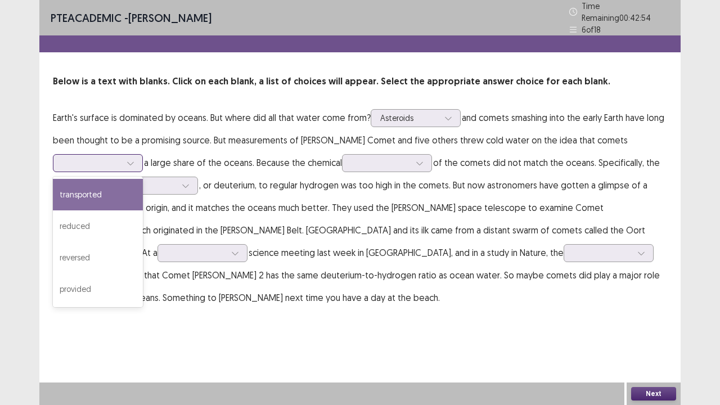
click at [119, 161] on div at bounding box center [91, 162] width 58 height 11
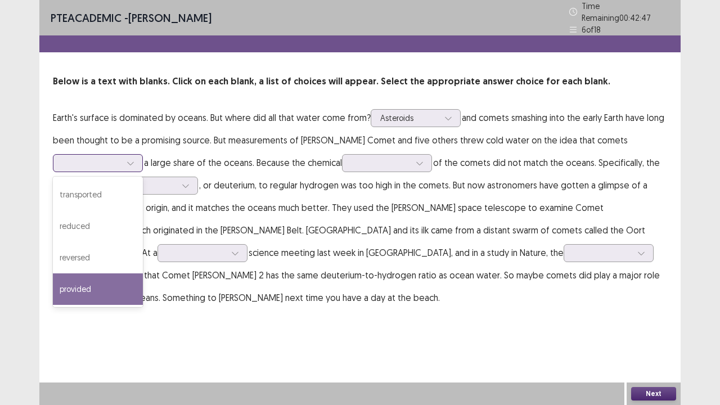
click at [113, 283] on div "provided" at bounding box center [98, 288] width 90 height 31
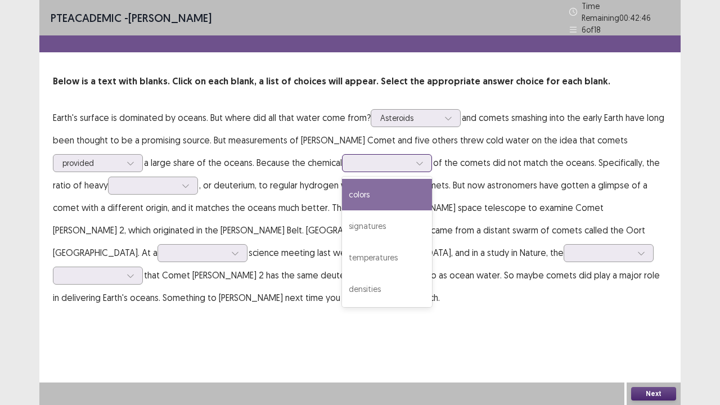
click at [400, 160] on div at bounding box center [380, 162] width 58 height 11
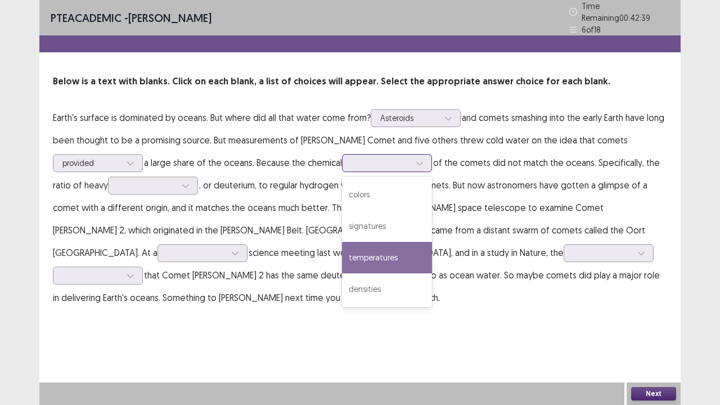
click at [393, 256] on div "temperatures" at bounding box center [387, 257] width 90 height 31
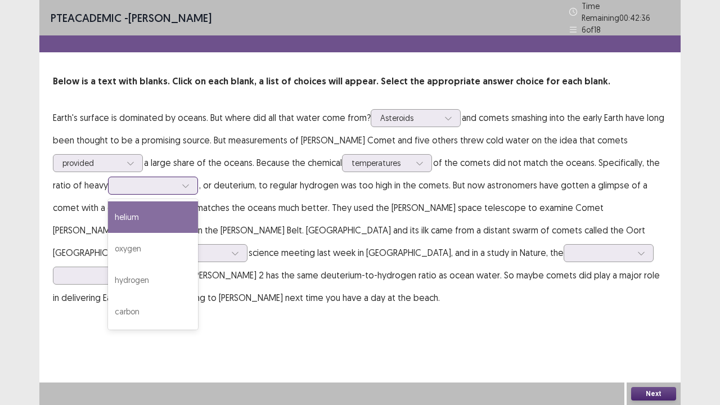
click at [182, 184] on div at bounding box center [185, 185] width 17 height 17
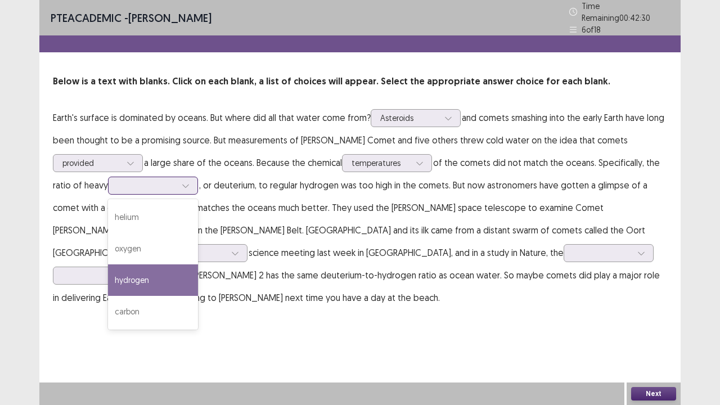
click at [171, 273] on div "hydrogen" at bounding box center [153, 279] width 90 height 31
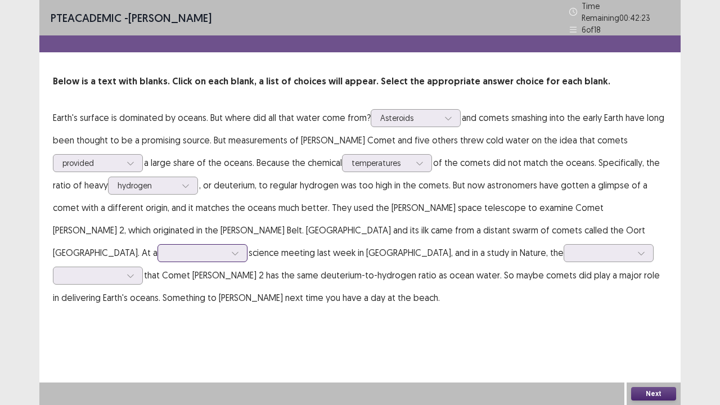
click at [239, 249] on icon at bounding box center [235, 253] width 8 height 8
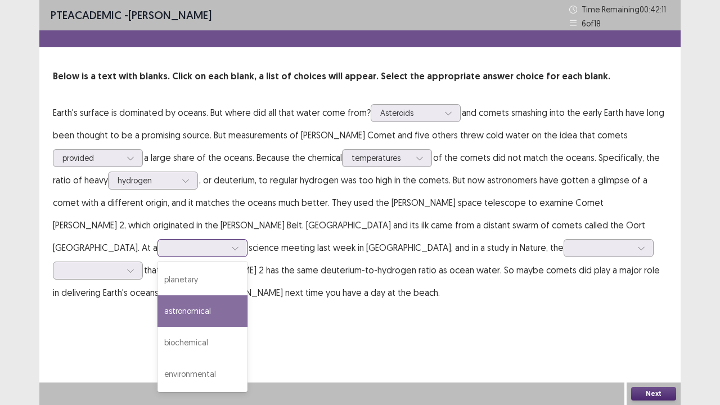
click at [247, 295] on div "astronomical" at bounding box center [202, 310] width 90 height 31
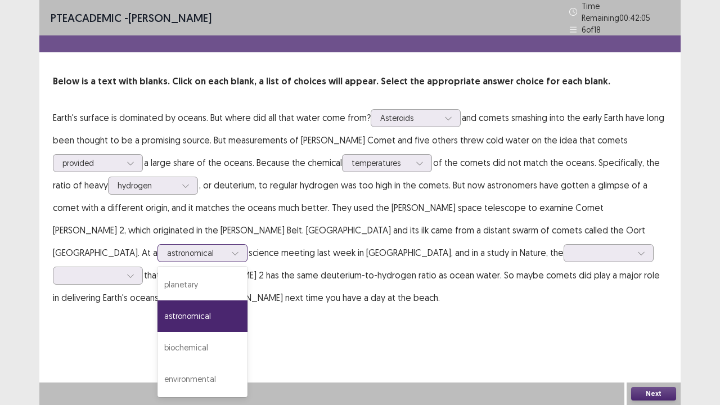
click at [226, 247] on div at bounding box center [196, 252] width 58 height 11
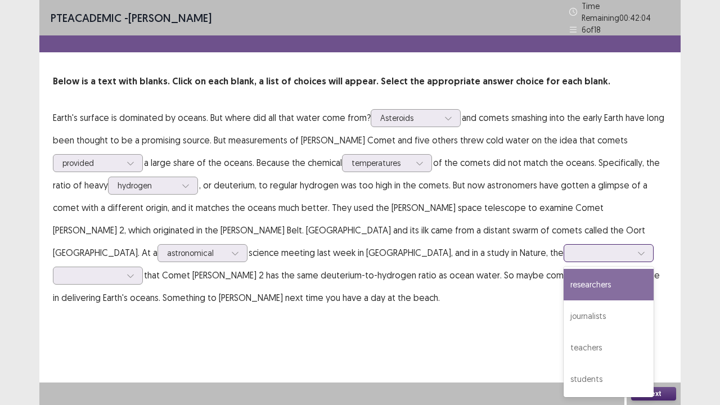
click at [572, 246] on div at bounding box center [602, 252] width 61 height 13
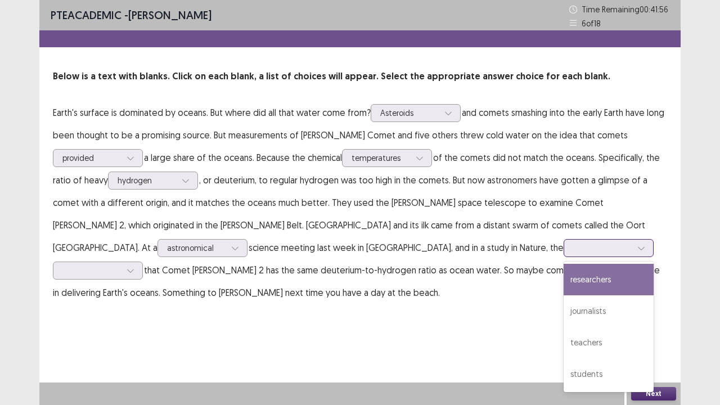
click at [563, 286] on div "researchers" at bounding box center [608, 279] width 90 height 31
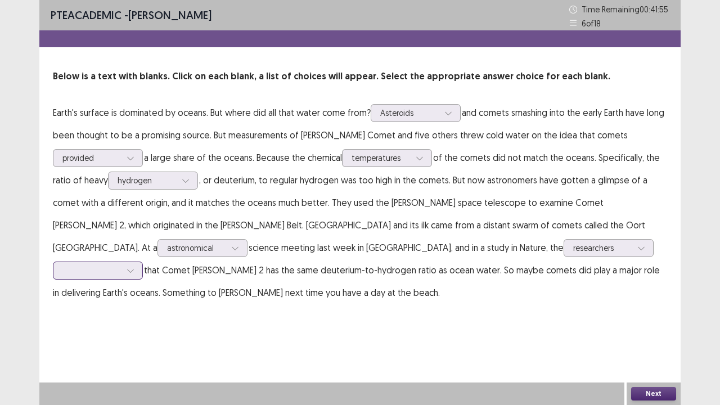
click at [139, 262] on div at bounding box center [130, 270] width 17 height 17
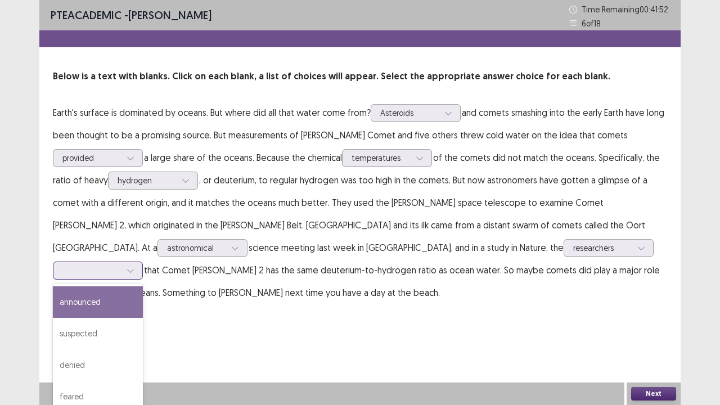
click at [143, 288] on div "announced" at bounding box center [98, 301] width 90 height 31
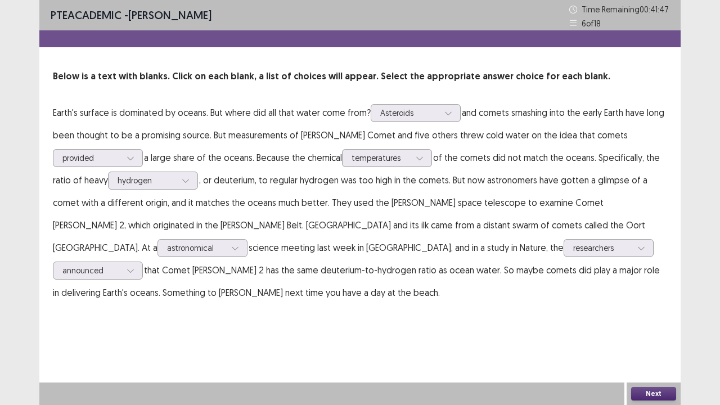
click at [646, 309] on button "Next" at bounding box center [653, 393] width 45 height 13
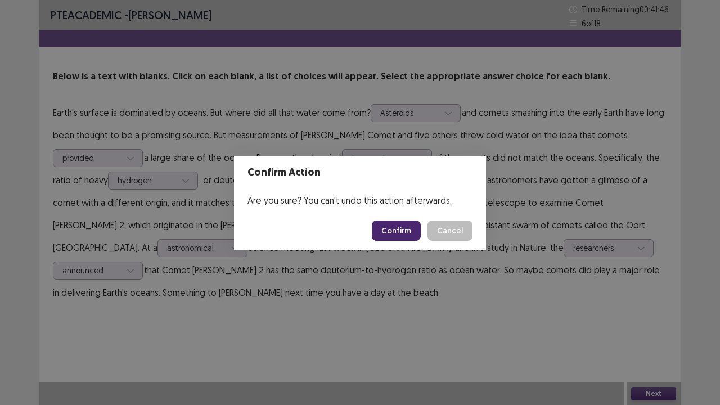
click at [405, 236] on button "Confirm" at bounding box center [396, 230] width 49 height 20
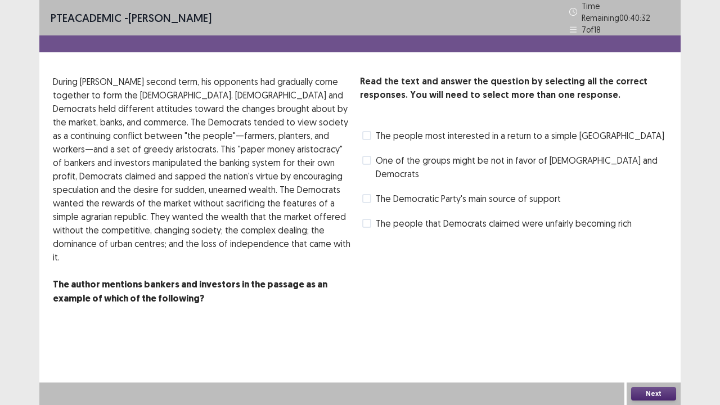
click at [373, 192] on label "The Democratic Party's main source of support" at bounding box center [461, 198] width 199 height 13
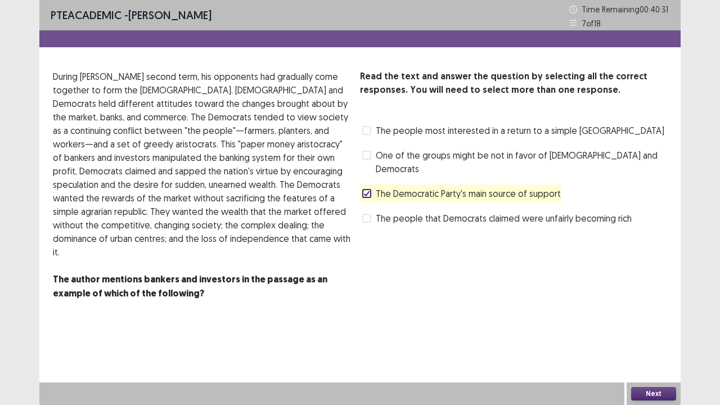
click at [372, 212] on div "The people that Democrats claimed were unfairly becoming rich" at bounding box center [496, 218] width 272 height 18
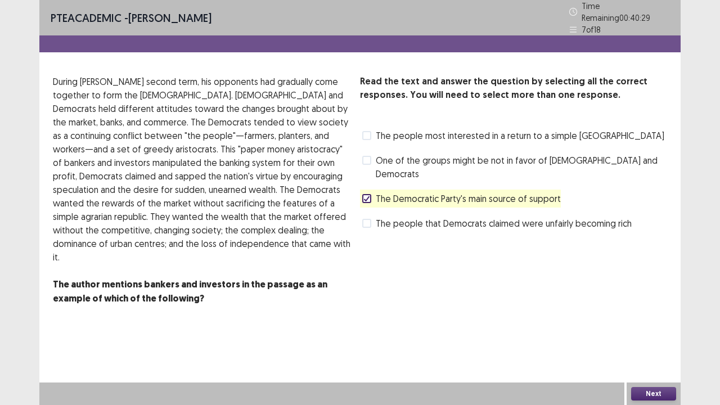
click at [368, 156] on span at bounding box center [366, 160] width 9 height 9
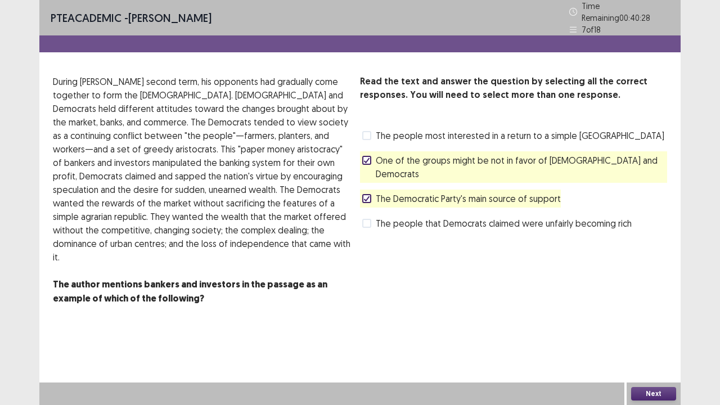
click at [640, 309] on button "Next" at bounding box center [653, 393] width 45 height 13
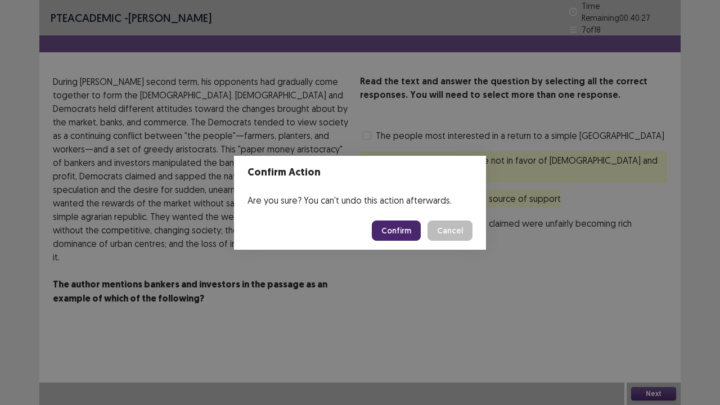
click at [402, 227] on button "Confirm" at bounding box center [396, 230] width 49 height 20
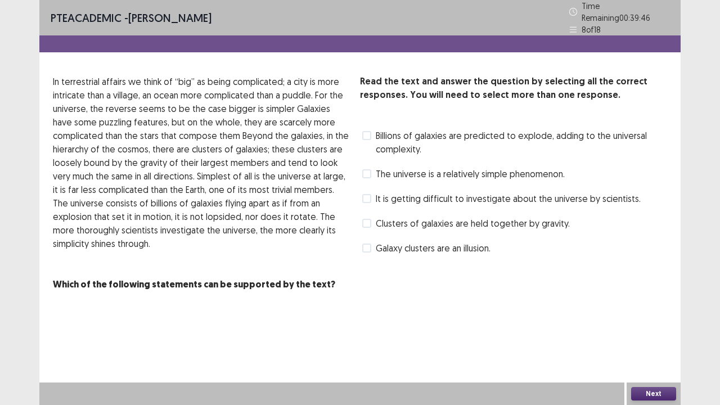
click at [386, 130] on span "Billions of galaxies are predicted to explode, adding to the universal complexi…" at bounding box center [521, 142] width 291 height 27
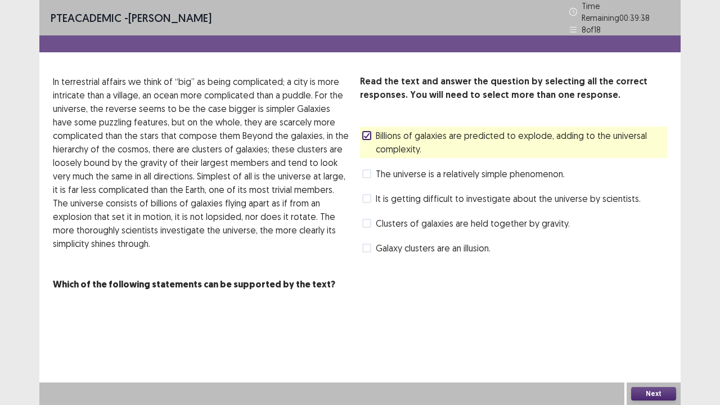
click at [428, 223] on span "Clusters of galaxies are held together by gravity." at bounding box center [473, 223] width 194 height 13
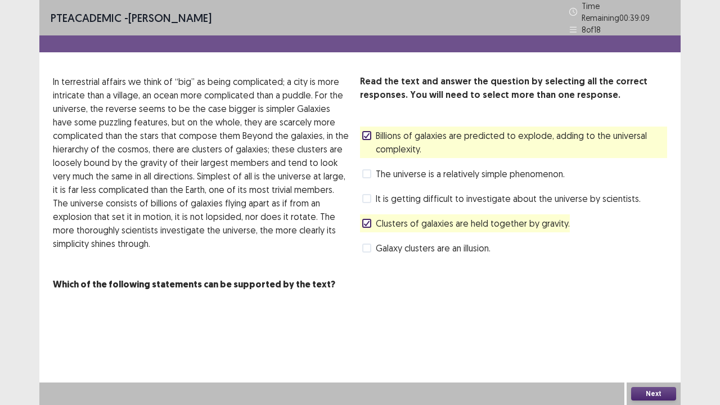
click at [438, 193] on span "It is getting difficult to investigate about the universe by scientists." at bounding box center [508, 198] width 265 height 13
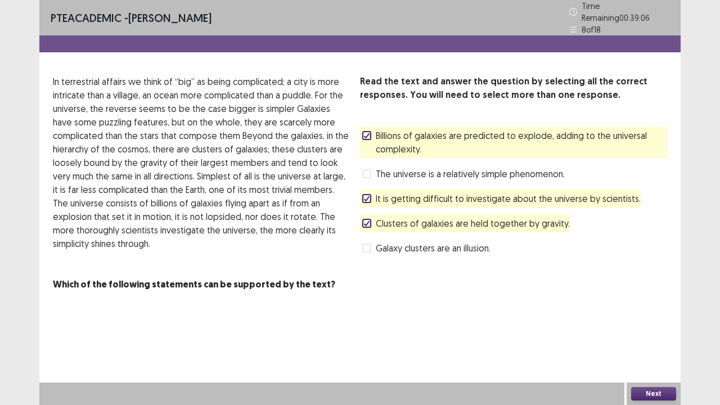
click at [648, 309] on button "Next" at bounding box center [653, 393] width 45 height 13
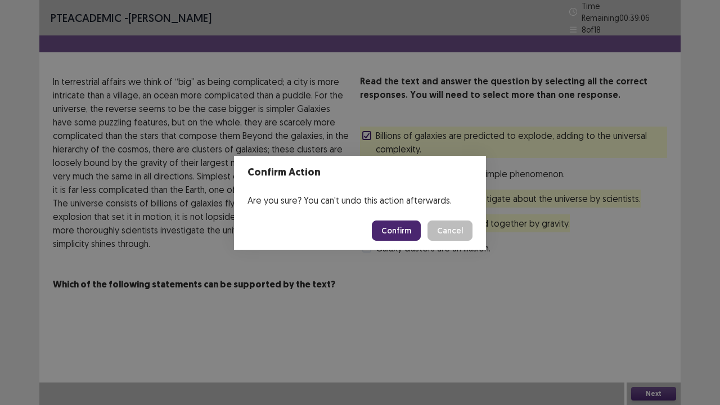
click at [404, 236] on button "Confirm" at bounding box center [396, 230] width 49 height 20
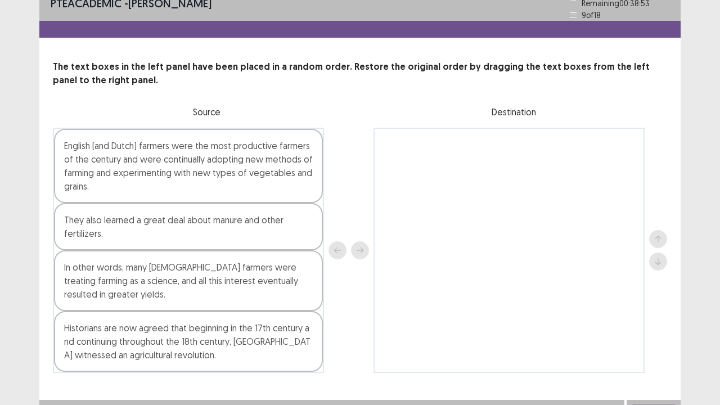
scroll to position [27, 0]
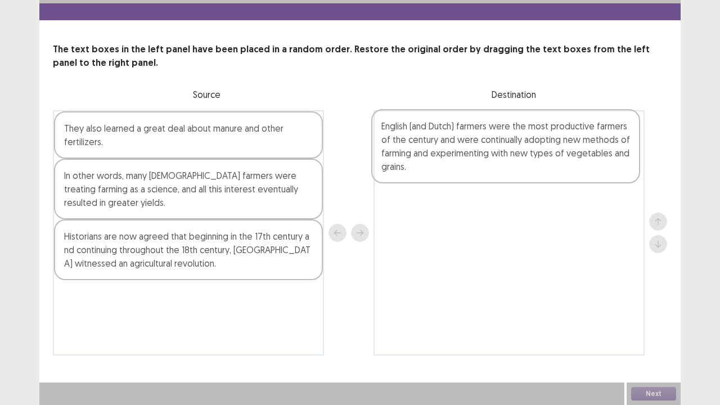
drag, startPoint x: 237, startPoint y: 171, endPoint x: 558, endPoint y: 166, distance: 320.6
click at [558, 166] on div "English (and Dutch) farmers were the most productive farmers of the century and…" at bounding box center [360, 232] width 614 height 245
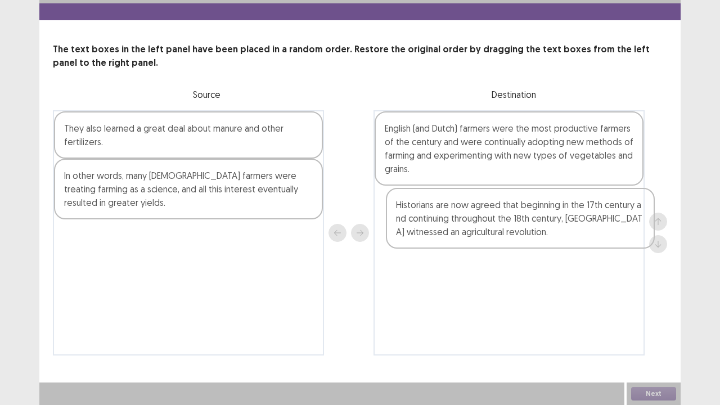
drag, startPoint x: 183, startPoint y: 253, endPoint x: 520, endPoint y: 220, distance: 337.9
click at [520, 220] on div "They also learned a great deal about manure and other fertilizers. In other wor…" at bounding box center [360, 232] width 614 height 245
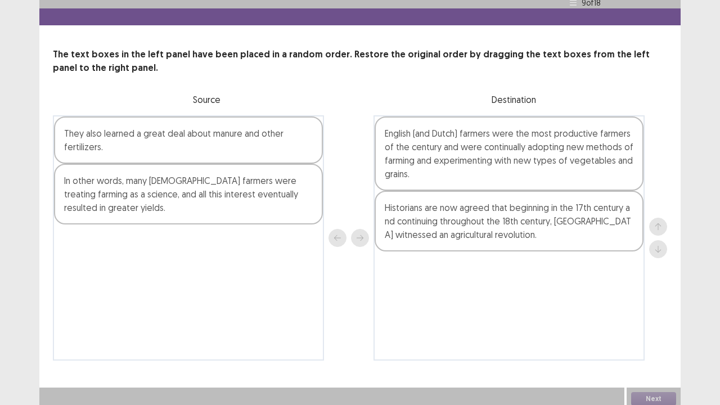
drag, startPoint x: 516, startPoint y: 229, endPoint x: 510, endPoint y: 142, distance: 87.4
click at [510, 142] on div "English (and Dutch) farmers were the most productive farmers of the century and…" at bounding box center [508, 237] width 271 height 245
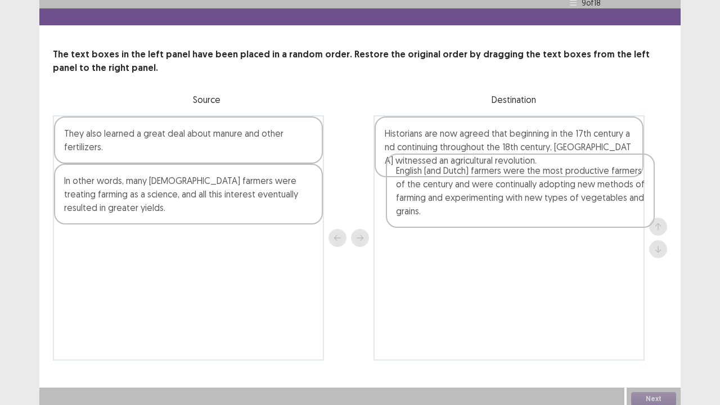
drag, startPoint x: 470, startPoint y: 158, endPoint x: 477, endPoint y: 222, distance: 64.0
click at [477, 222] on div "English (and Dutch) farmers were the most productive farmers of the century and…" at bounding box center [508, 237] width 271 height 245
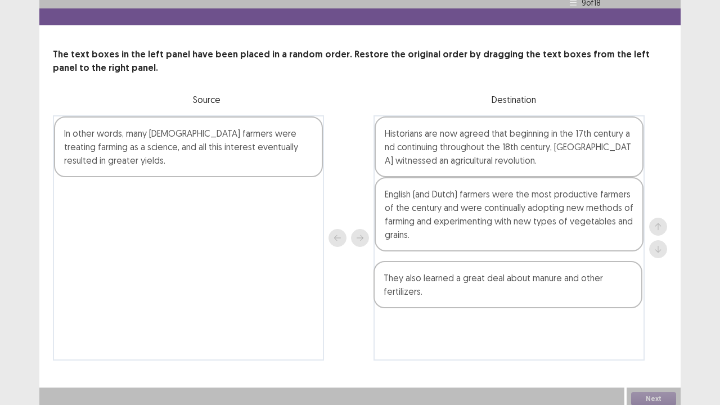
drag, startPoint x: 201, startPoint y: 138, endPoint x: 379, endPoint y: 223, distance: 197.5
click at [526, 285] on div "They also learned a great deal about manure and other fertilizers. In other wor…" at bounding box center [360, 237] width 614 height 245
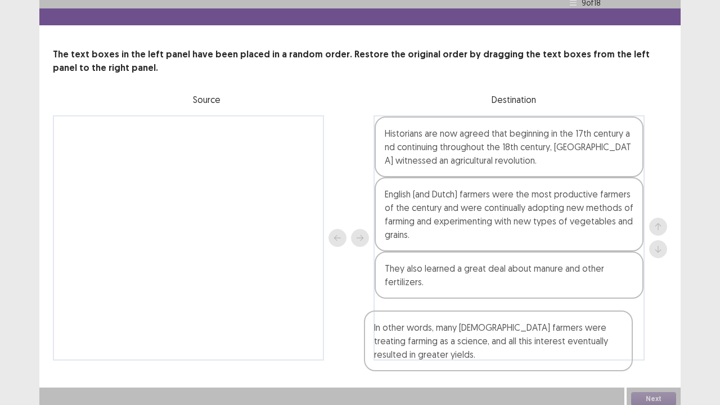
drag, startPoint x: 273, startPoint y: 166, endPoint x: 557, endPoint y: 348, distance: 337.4
click at [557, 309] on div "In other words, many [DEMOGRAPHIC_DATA] farmers were treating farming as a scie…" at bounding box center [360, 237] width 614 height 245
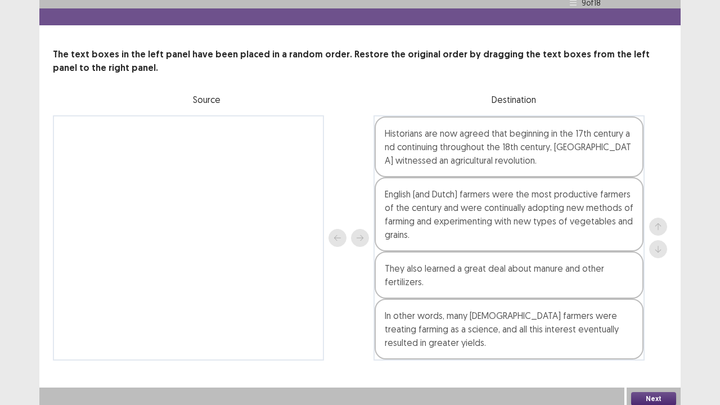
click at [672, 309] on button "Next" at bounding box center [653, 398] width 45 height 13
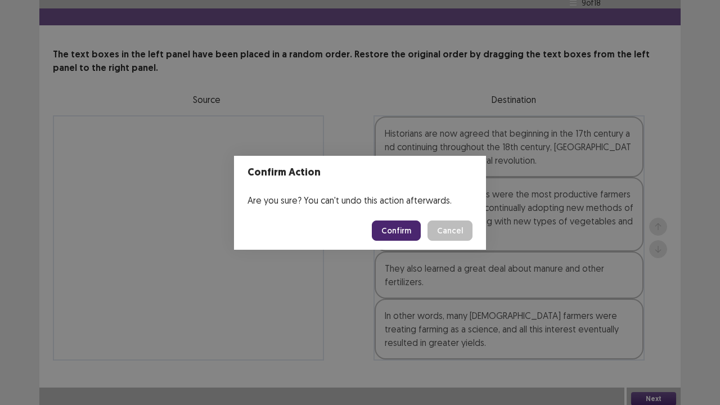
drag, startPoint x: 400, startPoint y: 234, endPoint x: 444, endPoint y: 279, distance: 62.4
click at [400, 234] on button "Confirm" at bounding box center [396, 230] width 49 height 20
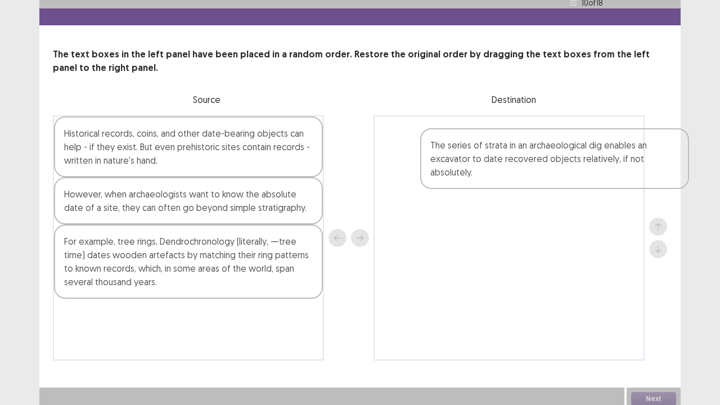
drag, startPoint x: 209, startPoint y: 220, endPoint x: 580, endPoint y: 179, distance: 372.9
click at [583, 177] on div "Historical records, coins, and other date-bearing objects can help - if they ex…" at bounding box center [360, 237] width 614 height 245
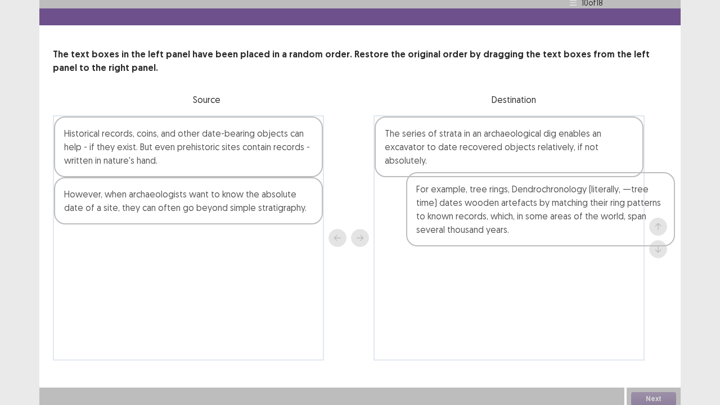
drag, startPoint x: 227, startPoint y: 277, endPoint x: 485, endPoint y: 226, distance: 263.2
click at [572, 232] on div "Historical records, coins, and other date-bearing objects can help - if they ex…" at bounding box center [360, 237] width 614 height 245
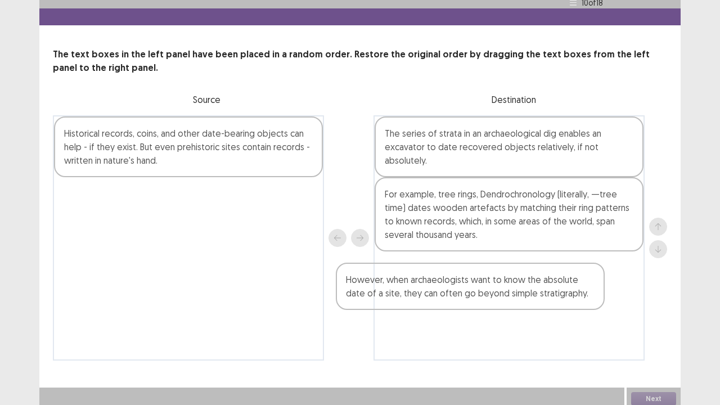
drag, startPoint x: 262, startPoint y: 197, endPoint x: 559, endPoint y: 288, distance: 310.6
click at [559, 289] on div "Historical records, coins, and other date-bearing objects can help - if they ex…" at bounding box center [360, 237] width 614 height 245
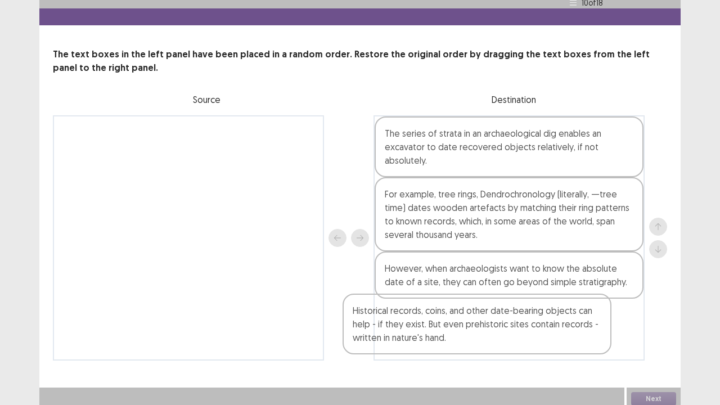
drag, startPoint x: 241, startPoint y: 154, endPoint x: 532, endPoint y: 335, distance: 343.3
click at [532, 309] on div "Historical records, coins, and other date-bearing objects can help - if they ex…" at bounding box center [360, 237] width 614 height 245
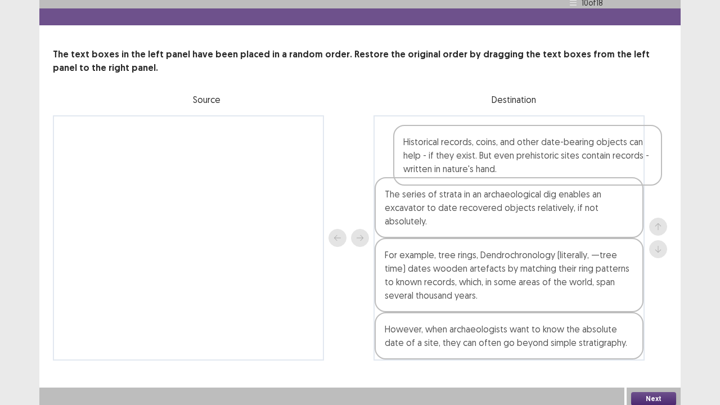
drag, startPoint x: 497, startPoint y: 333, endPoint x: 515, endPoint y: 165, distance: 169.1
click at [515, 165] on div "The series of strata in an archaeological dig enables an excavator to date reco…" at bounding box center [508, 237] width 271 height 245
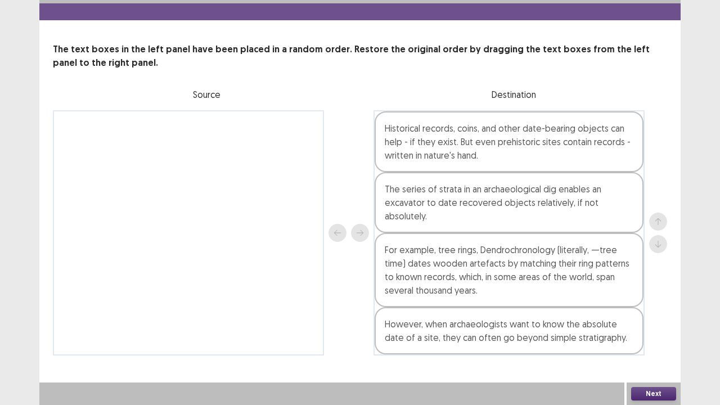
click at [655, 309] on button "Next" at bounding box center [653, 393] width 45 height 13
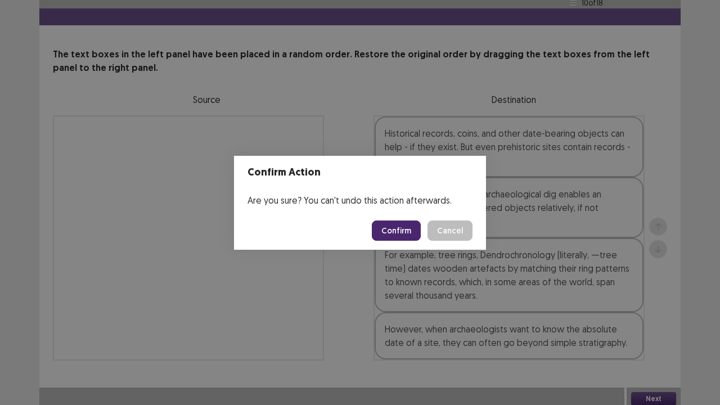
click at [406, 234] on button "Confirm" at bounding box center [396, 230] width 49 height 20
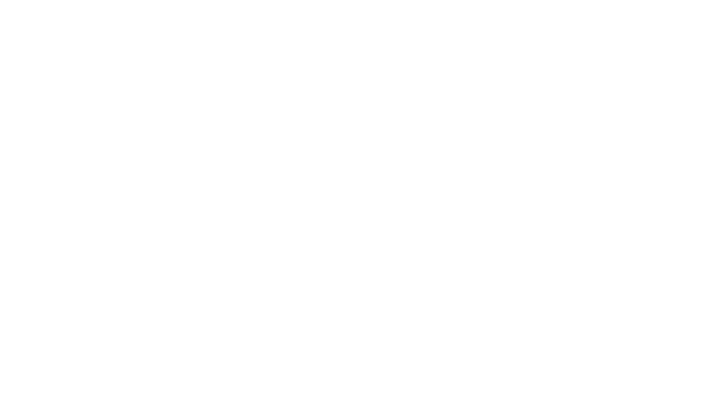
scroll to position [0, 0]
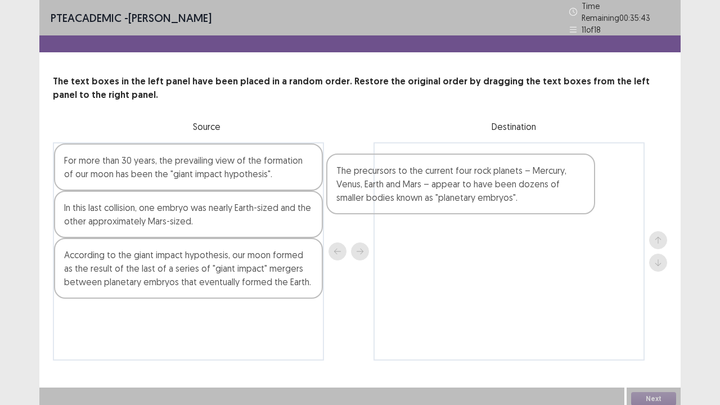
drag, startPoint x: 253, startPoint y: 219, endPoint x: 556, endPoint y: 171, distance: 306.9
click at [556, 171] on div "For more than 30 years, the prevailing view of the formation of our moon has be…" at bounding box center [360, 251] width 614 height 218
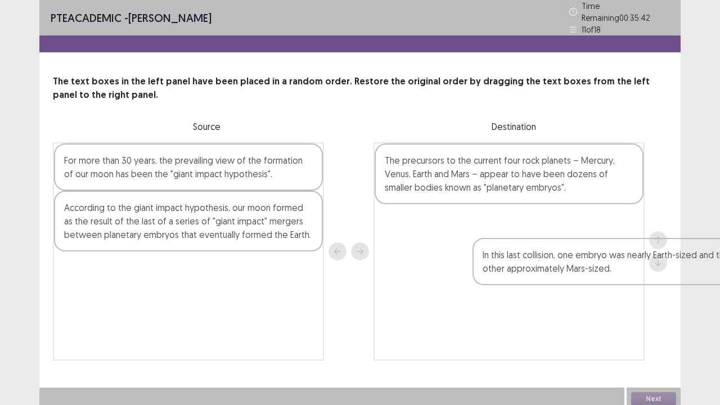
drag, startPoint x: 199, startPoint y: 217, endPoint x: 481, endPoint y: 238, distance: 283.6
click at [481, 238] on div "For more than 30 years, the prevailing view of the formation of our moon has be…" at bounding box center [360, 251] width 614 height 218
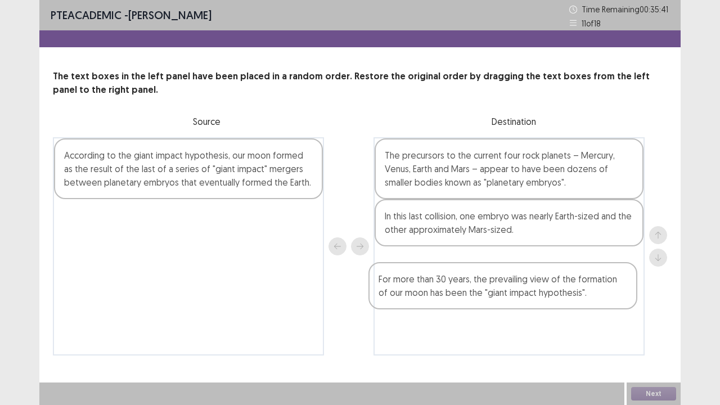
drag, startPoint x: 224, startPoint y: 171, endPoint x: 524, endPoint y: 285, distance: 321.1
click at [524, 285] on div "For more than 30 years, the prevailing view of the formation of our moon has be…" at bounding box center [360, 246] width 614 height 218
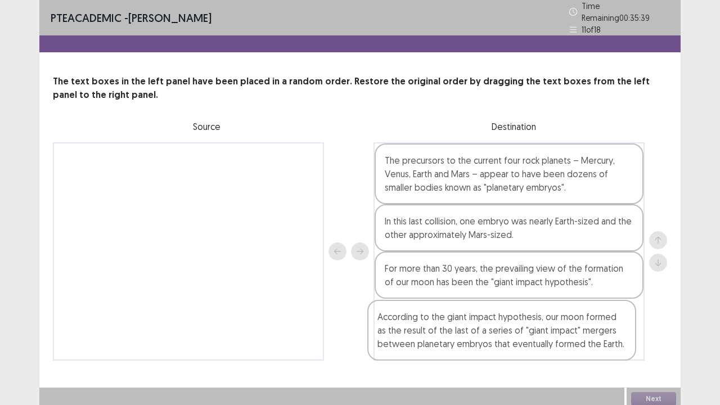
drag, startPoint x: 255, startPoint y: 187, endPoint x: 527, endPoint y: 315, distance: 300.9
click at [529, 309] on div "According to the giant impact hypothesis, our moon formed as the result of the …" at bounding box center [360, 251] width 614 height 218
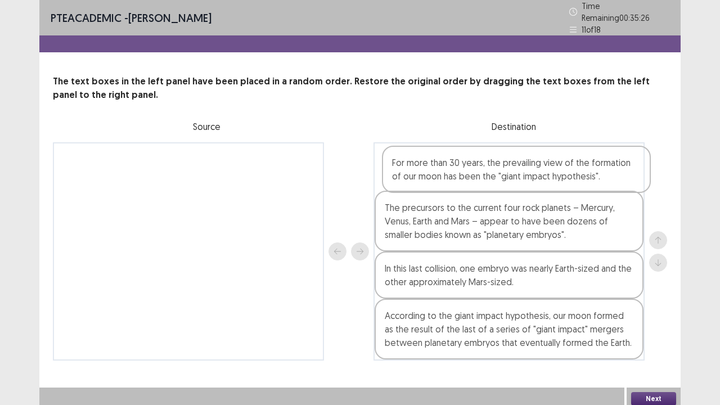
drag, startPoint x: 533, startPoint y: 274, endPoint x: 542, endPoint y: 173, distance: 101.7
click at [542, 173] on div "The precursors to the current four rock planets – Mercury, Venus, Earth and Mar…" at bounding box center [508, 251] width 271 height 218
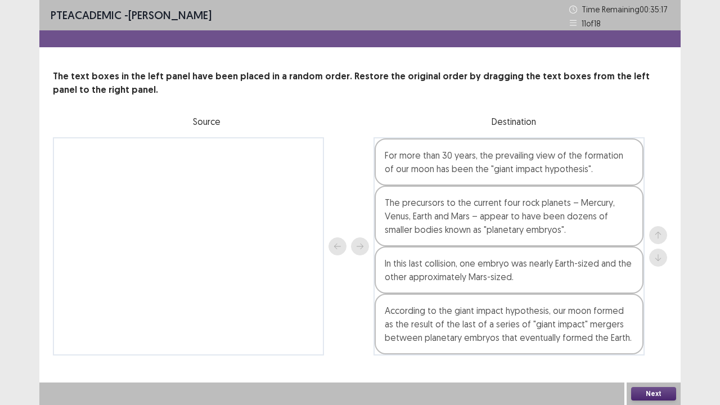
click at [643, 309] on button "Next" at bounding box center [653, 393] width 45 height 13
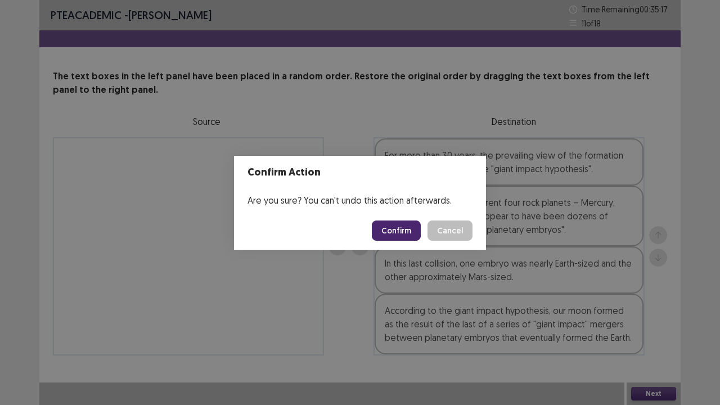
click at [395, 226] on button "Confirm" at bounding box center [396, 230] width 49 height 20
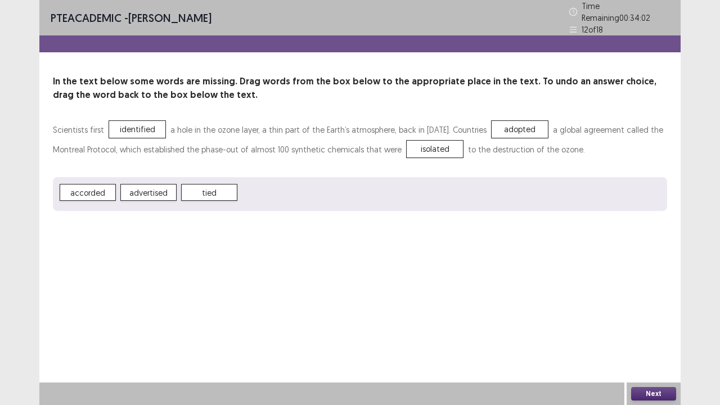
click at [651, 309] on button "Next" at bounding box center [653, 393] width 45 height 13
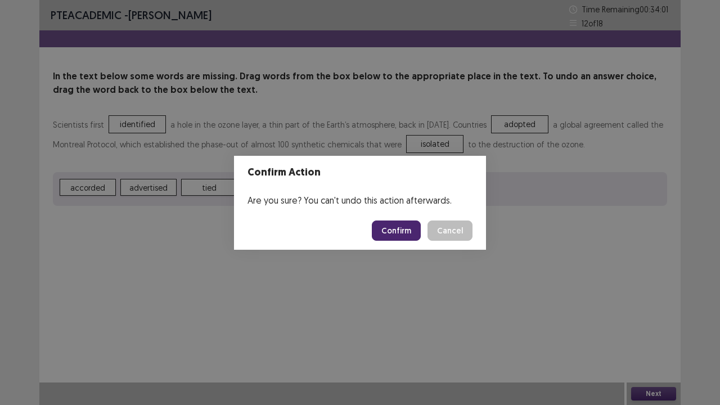
click at [400, 232] on button "Confirm" at bounding box center [396, 230] width 49 height 20
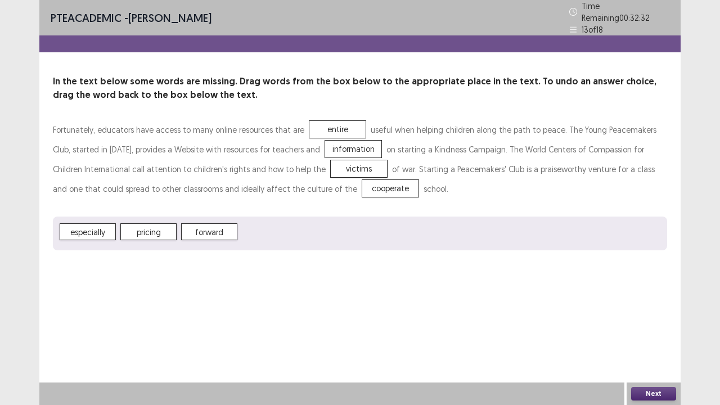
click at [643, 309] on button "Next" at bounding box center [653, 393] width 45 height 13
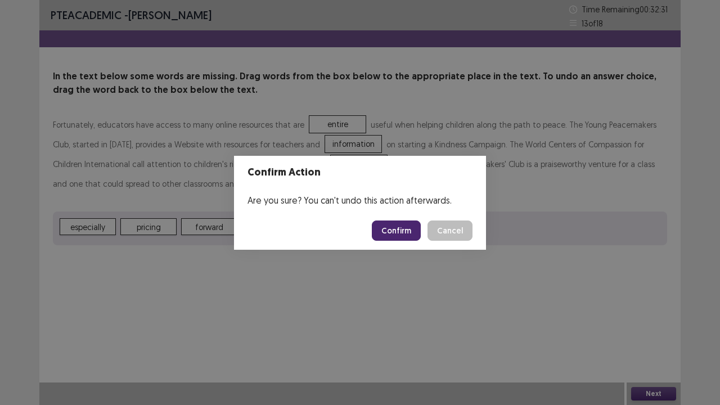
click at [394, 232] on button "Confirm" at bounding box center [396, 230] width 49 height 20
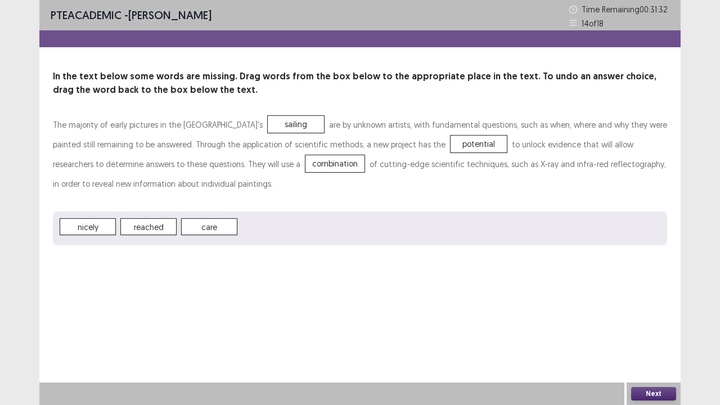
click at [643, 309] on div "Next" at bounding box center [653, 393] width 54 height 22
click at [643, 309] on button "Next" at bounding box center [653, 393] width 45 height 13
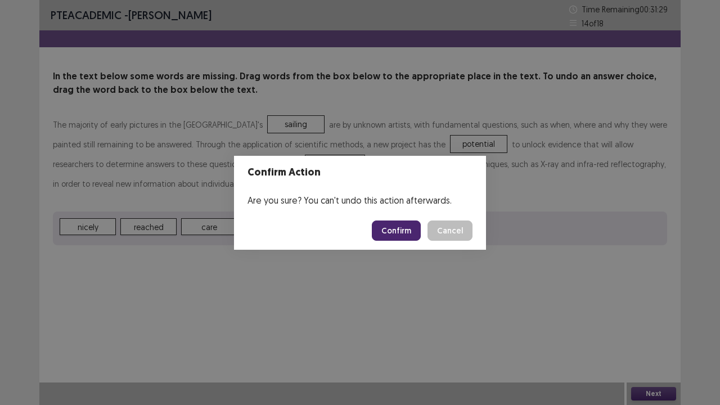
click at [411, 229] on button "Confirm" at bounding box center [396, 230] width 49 height 20
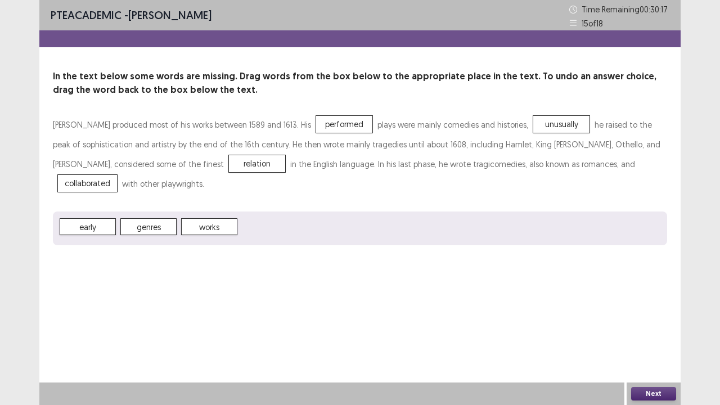
click at [642, 309] on button "Next" at bounding box center [653, 393] width 45 height 13
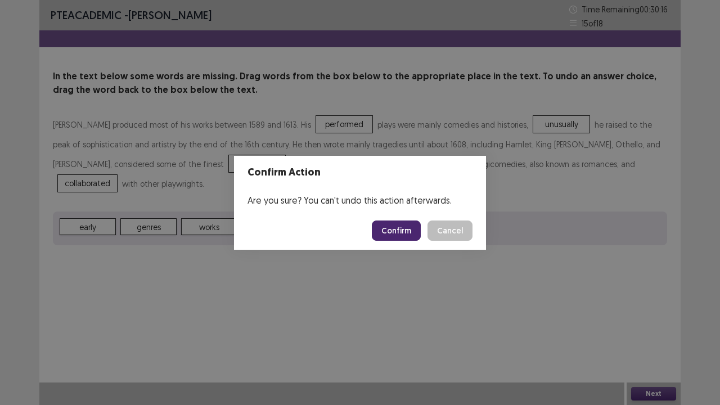
click at [396, 229] on button "Confirm" at bounding box center [396, 230] width 49 height 20
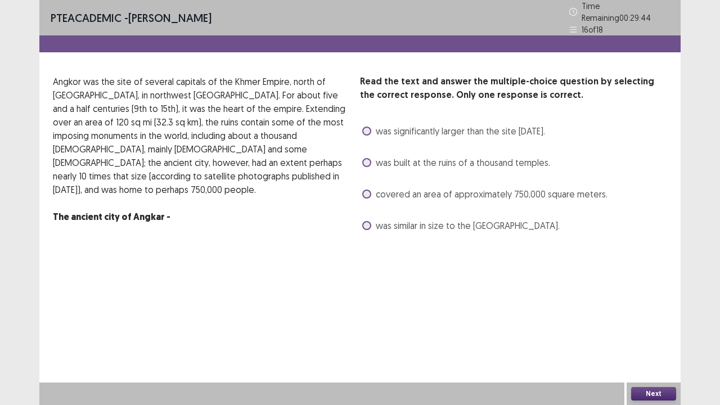
click at [443, 193] on span "covered an area of approximately 750,000 square meters." at bounding box center [492, 193] width 232 height 13
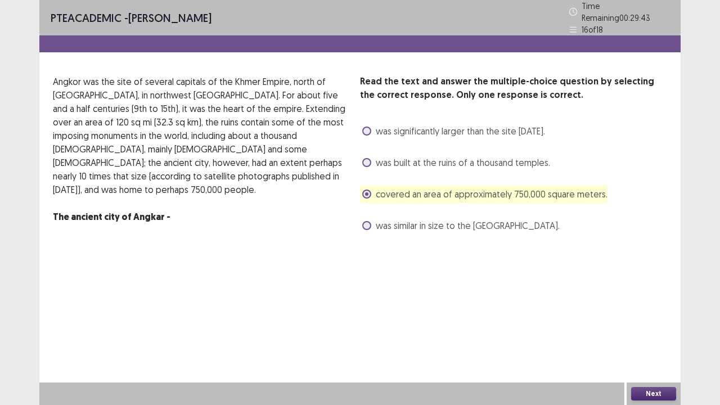
click at [644, 309] on button "Next" at bounding box center [653, 393] width 45 height 13
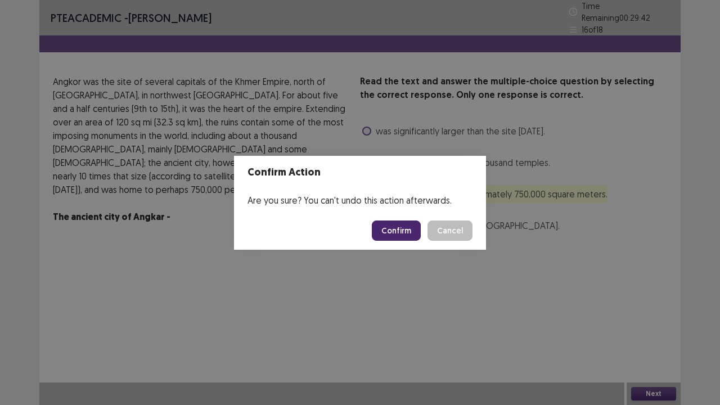
click at [420, 229] on button "Confirm" at bounding box center [396, 230] width 49 height 20
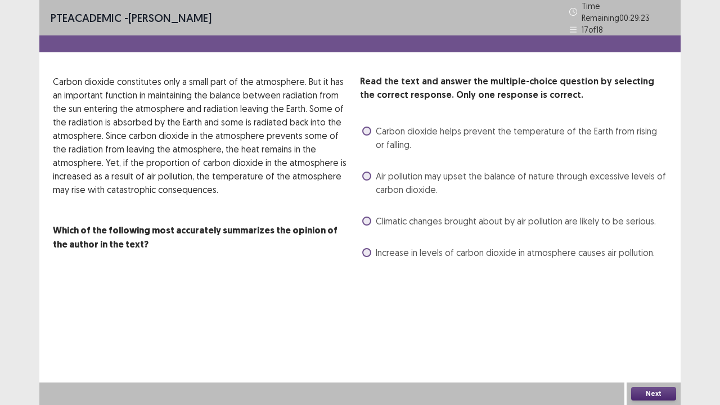
click at [440, 246] on span "Increase in levels of carbon dioxide in atmosphere causes air pollution." at bounding box center [515, 252] width 279 height 13
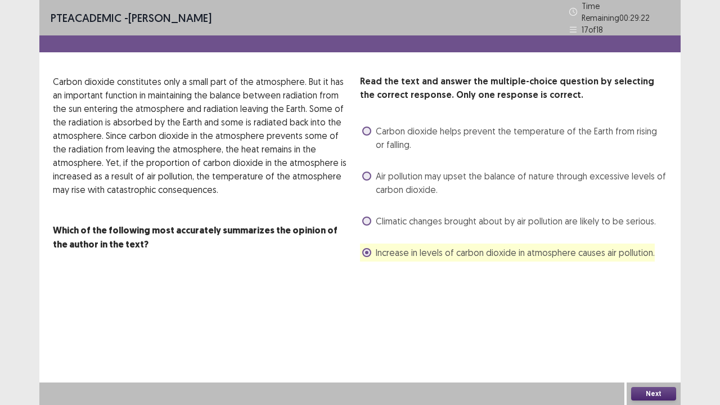
click at [647, 309] on button "Next" at bounding box center [653, 393] width 45 height 13
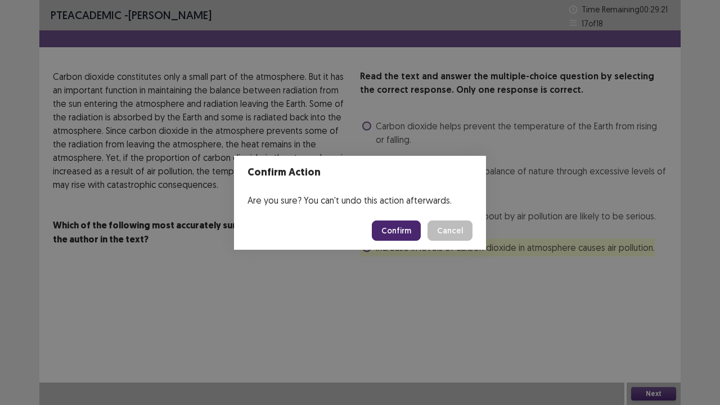
click at [398, 232] on button "Confirm" at bounding box center [396, 230] width 49 height 20
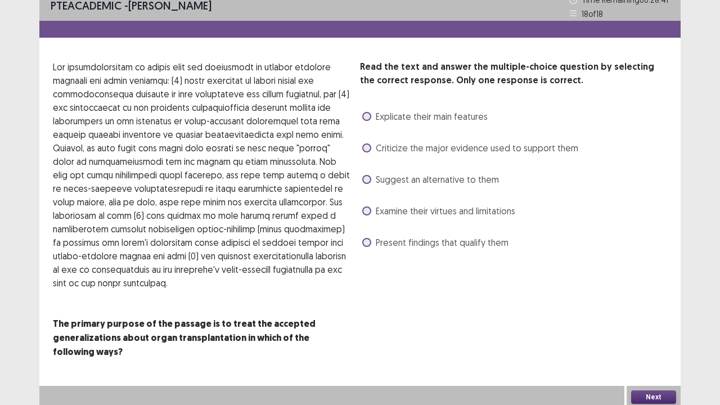
scroll to position [12, 0]
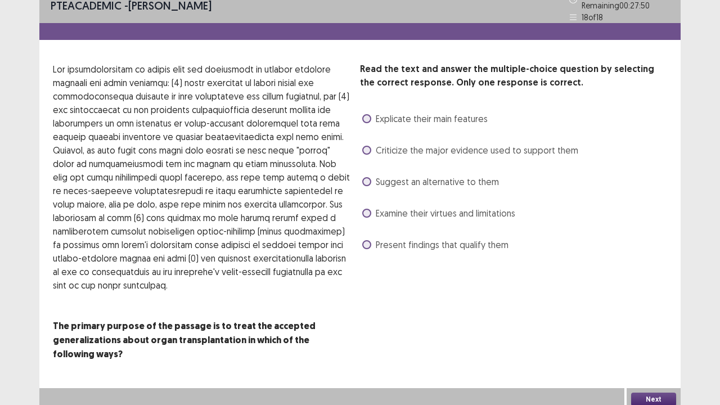
click at [451, 208] on span "Examine their virtues and limitations" at bounding box center [445, 212] width 139 height 13
click at [649, 309] on button "Next" at bounding box center [653, 399] width 45 height 13
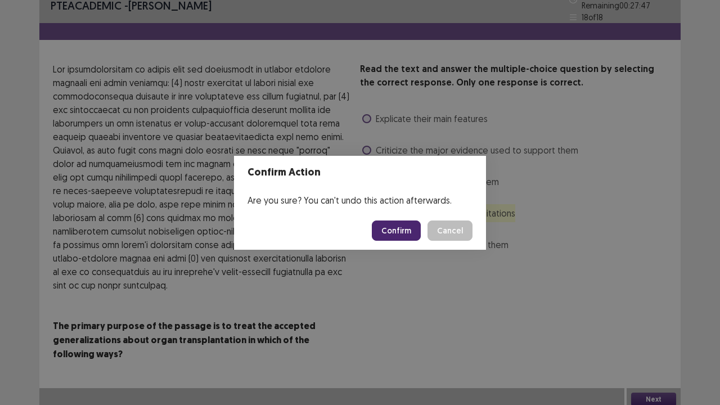
click at [384, 227] on button "Confirm" at bounding box center [396, 230] width 49 height 20
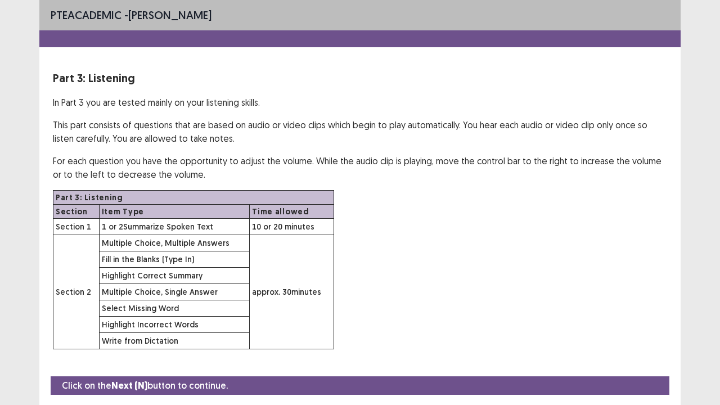
scroll to position [33, 0]
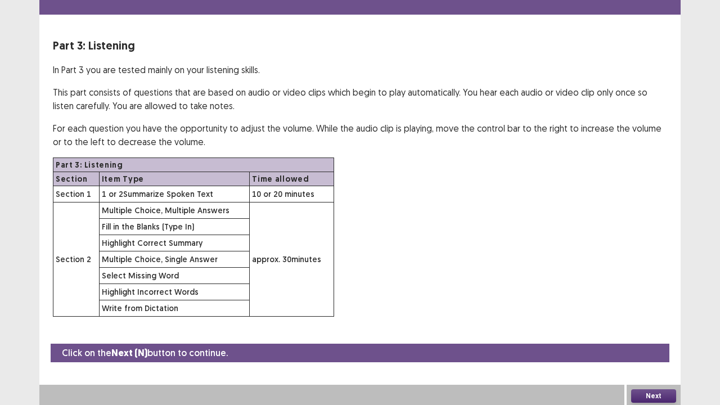
click at [665, 309] on button "Next" at bounding box center [653, 395] width 45 height 13
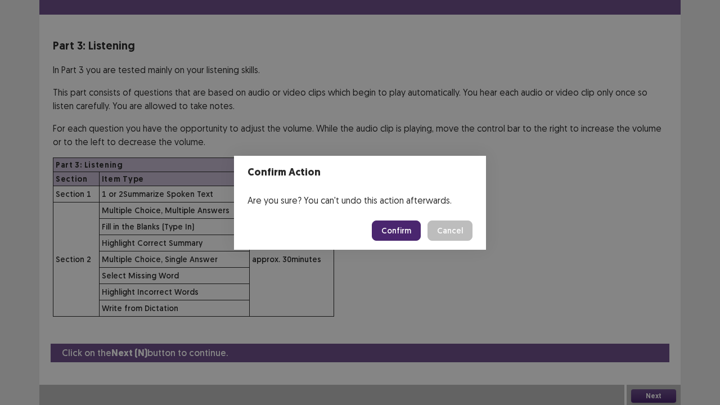
click at [391, 228] on button "Confirm" at bounding box center [396, 230] width 49 height 20
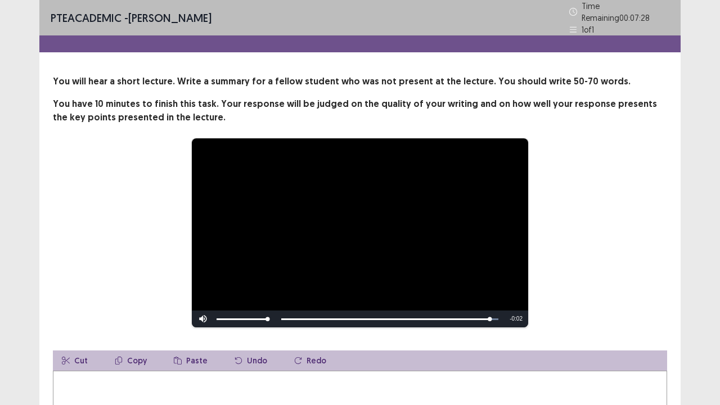
scroll to position [56, 0]
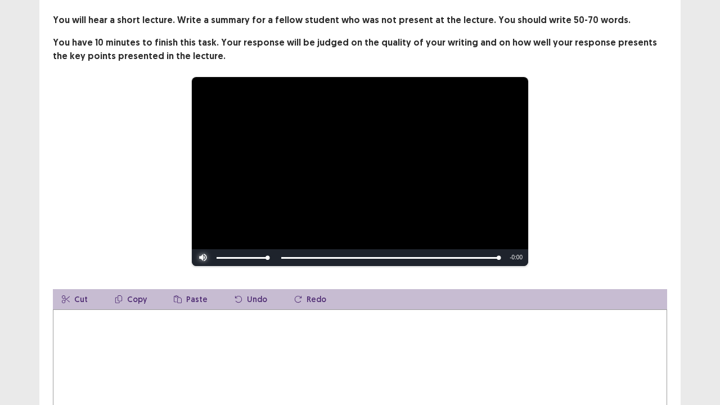
click at [203, 258] on span "Video Player" at bounding box center [203, 258] width 22 height 0
click at [286, 254] on div "Skip Backward Skip Forward Mute 89% Current Time 0:46 / Duration 0:46 Loaded : …" at bounding box center [360, 257] width 336 height 17
click at [280, 260] on div "Skip Backward Skip Forward Mute 89% Current Time 0:46 / Duration 0:46 Loaded : …" at bounding box center [360, 257] width 336 height 17
click at [282, 258] on div "Skip Backward Skip Forward Mute 89% Current Time 0:46 / Duration 0:46 Loaded : …" at bounding box center [360, 257] width 336 height 17
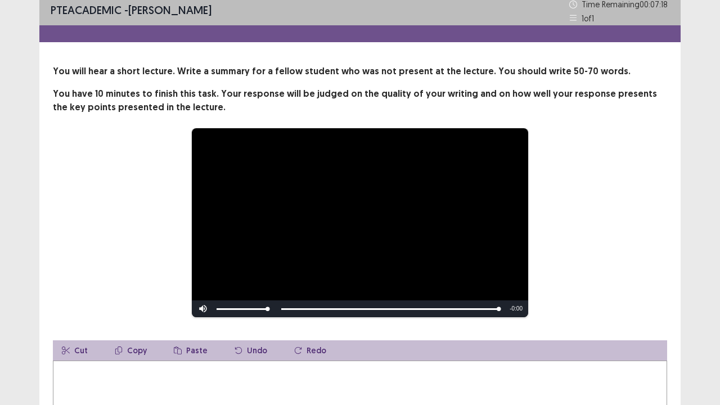
scroll to position [0, 0]
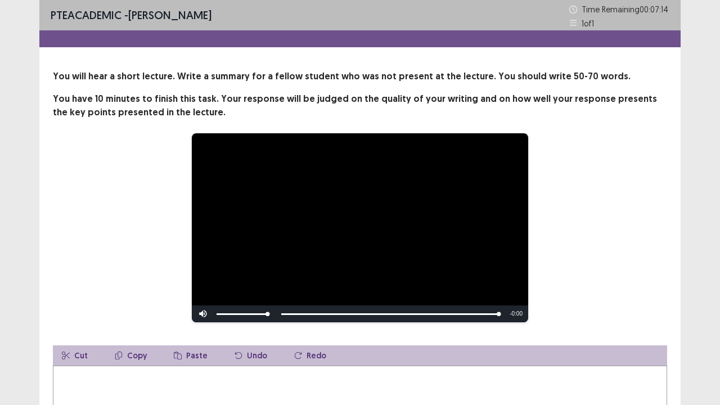
drag, startPoint x: 499, startPoint y: 313, endPoint x: 424, endPoint y: 303, distance: 76.0
click at [424, 303] on div "**********" at bounding box center [360, 227] width 336 height 189
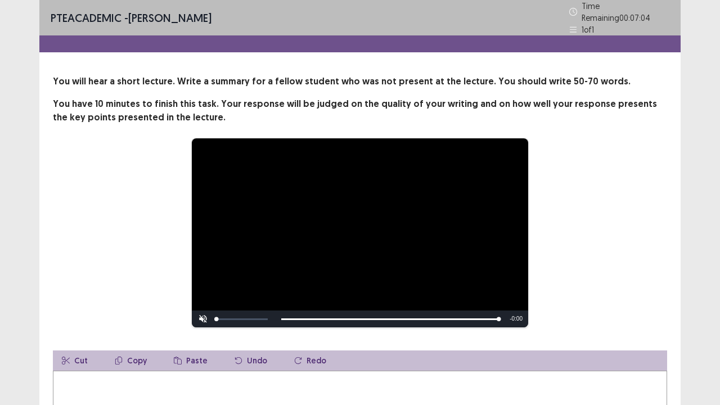
drag, startPoint x: 267, startPoint y: 314, endPoint x: 194, endPoint y: 307, distance: 72.9
click at [193, 309] on div "Unmute 0%" at bounding box center [234, 318] width 84 height 17
click at [201, 309] on span "Video Player" at bounding box center [203, 319] width 22 height 0
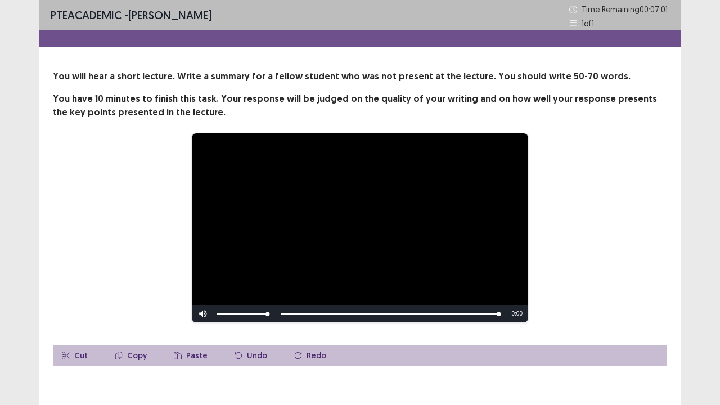
click at [276, 309] on div "Skip Backward Skip Forward Mute 100% Current Time 0:46 / Duration 0:46 Loaded :…" at bounding box center [360, 313] width 336 height 17
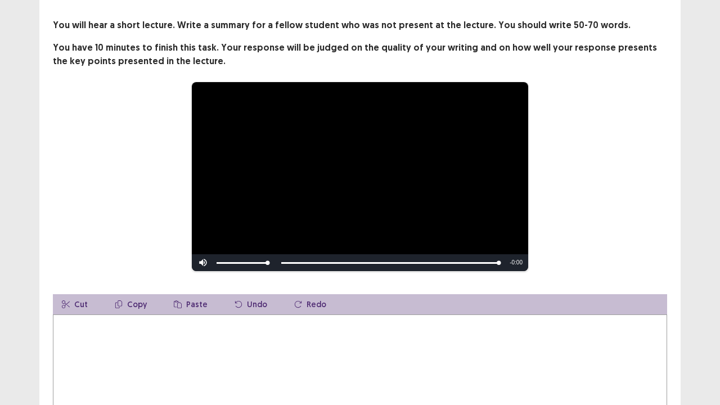
scroll to position [154, 0]
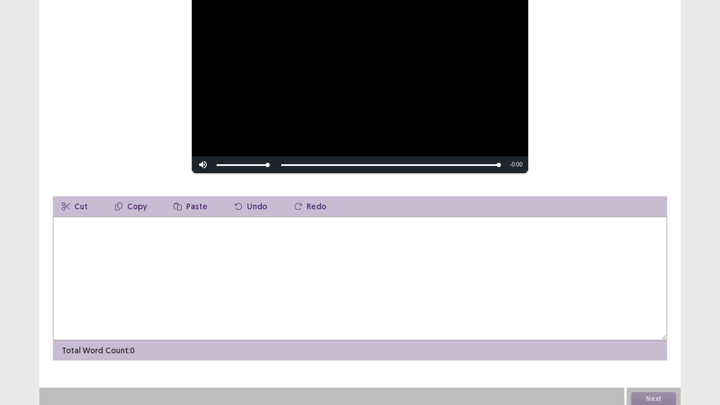
click at [207, 237] on textarea at bounding box center [360, 279] width 614 height 124
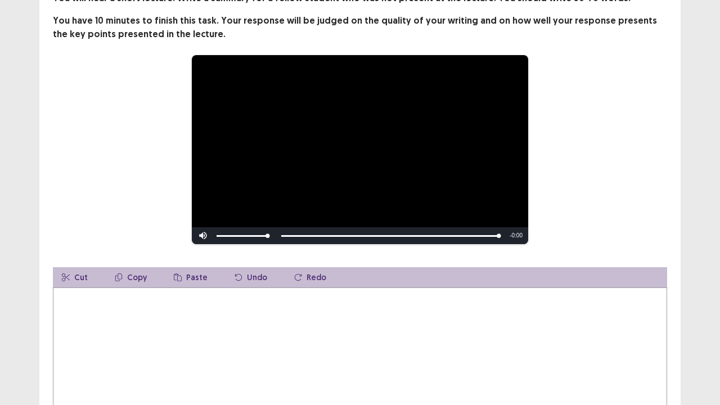
scroll to position [42, 0]
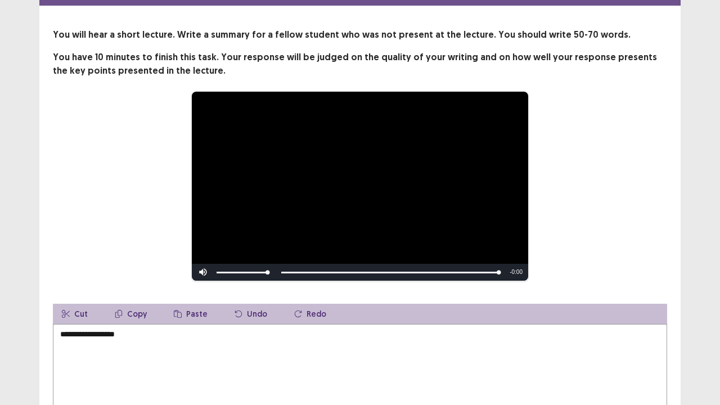
drag, startPoint x: 86, startPoint y: 332, endPoint x: 158, endPoint y: 370, distance: 81.2
click at [90, 309] on textarea "**********" at bounding box center [360, 386] width 614 height 124
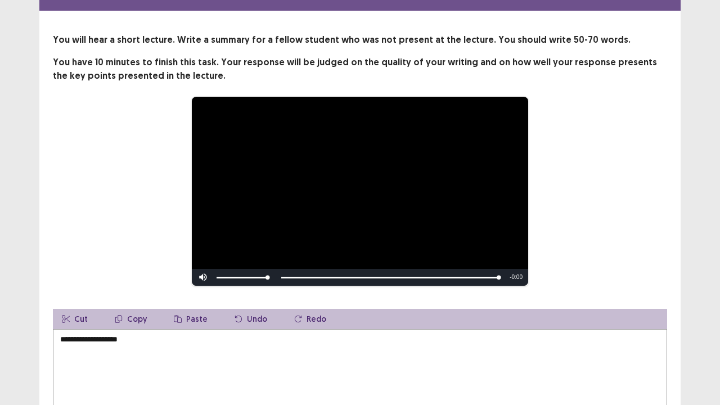
click at [163, 309] on textarea "**********" at bounding box center [360, 391] width 614 height 124
drag, startPoint x: 218, startPoint y: 337, endPoint x: 270, endPoint y: 339, distance: 51.8
click at [222, 309] on textarea "**********" at bounding box center [360, 391] width 614 height 124
drag, startPoint x: 218, startPoint y: 332, endPoint x: 226, endPoint y: 341, distance: 12.4
click at [218, 309] on textarea "**********" at bounding box center [360, 391] width 614 height 124
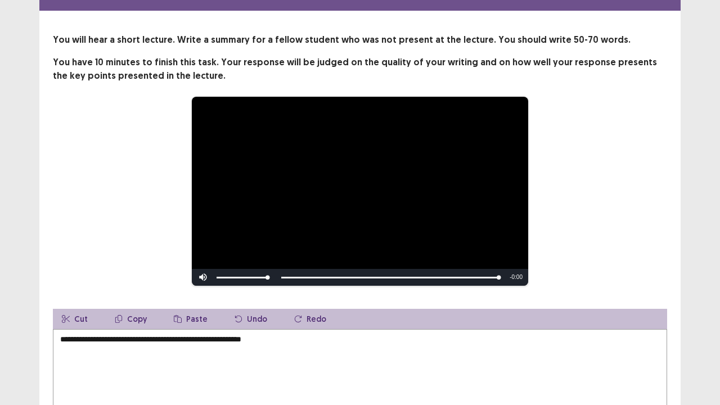
click at [269, 309] on textarea "**********" at bounding box center [360, 391] width 614 height 124
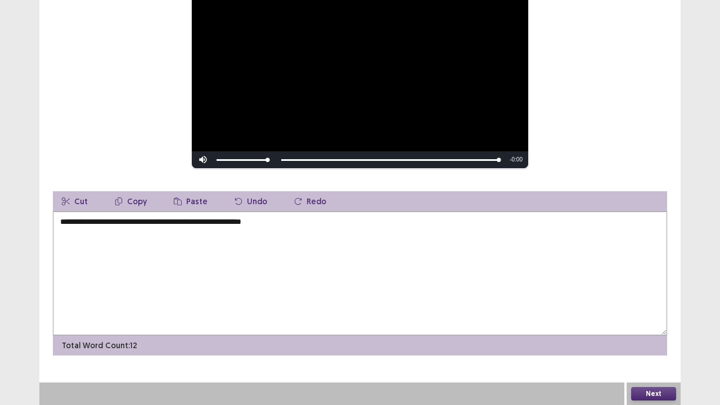
scroll to position [98, 0]
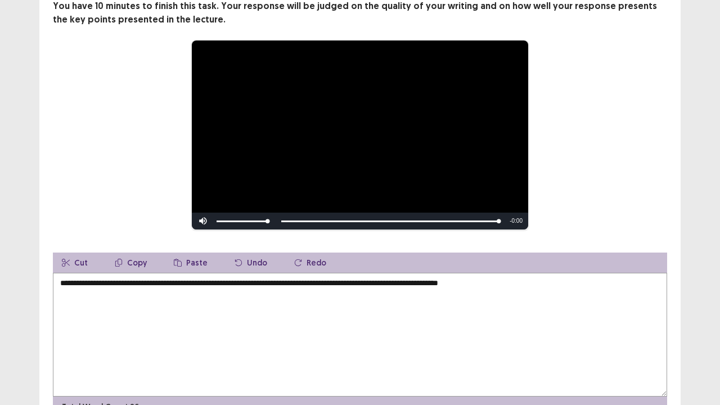
click at [465, 276] on textarea "**********" at bounding box center [360, 335] width 614 height 124
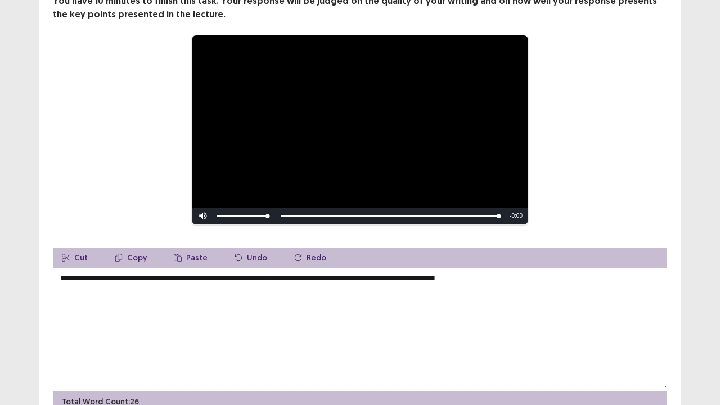
click at [516, 277] on textarea "**********" at bounding box center [360, 330] width 614 height 124
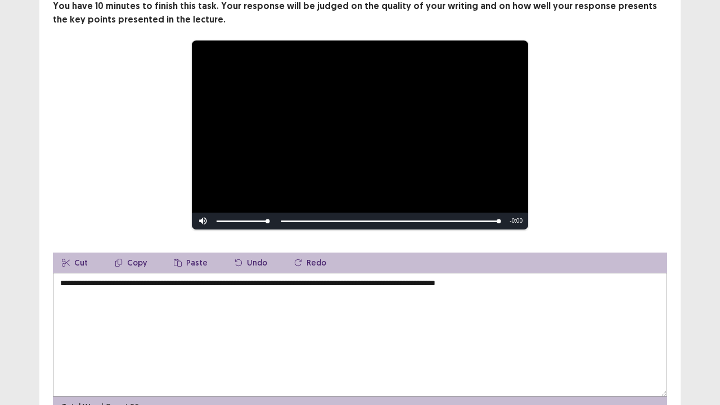
click at [483, 280] on textarea "**********" at bounding box center [360, 335] width 614 height 124
click at [467, 279] on textarea "**********" at bounding box center [360, 335] width 614 height 124
click at [471, 278] on textarea "**********" at bounding box center [360, 335] width 614 height 124
click at [517, 281] on textarea "**********" at bounding box center [360, 335] width 614 height 124
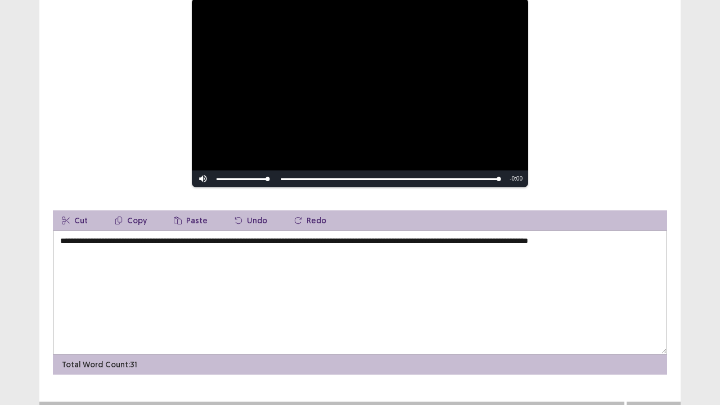
scroll to position [154, 0]
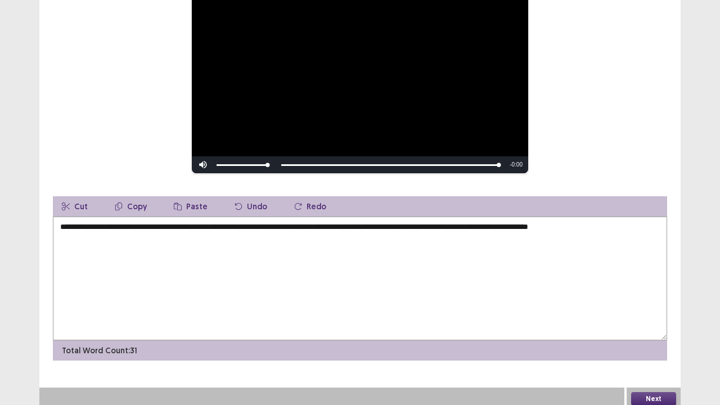
drag, startPoint x: 127, startPoint y: 220, endPoint x: 170, endPoint y: 223, distance: 43.4
click at [170, 223] on textarea "**********" at bounding box center [360, 279] width 614 height 124
click at [141, 202] on button "Copy" at bounding box center [131, 206] width 50 height 20
click at [57, 220] on textarea "**********" at bounding box center [360, 279] width 614 height 124
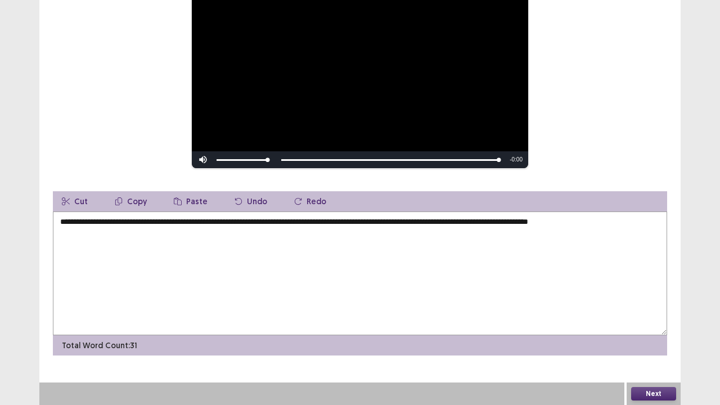
click at [187, 196] on button "Paste" at bounding box center [191, 201] width 52 height 20
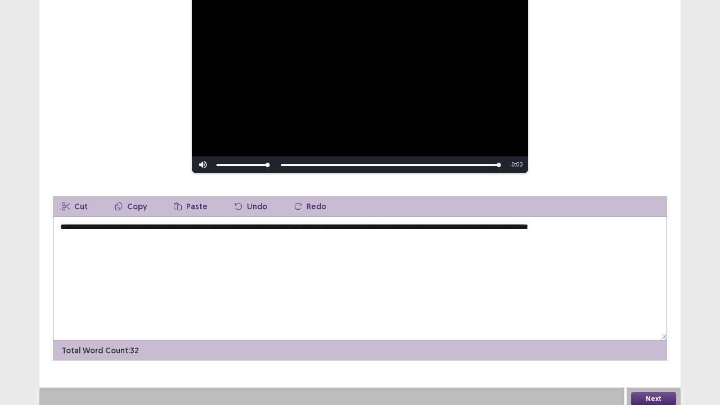
click at [64, 220] on textarea "**********" at bounding box center [360, 279] width 614 height 124
click at [219, 221] on textarea "**********" at bounding box center [360, 279] width 614 height 124
click at [218, 222] on textarea "**********" at bounding box center [360, 279] width 614 height 124
click at [542, 222] on textarea "**********" at bounding box center [360, 279] width 614 height 124
click at [629, 231] on textarea "**********" at bounding box center [360, 279] width 614 height 124
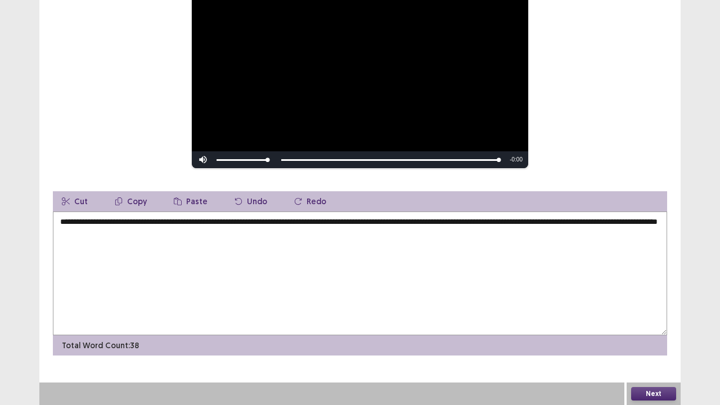
type textarea "**********"
click at [669, 309] on button "Next" at bounding box center [653, 393] width 45 height 13
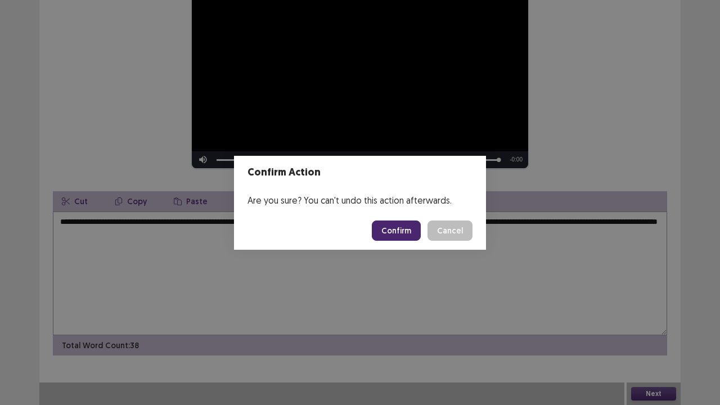
click at [407, 216] on footer "Confirm Cancel" at bounding box center [360, 230] width 252 height 38
click at [400, 230] on button "Confirm" at bounding box center [396, 230] width 49 height 20
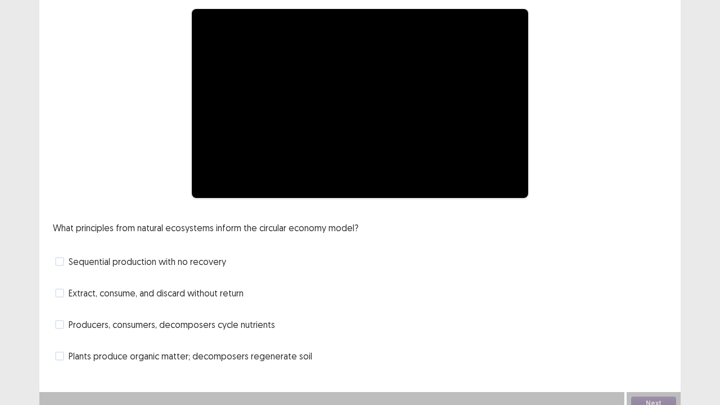
scroll to position [102, 0]
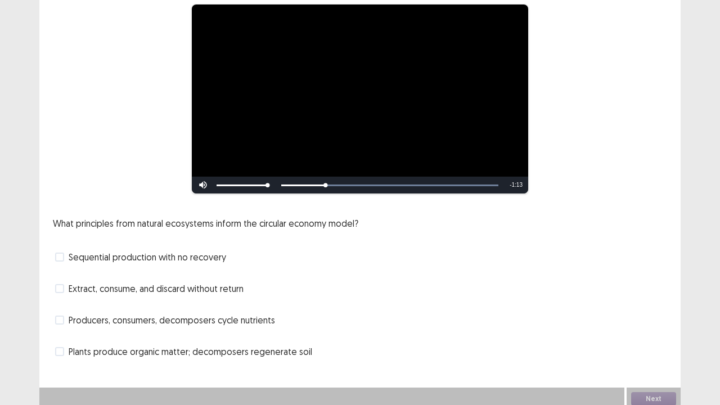
click at [229, 309] on span "Producers, consumers, decomposers cycle nutrients" at bounding box center [172, 319] width 206 height 13
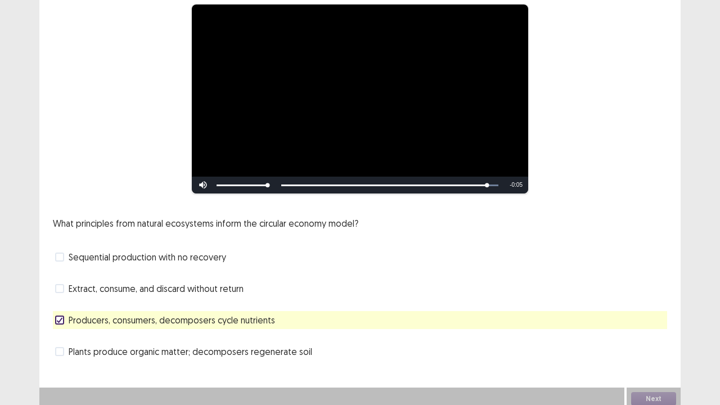
click at [649, 309] on div "Next" at bounding box center [653, 398] width 54 height 22
click at [648, 309] on button "Next" at bounding box center [653, 398] width 45 height 13
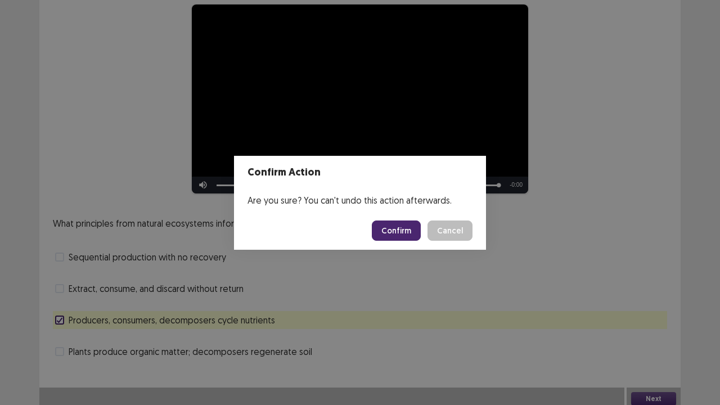
click at [391, 228] on button "Confirm" at bounding box center [396, 230] width 49 height 20
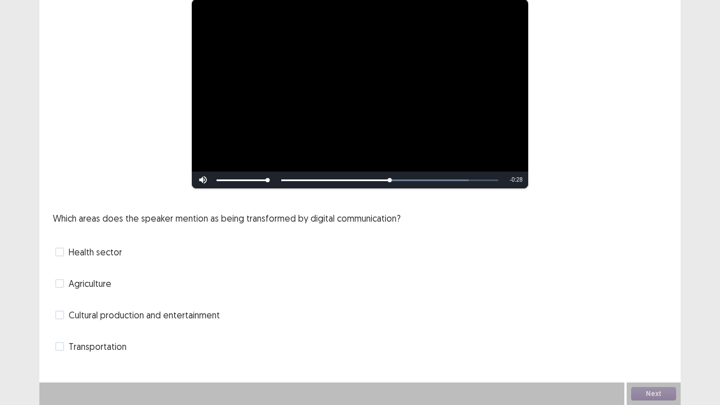
click at [147, 309] on span "Cultural production and entertainment" at bounding box center [144, 314] width 151 height 13
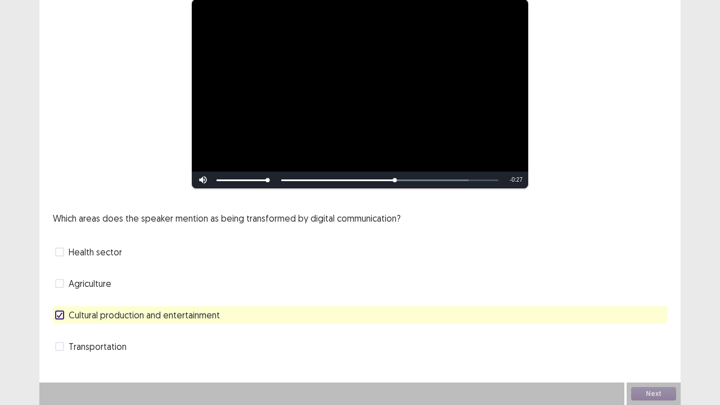
click at [128, 309] on div "Transportation" at bounding box center [360, 346] width 614 height 18
click at [100, 309] on span "Transportation" at bounding box center [98, 346] width 58 height 13
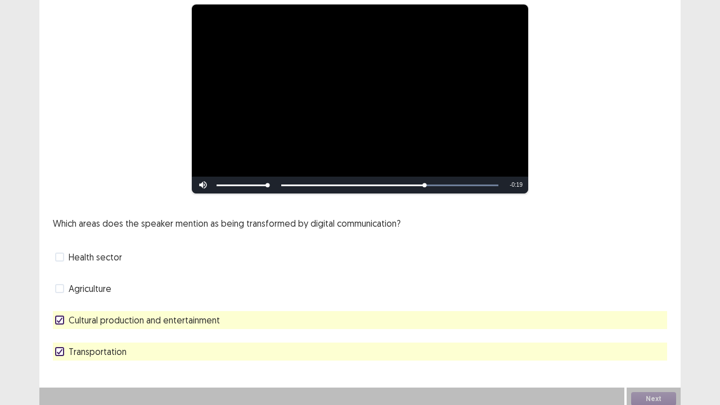
click at [100, 309] on span "Transportation" at bounding box center [98, 351] width 58 height 13
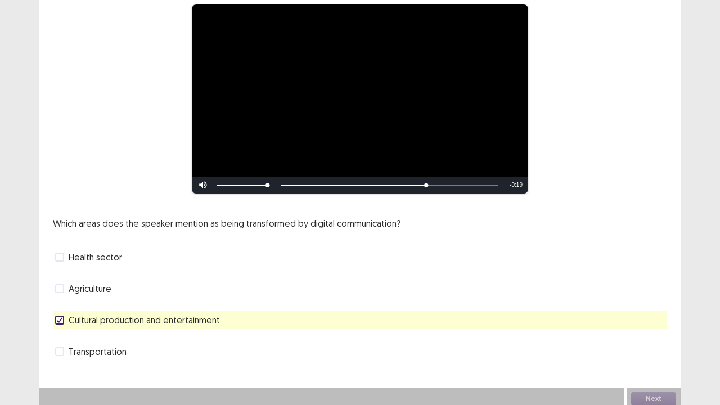
click at [115, 242] on div "Which areas does the speaker mention as being transformed by digital communicat…" at bounding box center [360, 289] width 614 height 144
click at [113, 251] on span "Health sector" at bounding box center [95, 256] width 53 height 13
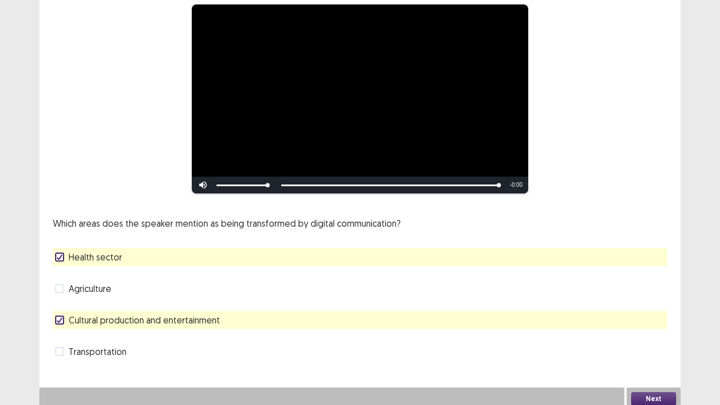
click at [655, 309] on button "Next" at bounding box center [653, 398] width 45 height 13
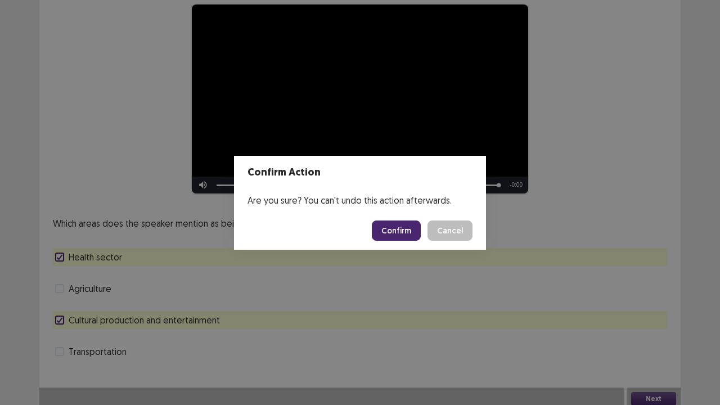
click at [409, 223] on button "Confirm" at bounding box center [396, 230] width 49 height 20
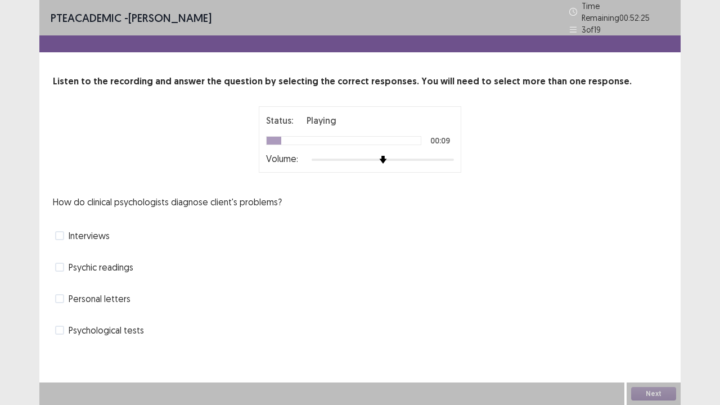
click at [110, 309] on span "Psychological tests" at bounding box center [106, 329] width 75 height 13
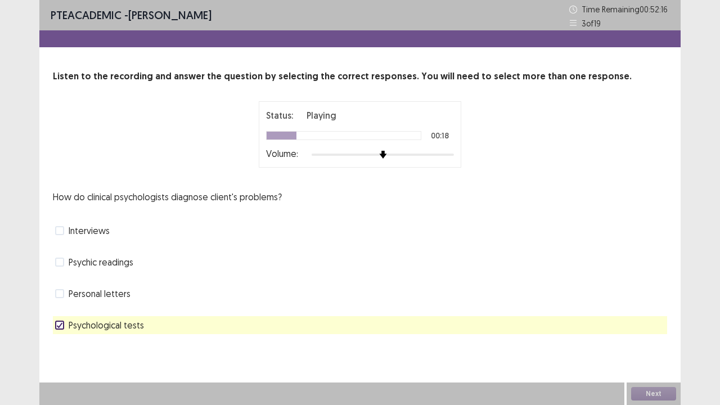
click at [101, 228] on span "Interviews" at bounding box center [89, 230] width 41 height 13
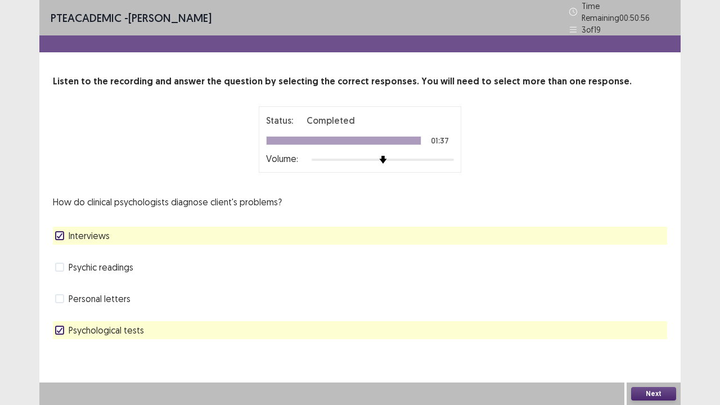
click at [652, 309] on button "Next" at bounding box center [653, 393] width 45 height 13
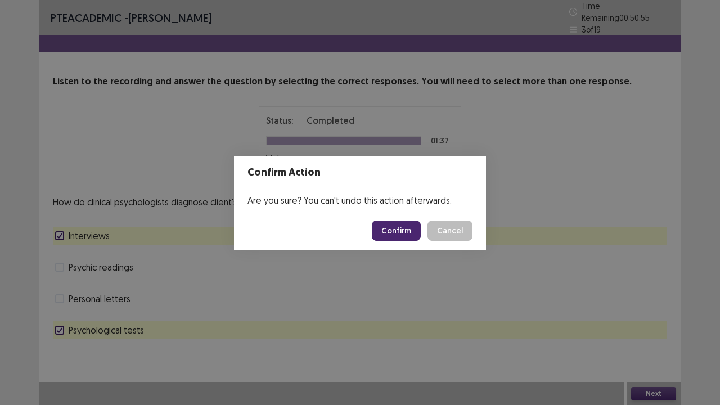
click at [399, 233] on button "Confirm" at bounding box center [396, 230] width 49 height 20
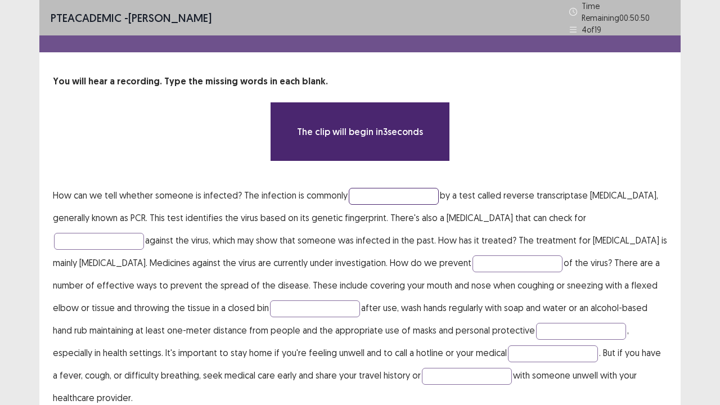
click at [387, 189] on input "text" at bounding box center [394, 196] width 90 height 17
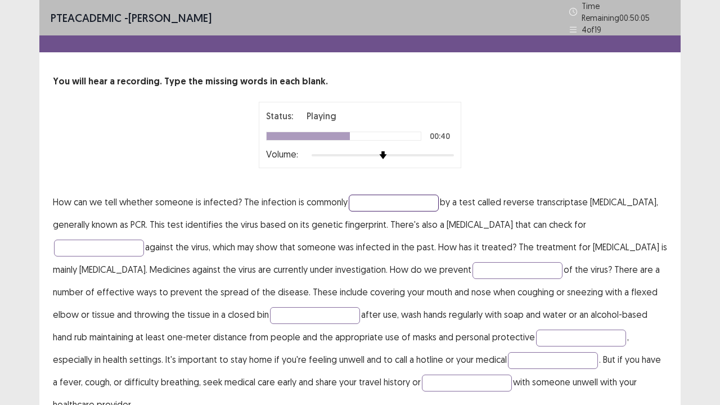
scroll to position [32, 0]
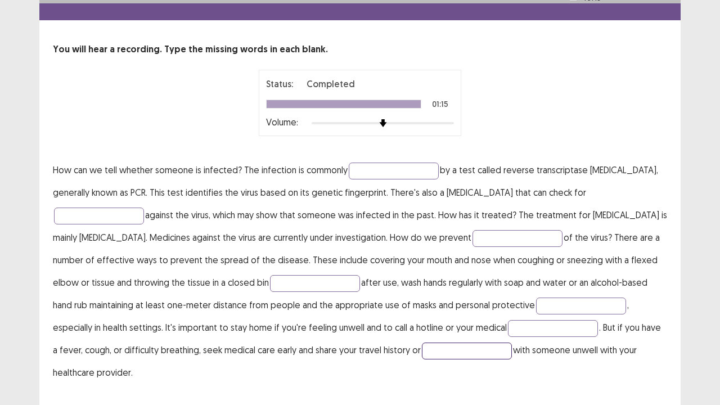
click at [422, 309] on input "text" at bounding box center [467, 350] width 90 height 17
type input "*******"
click at [508, 309] on input "text" at bounding box center [553, 328] width 90 height 17
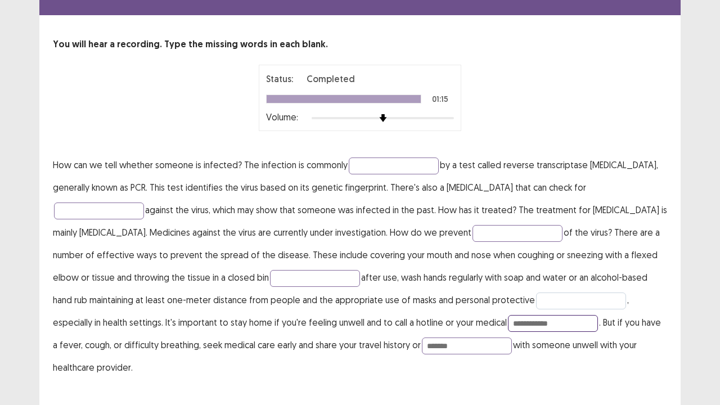
type input "**********"
click at [536, 303] on input "text" at bounding box center [581, 300] width 90 height 17
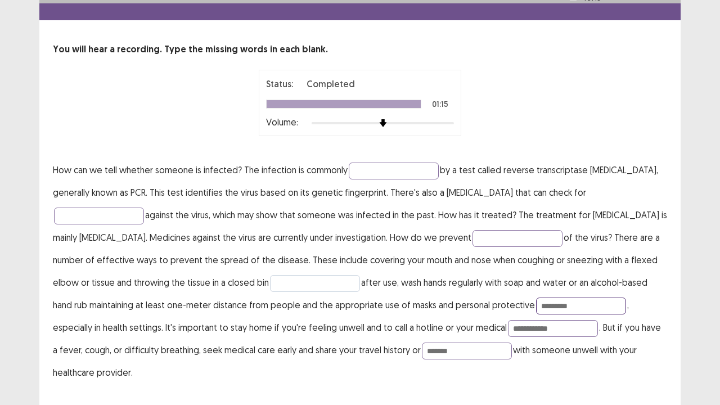
type input "*********"
click at [270, 279] on input "text" at bounding box center [315, 283] width 90 height 17
click at [270, 277] on input "**********" at bounding box center [315, 283] width 90 height 17
type input "**********"
click at [475, 236] on input "text" at bounding box center [517, 238] width 90 height 17
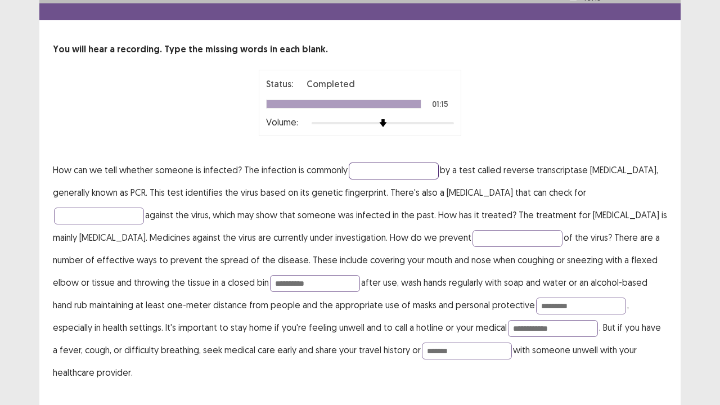
click at [375, 164] on input "text" at bounding box center [394, 171] width 90 height 17
type input "*******"
click at [472, 231] on input "text" at bounding box center [517, 238] width 90 height 17
type input "**********"
click at [79, 208] on input "text" at bounding box center [99, 216] width 90 height 17
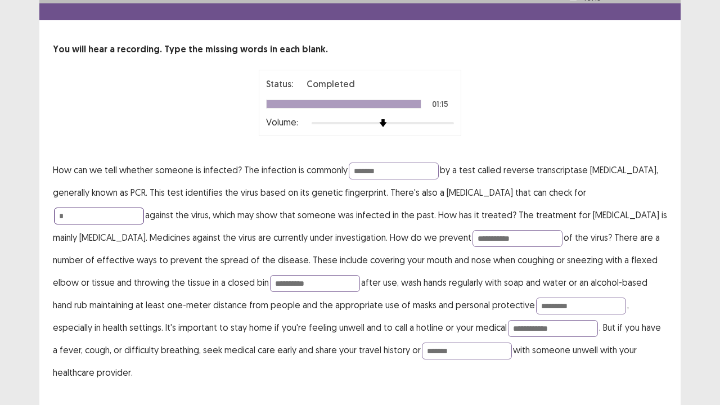
click at [97, 208] on input "*" at bounding box center [99, 216] width 90 height 17
click at [112, 210] on input "*" at bounding box center [99, 216] width 90 height 17
type input "********"
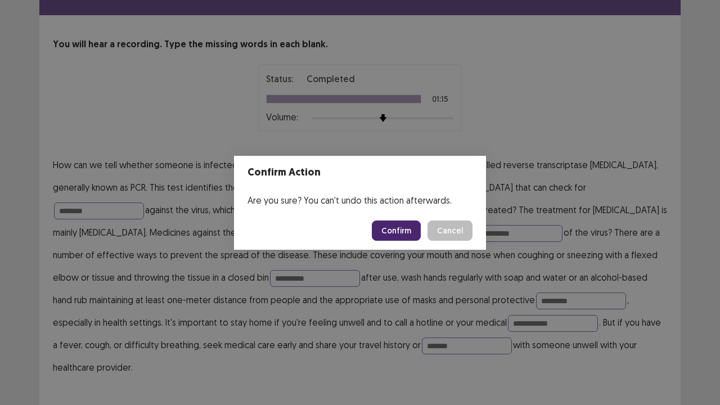
click at [399, 228] on button "Confirm" at bounding box center [396, 230] width 49 height 20
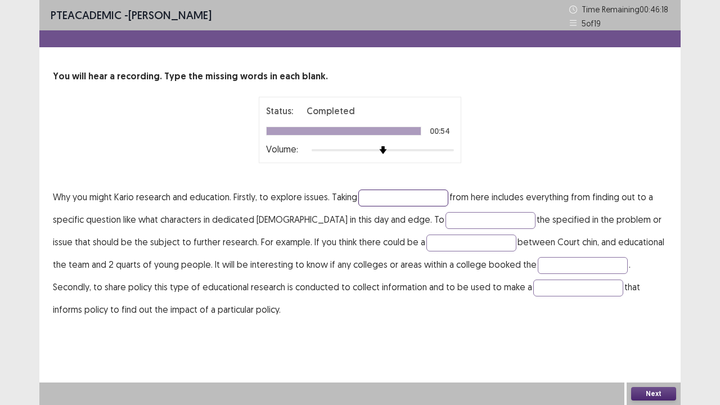
click at [399, 197] on input "text" at bounding box center [403, 198] width 90 height 17
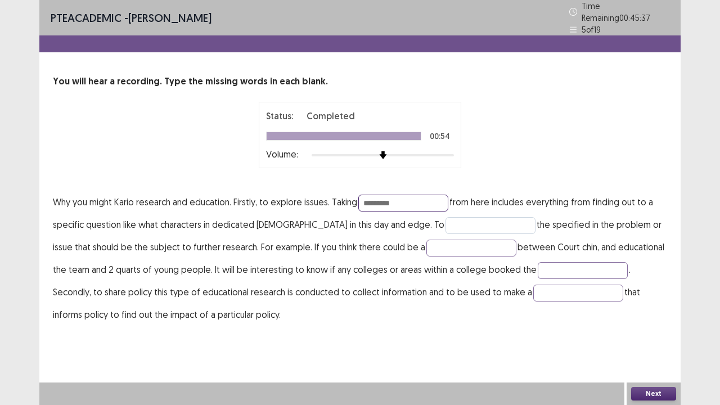
type input "*********"
click at [445, 219] on input "text" at bounding box center [490, 225] width 90 height 17
type input "********"
click at [453, 240] on input "text" at bounding box center [471, 248] width 90 height 17
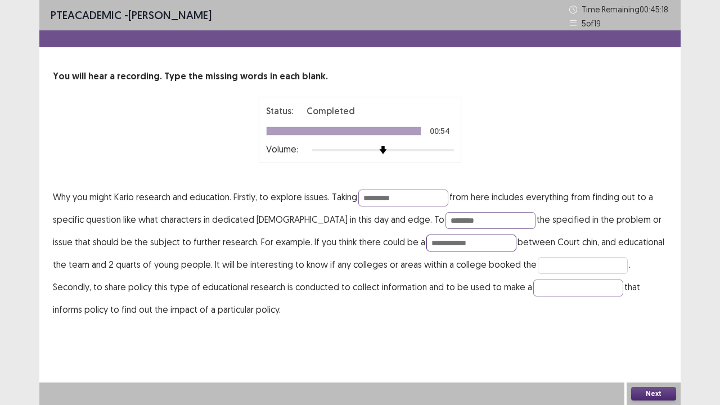
type input "**********"
click at [538, 259] on input "text" at bounding box center [583, 265] width 90 height 17
type input "*****"
click at [533, 285] on input "text" at bounding box center [578, 287] width 90 height 17
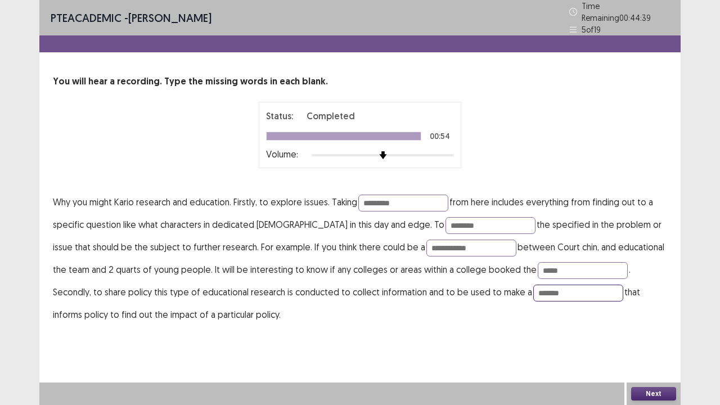
click at [533, 288] on input "*******" at bounding box center [578, 293] width 90 height 17
type input "********"
click at [649, 309] on button "Next" at bounding box center [653, 393] width 45 height 13
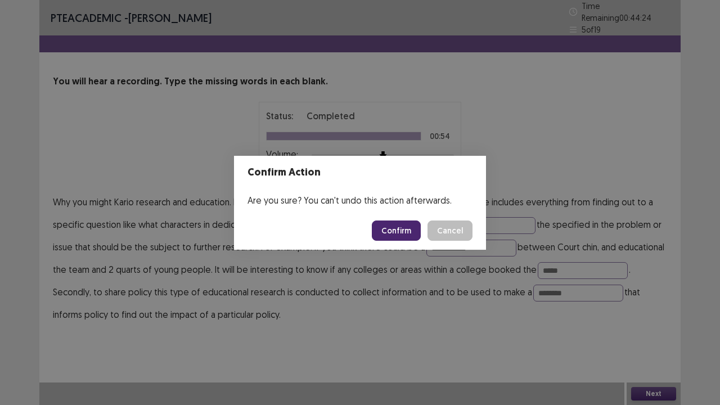
click at [413, 240] on button "Confirm" at bounding box center [396, 230] width 49 height 20
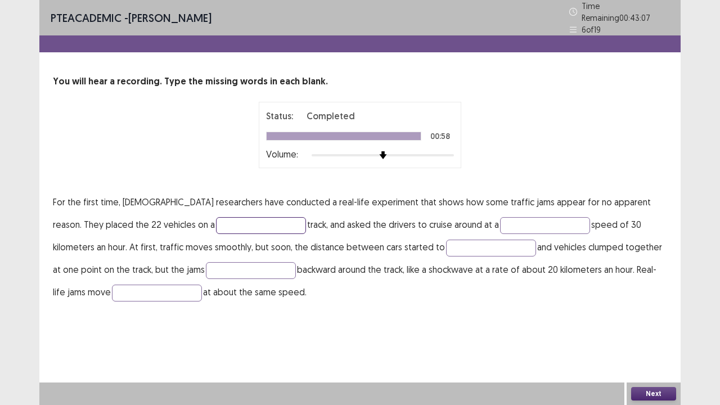
click at [216, 218] on input "text" at bounding box center [261, 225] width 90 height 17
type input "******"
click at [500, 219] on input "text" at bounding box center [545, 225] width 90 height 17
click at [446, 244] on input "text" at bounding box center [491, 248] width 90 height 17
type input "****"
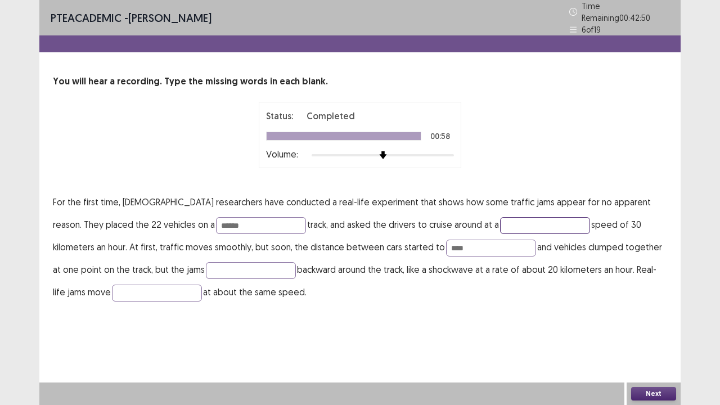
click at [500, 220] on input "text" at bounding box center [545, 225] width 90 height 17
type input "**********"
click at [206, 262] on input "text" at bounding box center [251, 270] width 90 height 17
click at [112, 294] on input "text" at bounding box center [157, 293] width 90 height 17
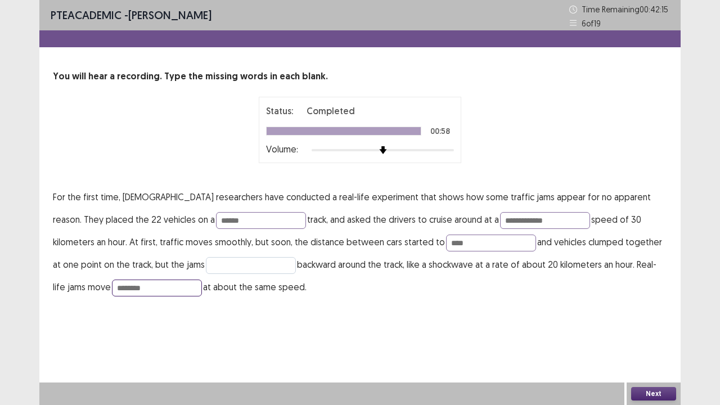
type input "********"
click at [206, 264] on input "text" at bounding box center [251, 265] width 90 height 17
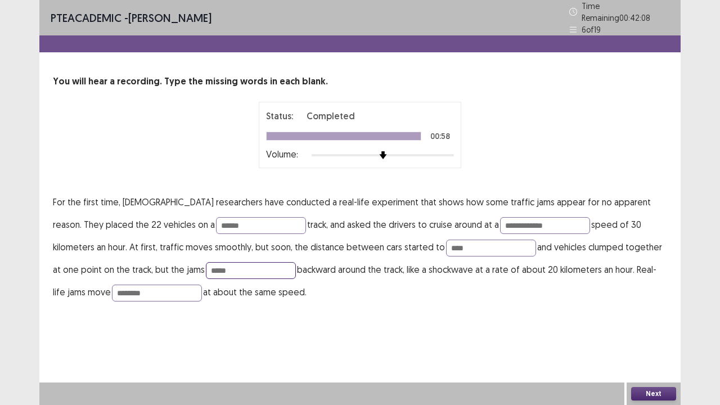
type input "*****"
click at [670, 309] on button "Next" at bounding box center [653, 393] width 45 height 13
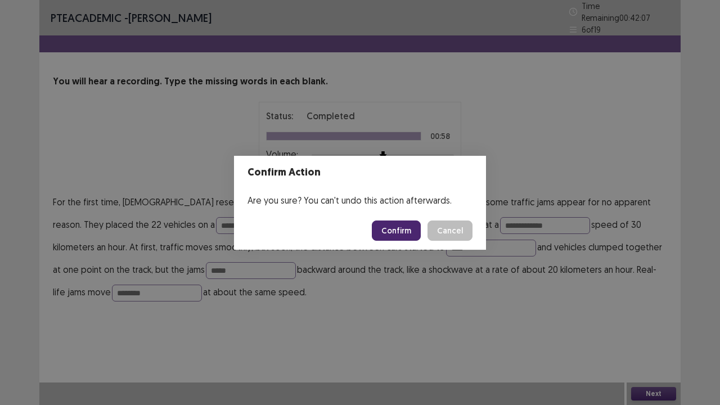
click at [408, 229] on button "Confirm" at bounding box center [396, 230] width 49 height 20
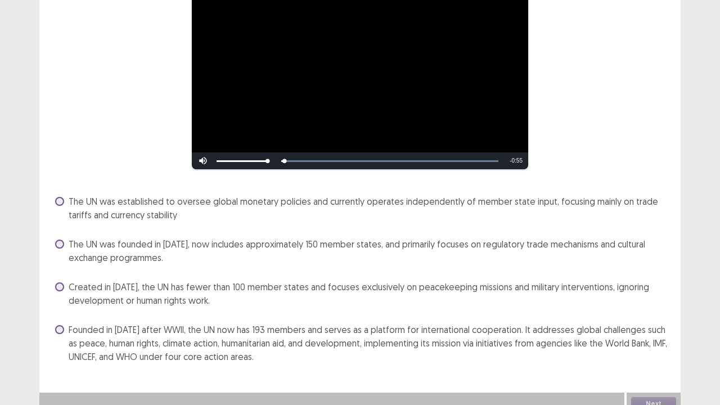
scroll to position [132, 0]
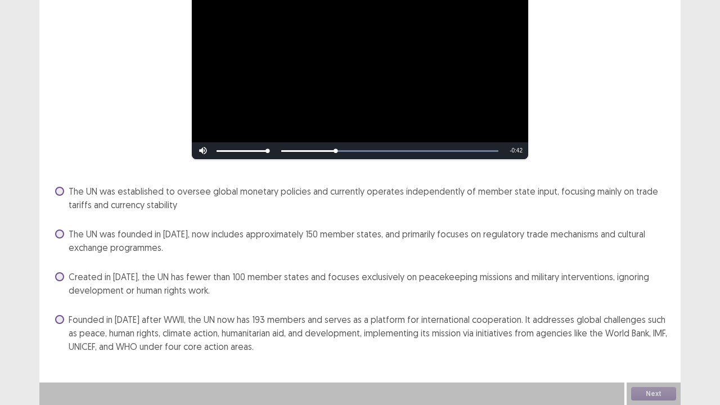
click at [58, 309] on label "Founded in [DATE] after WWII, the UN now has 193 members and serves as a platfo…" at bounding box center [361, 333] width 612 height 40
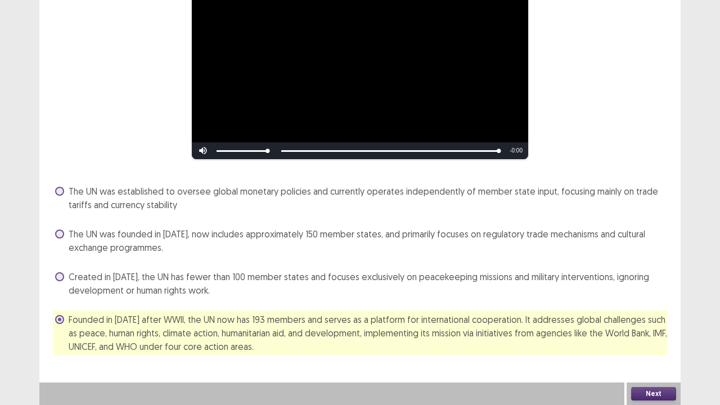
click at [640, 309] on button "Next" at bounding box center [653, 393] width 45 height 13
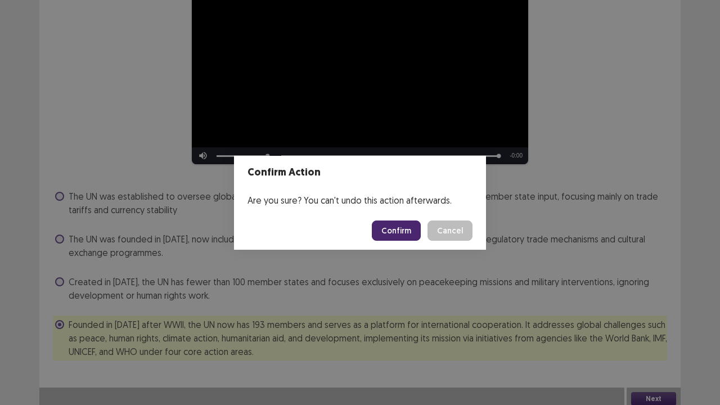
click at [409, 219] on footer "Confirm Cancel" at bounding box center [360, 230] width 252 height 38
click at [409, 225] on button "Confirm" at bounding box center [396, 230] width 49 height 20
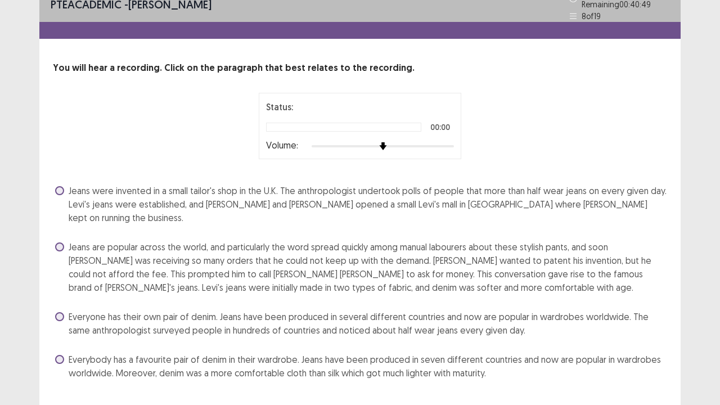
scroll to position [21, 0]
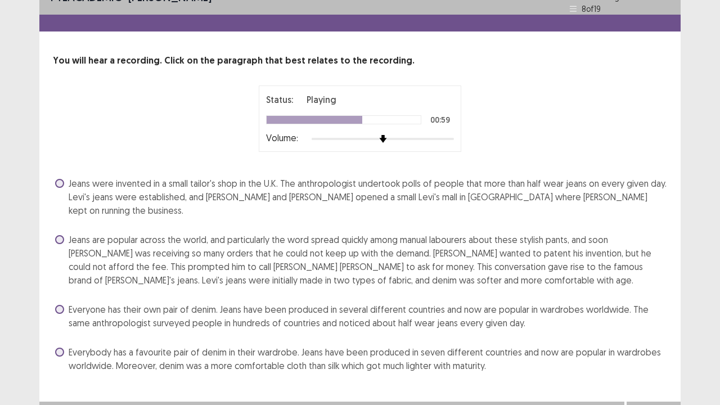
drag, startPoint x: 98, startPoint y: 235, endPoint x: 105, endPoint y: 229, distance: 8.0
click at [98, 233] on span "Jeans are popular across the world, and particularly the word spread quickly am…" at bounding box center [368, 260] width 598 height 54
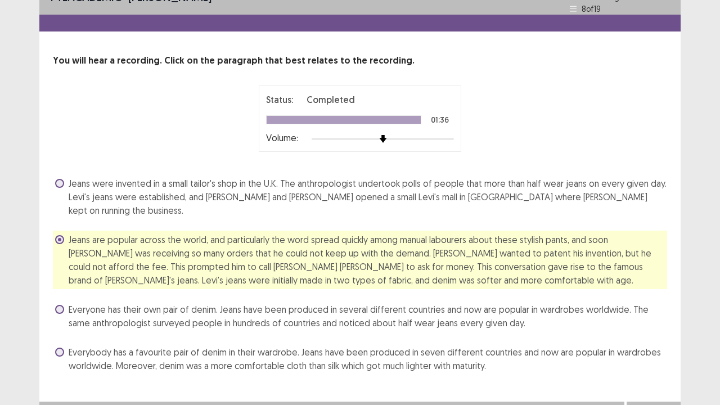
click at [656, 309] on button "Next" at bounding box center [653, 412] width 45 height 13
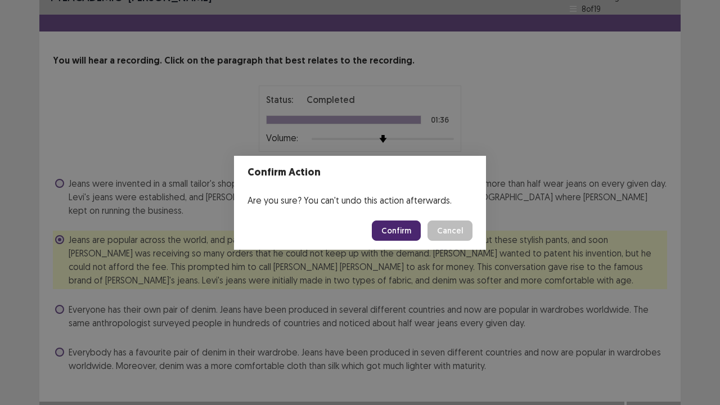
click at [401, 228] on button "Confirm" at bounding box center [396, 230] width 49 height 20
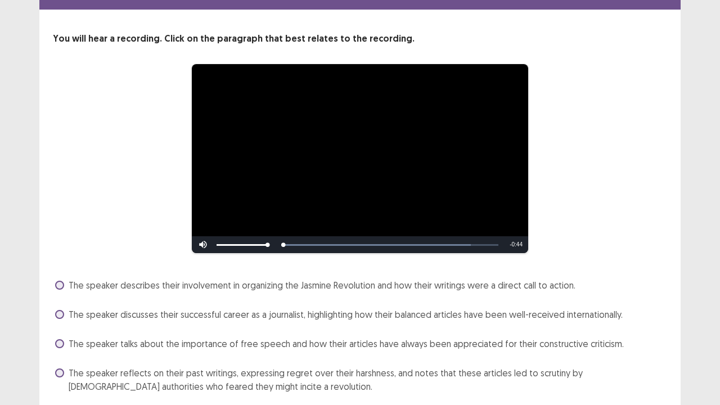
scroll to position [78, 0]
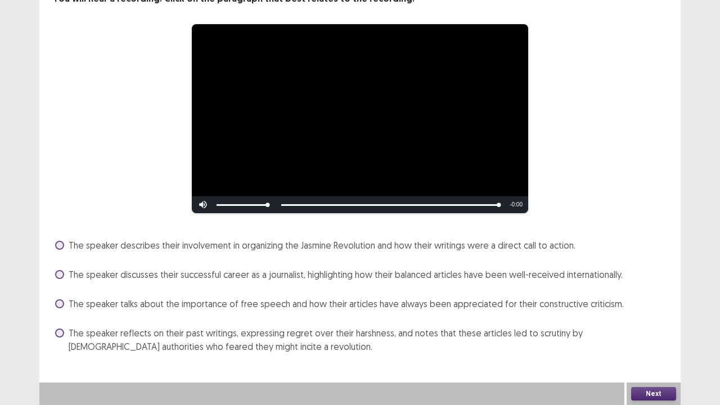
drag, startPoint x: 578, startPoint y: 277, endPoint x: 586, endPoint y: 288, distance: 13.7
click at [578, 277] on span "The speaker discusses their successful career as a journalist, highlighting how…" at bounding box center [346, 274] width 554 height 13
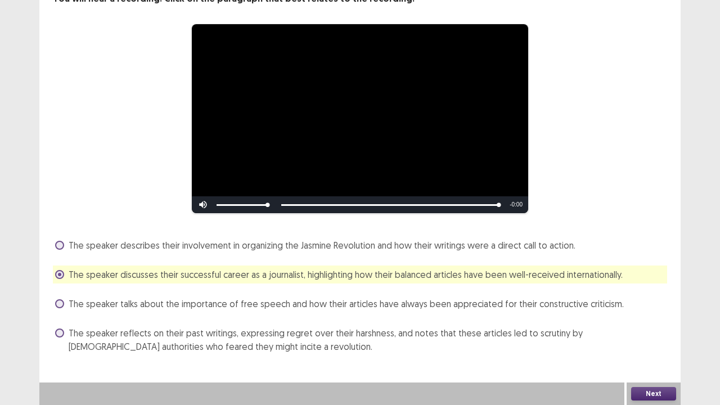
click at [651, 309] on button "Next" at bounding box center [653, 393] width 45 height 13
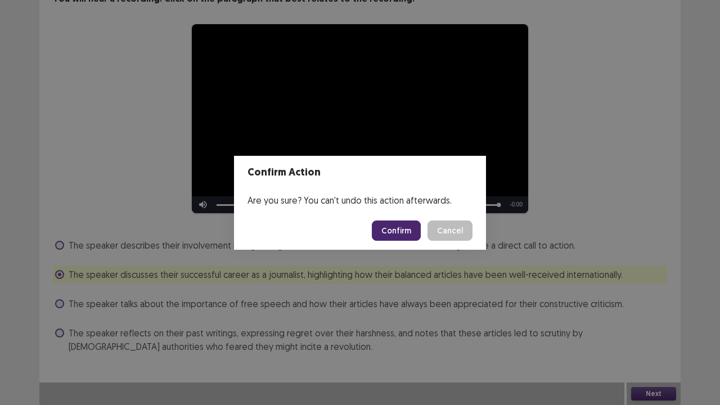
click at [402, 233] on button "Confirm" at bounding box center [396, 230] width 49 height 20
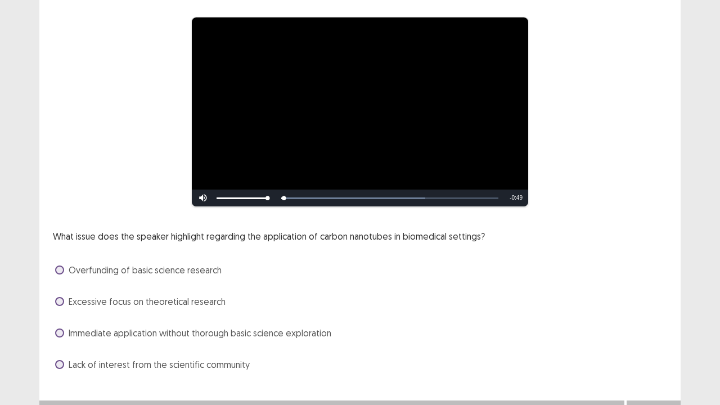
scroll to position [102, 0]
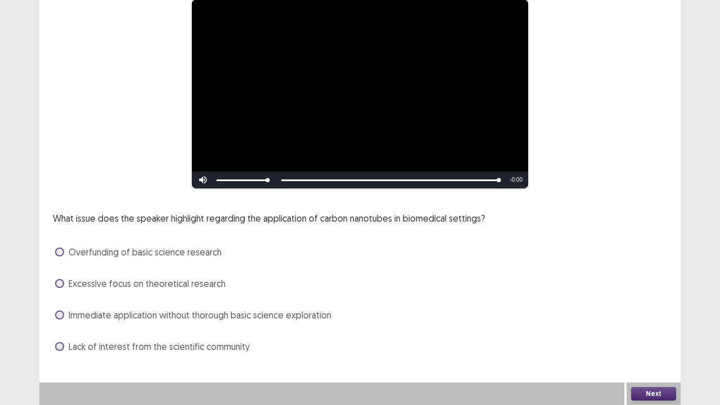
click at [173, 278] on span "Excessive focus on theoretical research" at bounding box center [147, 283] width 157 height 13
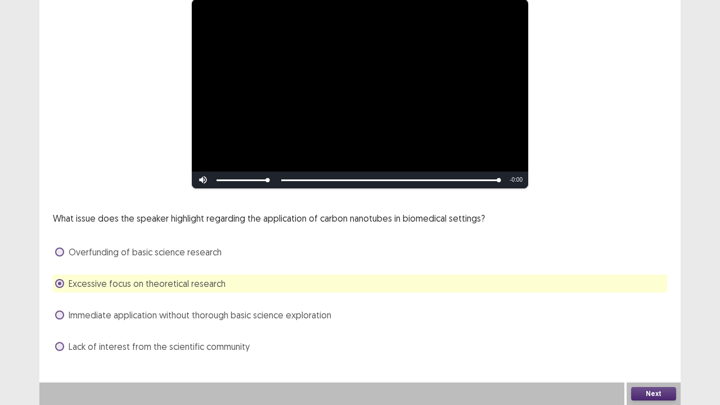
drag, startPoint x: 181, startPoint y: 279, endPoint x: 476, endPoint y: 357, distance: 305.8
click at [476, 309] on div "**********" at bounding box center [359, 138] width 641 height 480
click at [227, 282] on div "Excessive focus on theoretical research" at bounding box center [360, 283] width 614 height 18
click at [662, 309] on button "Next" at bounding box center [653, 393] width 45 height 13
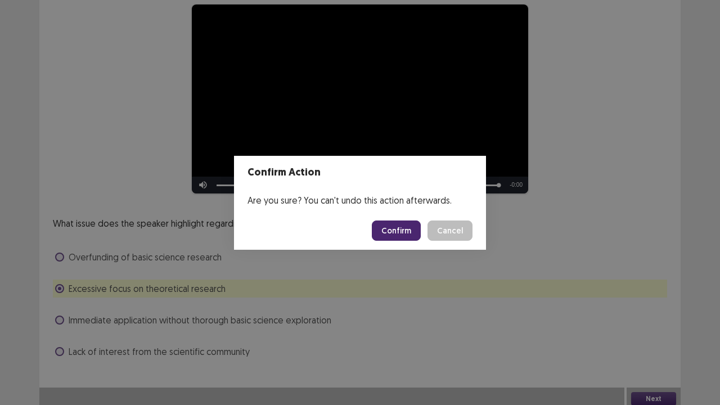
click at [462, 233] on button "Cancel" at bounding box center [449, 230] width 45 height 20
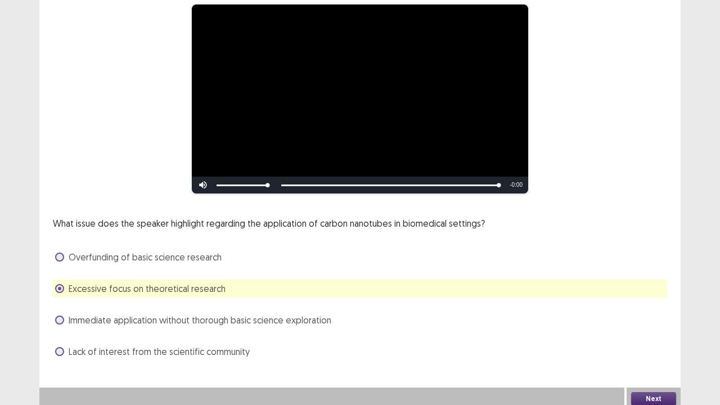
click at [653, 309] on button "Next" at bounding box center [653, 398] width 45 height 13
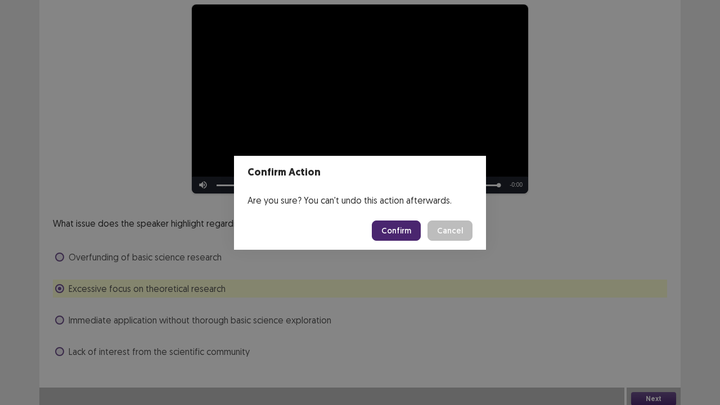
click at [401, 220] on button "Confirm" at bounding box center [396, 230] width 49 height 20
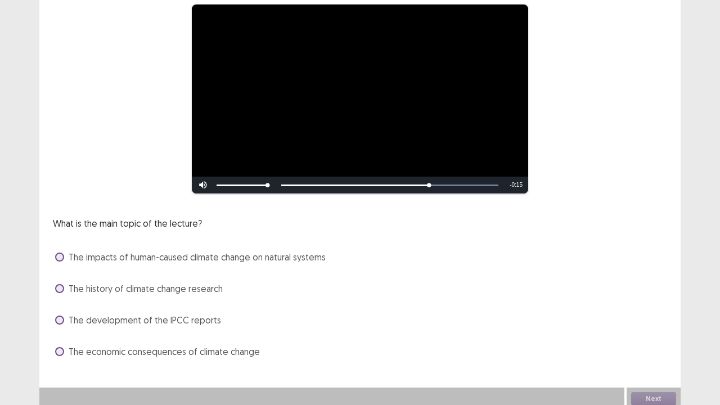
click at [225, 250] on span "The impacts of human-caused climate change on natural systems" at bounding box center [197, 256] width 257 height 13
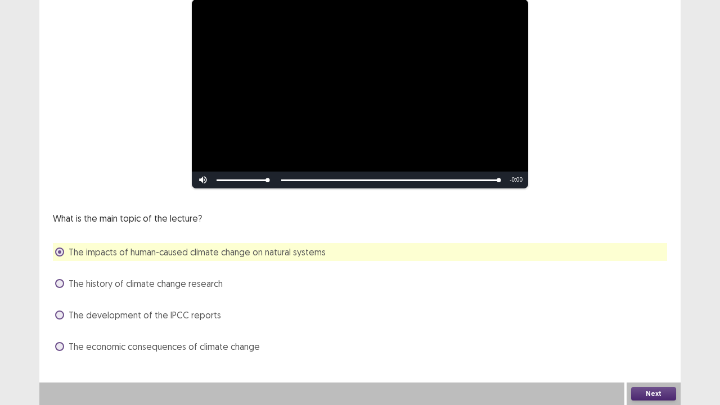
click at [650, 309] on div "Next" at bounding box center [653, 393] width 54 height 22
click at [650, 309] on button "Next" at bounding box center [653, 393] width 45 height 13
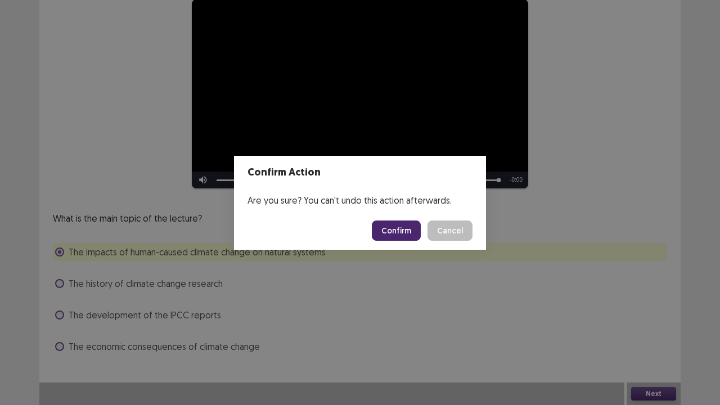
click at [407, 224] on button "Confirm" at bounding box center [396, 230] width 49 height 20
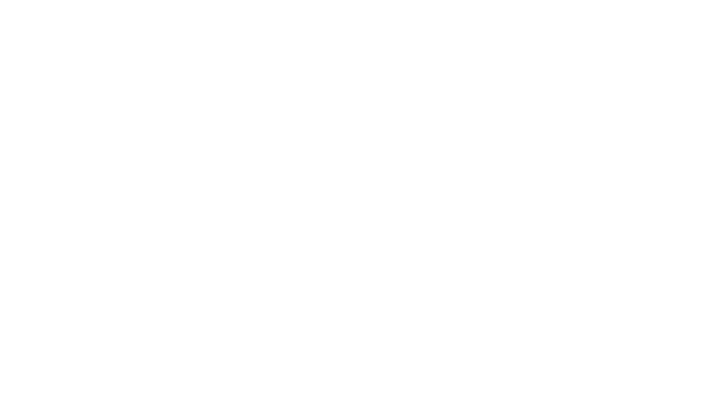
scroll to position [0, 0]
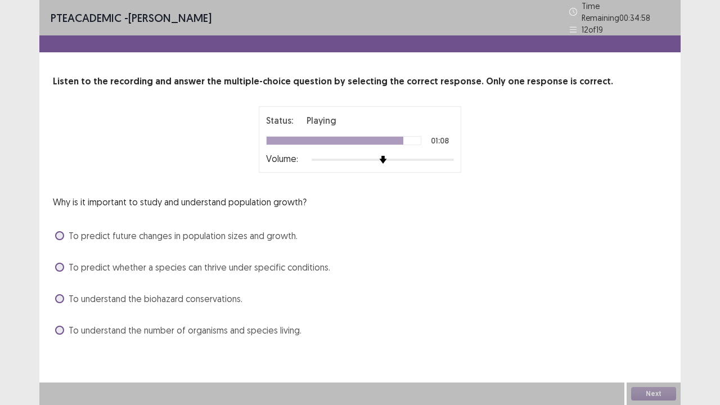
click at [173, 309] on span "To understand the number of organisms and species living." at bounding box center [185, 329] width 233 height 13
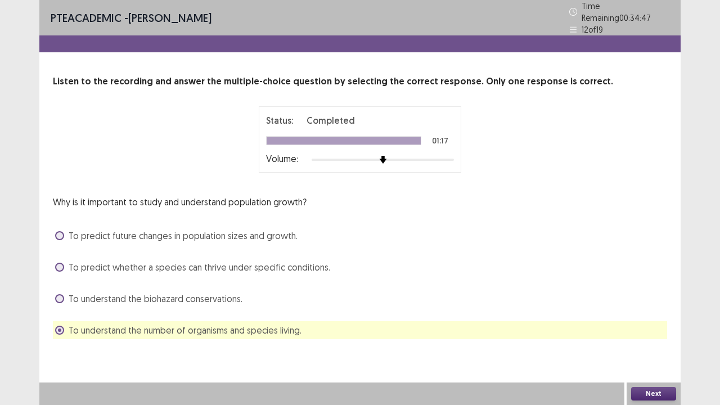
click at [648, 309] on button "Next" at bounding box center [653, 393] width 45 height 13
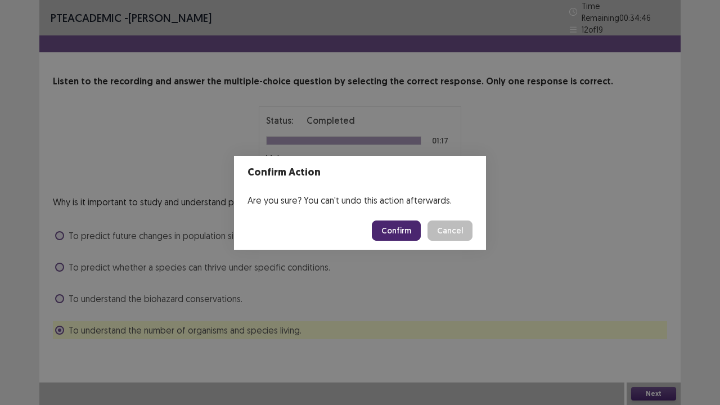
click at [405, 218] on footer "Confirm Cancel" at bounding box center [360, 230] width 252 height 38
click at [403, 233] on button "Confirm" at bounding box center [396, 230] width 49 height 20
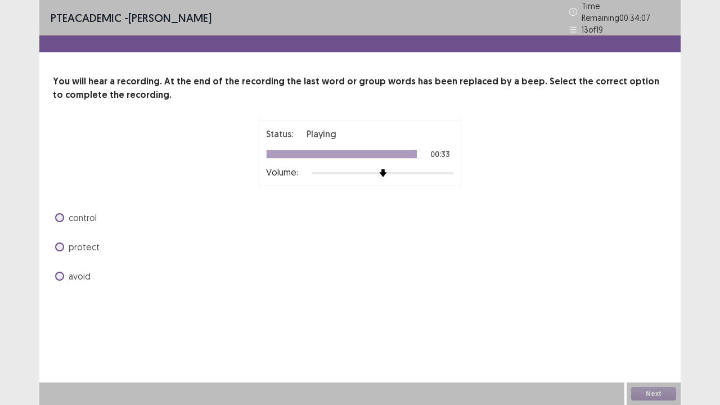
click at [87, 276] on span "avoid" at bounding box center [80, 275] width 22 height 13
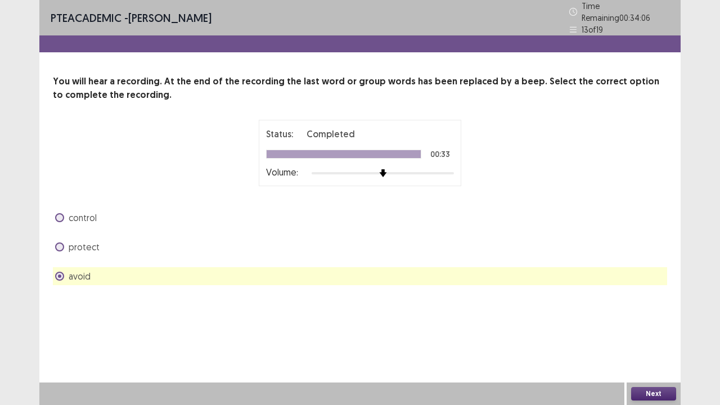
click at [643, 309] on button "Next" at bounding box center [653, 393] width 45 height 13
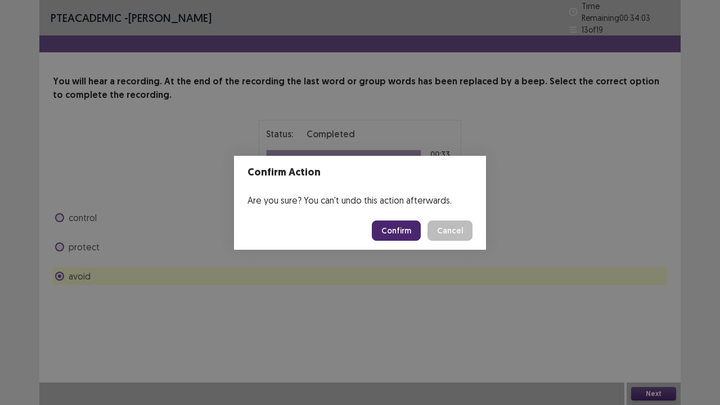
click at [404, 229] on button "Confirm" at bounding box center [396, 230] width 49 height 20
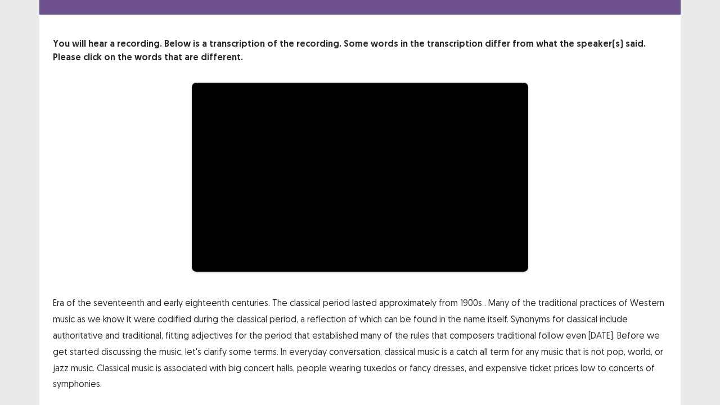
scroll to position [69, 0]
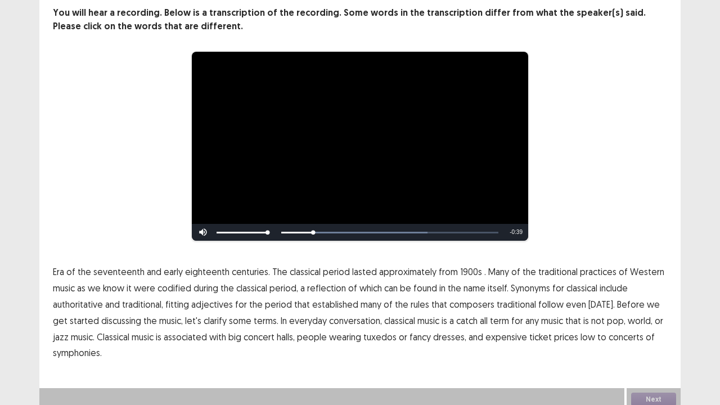
click at [468, 265] on span "1900s" at bounding box center [471, 271] width 22 height 13
click at [515, 297] on span "traditional" at bounding box center [516, 303] width 39 height 13
click at [513, 301] on span "traditional" at bounding box center [516, 303] width 39 height 13
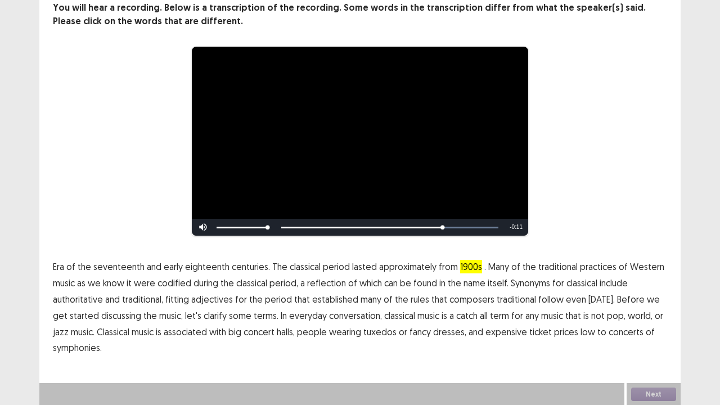
click at [456, 309] on span "catch" at bounding box center [466, 315] width 21 height 13
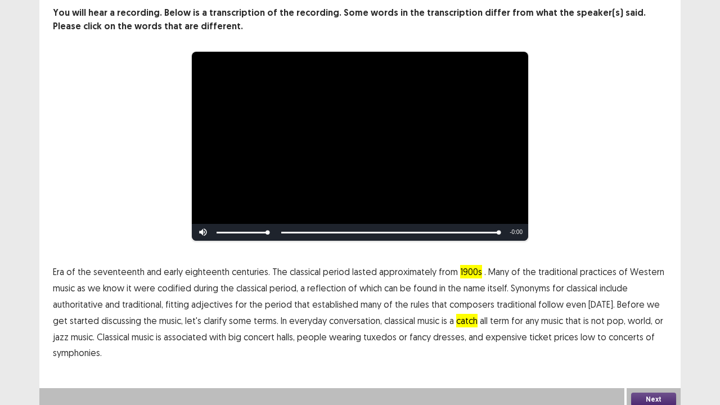
click at [74, 309] on span "symphonies." at bounding box center [77, 352] width 49 height 13
click at [646, 309] on button "Next" at bounding box center [653, 399] width 45 height 13
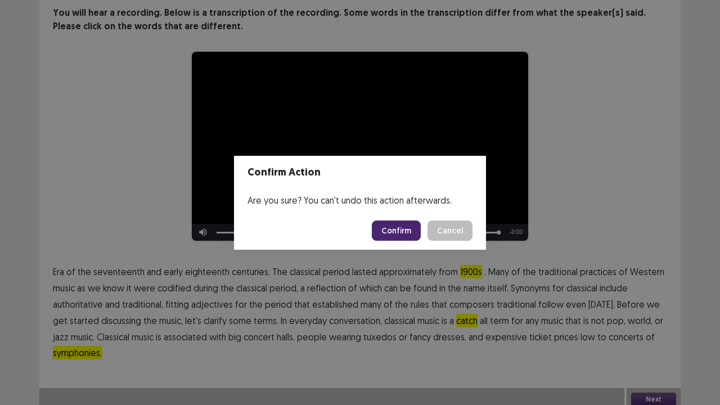
click at [407, 235] on button "Confirm" at bounding box center [396, 230] width 49 height 20
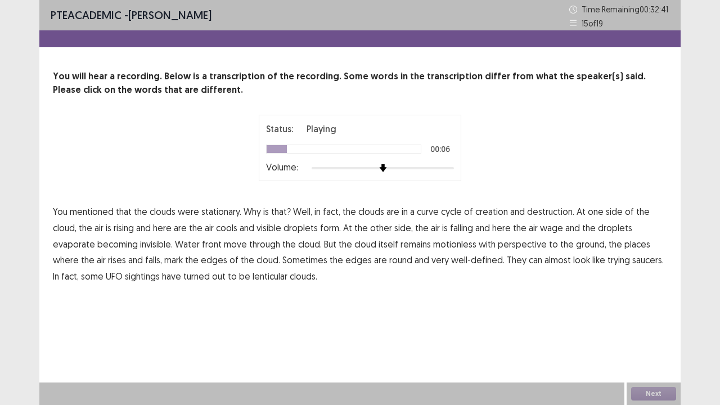
click at [427, 211] on span "curve" at bounding box center [428, 211] width 22 height 13
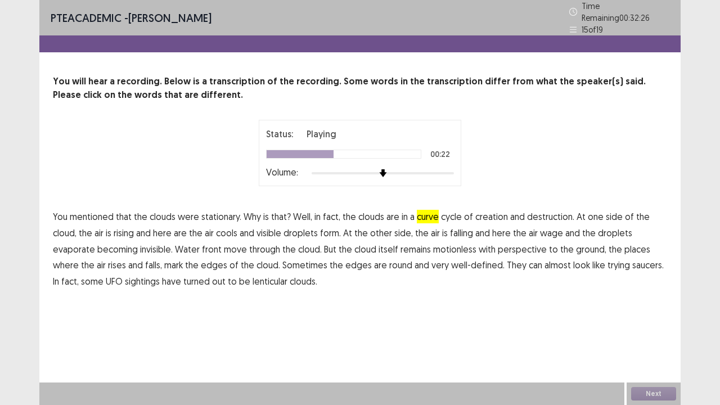
click at [545, 228] on span "wage" at bounding box center [551, 232] width 23 height 13
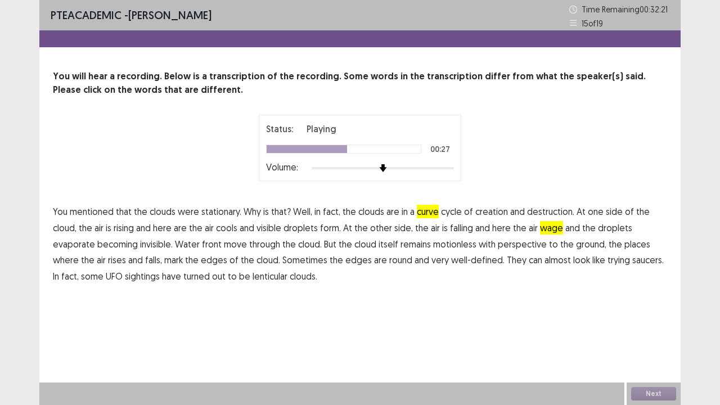
click at [216, 245] on span "front" at bounding box center [212, 243] width 20 height 13
click at [648, 309] on button "Next" at bounding box center [653, 393] width 45 height 13
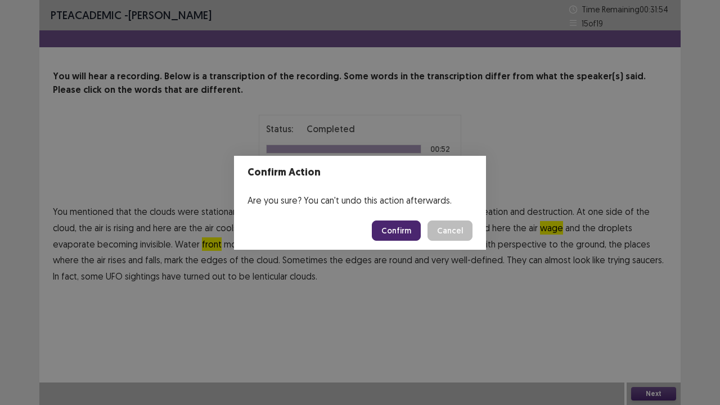
click at [404, 224] on button "Confirm" at bounding box center [396, 230] width 49 height 20
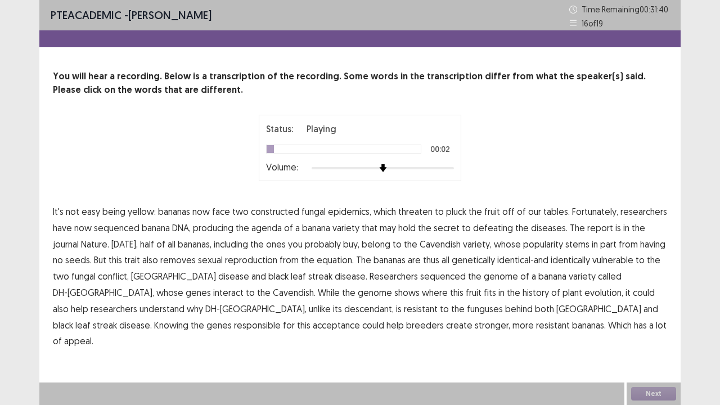
click at [278, 213] on span "constructed" at bounding box center [275, 211] width 48 height 13
drag, startPoint x: 278, startPoint y: 229, endPoint x: 318, endPoint y: 228, distance: 39.4
click at [280, 231] on span "agenda" at bounding box center [266, 227] width 30 height 13
click at [494, 232] on span "defeating" at bounding box center [493, 227] width 40 height 13
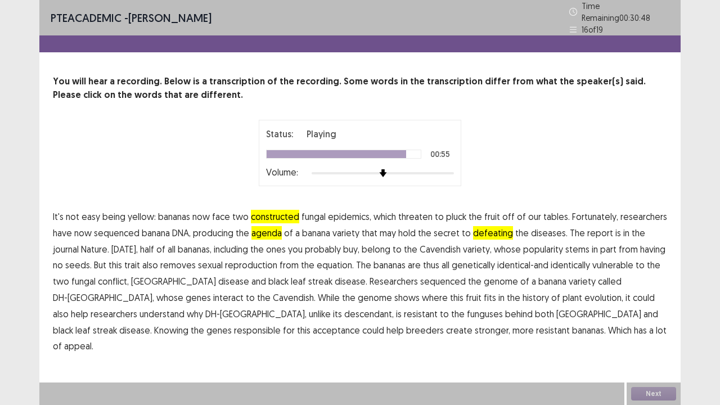
click at [313, 309] on span "acceptance" at bounding box center [336, 329] width 47 height 13
click at [406, 309] on span "breeders" at bounding box center [425, 329] width 38 height 13
click at [646, 309] on button "Next" at bounding box center [653, 393] width 45 height 13
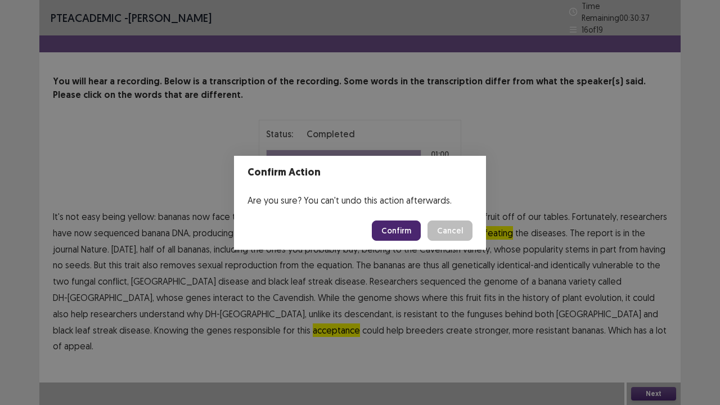
click at [399, 223] on button "Confirm" at bounding box center [396, 230] width 49 height 20
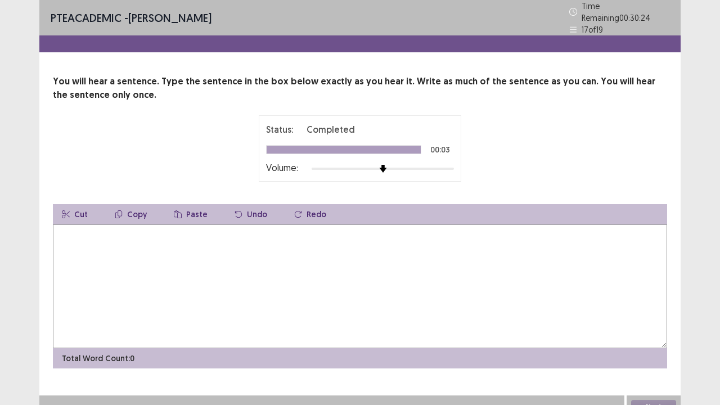
click at [215, 252] on textarea at bounding box center [360, 286] width 614 height 124
click at [658, 309] on button "Next" at bounding box center [653, 406] width 45 height 13
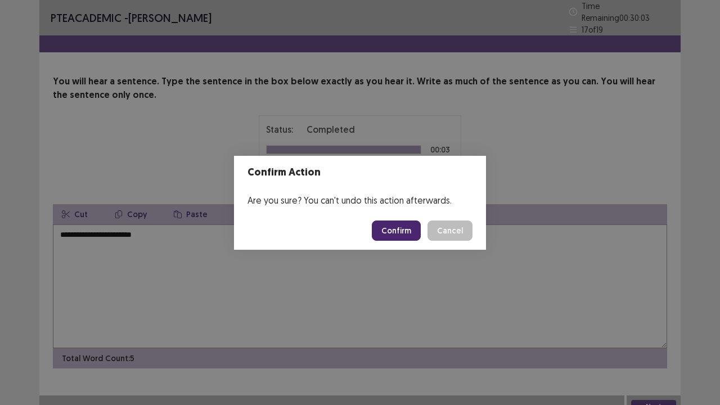
click at [456, 227] on button "Cancel" at bounding box center [449, 230] width 45 height 20
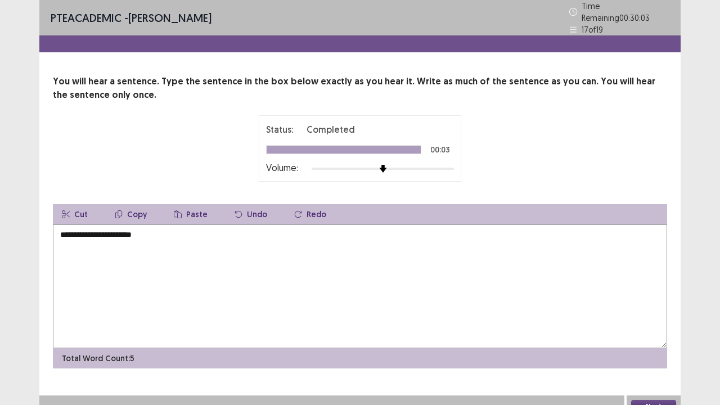
scroll to position [3, 0]
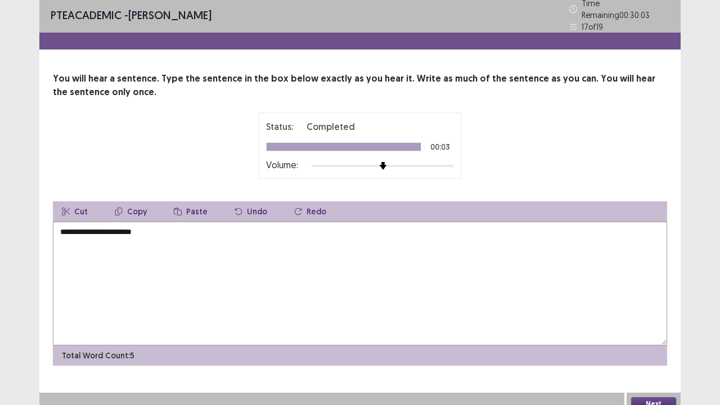
click at [152, 231] on textarea "**********" at bounding box center [360, 284] width 614 height 124
type textarea "**********"
click at [651, 309] on button "Next" at bounding box center [653, 403] width 45 height 13
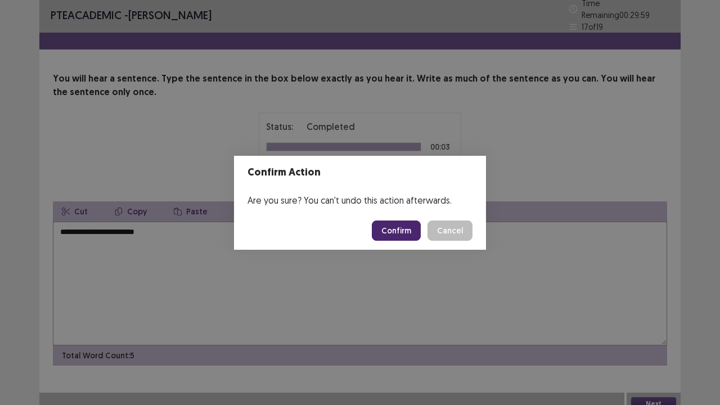
click at [404, 240] on button "Confirm" at bounding box center [396, 230] width 49 height 20
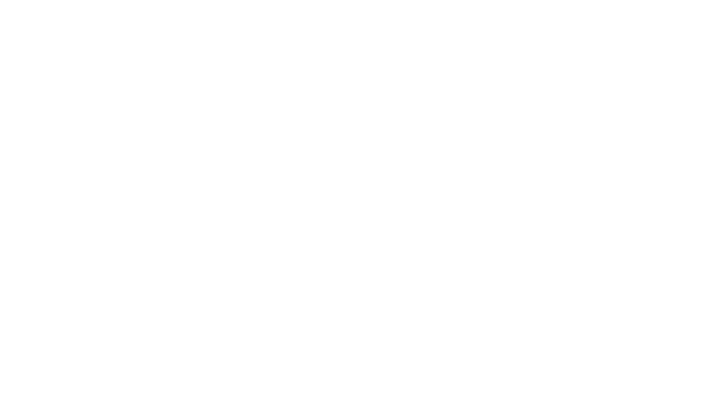
scroll to position [0, 0]
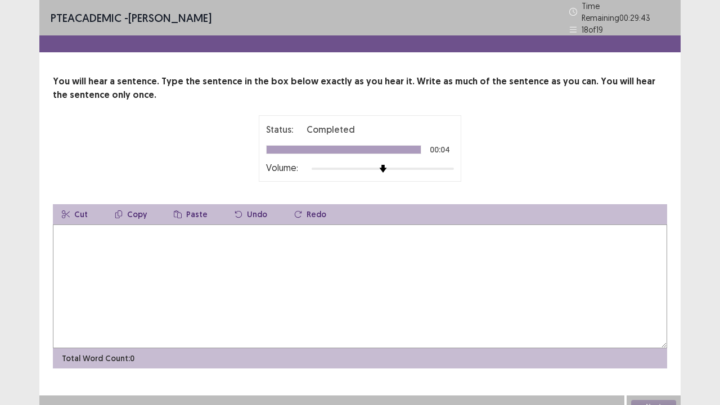
click at [102, 260] on textarea at bounding box center [360, 286] width 614 height 124
click at [213, 227] on textarea "**********" at bounding box center [360, 286] width 614 height 124
click at [245, 225] on textarea "**********" at bounding box center [360, 286] width 614 height 124
type textarea "**********"
click at [657, 309] on button "Next" at bounding box center [653, 406] width 45 height 13
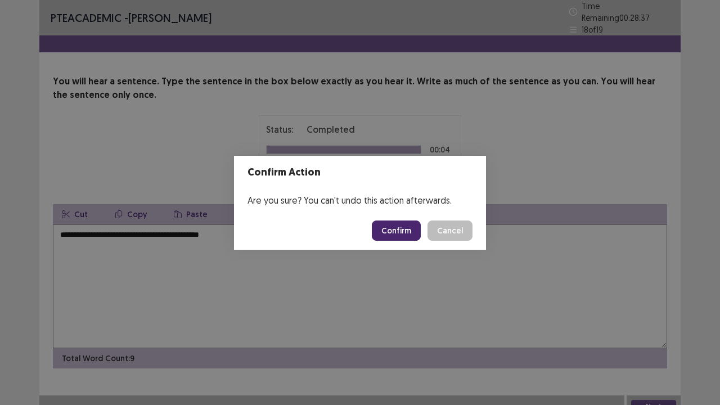
click at [400, 230] on button "Confirm" at bounding box center [396, 230] width 49 height 20
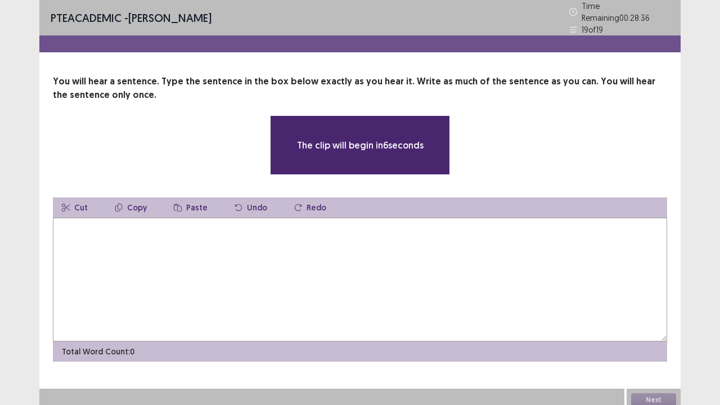
click at [463, 279] on textarea at bounding box center [360, 280] width 614 height 124
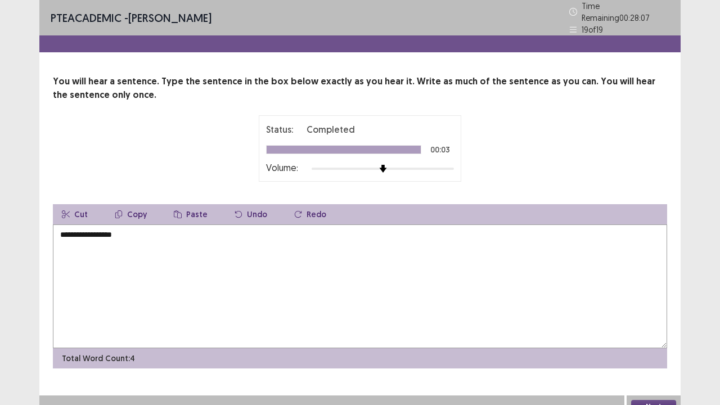
type textarea "**********"
click at [649, 309] on button "Next" at bounding box center [653, 406] width 45 height 13
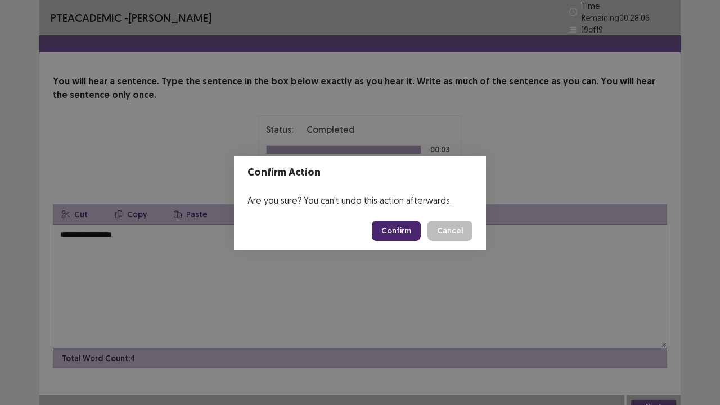
click at [396, 229] on button "Confirm" at bounding box center [396, 230] width 49 height 20
